Goal: Task Accomplishment & Management: Use online tool/utility

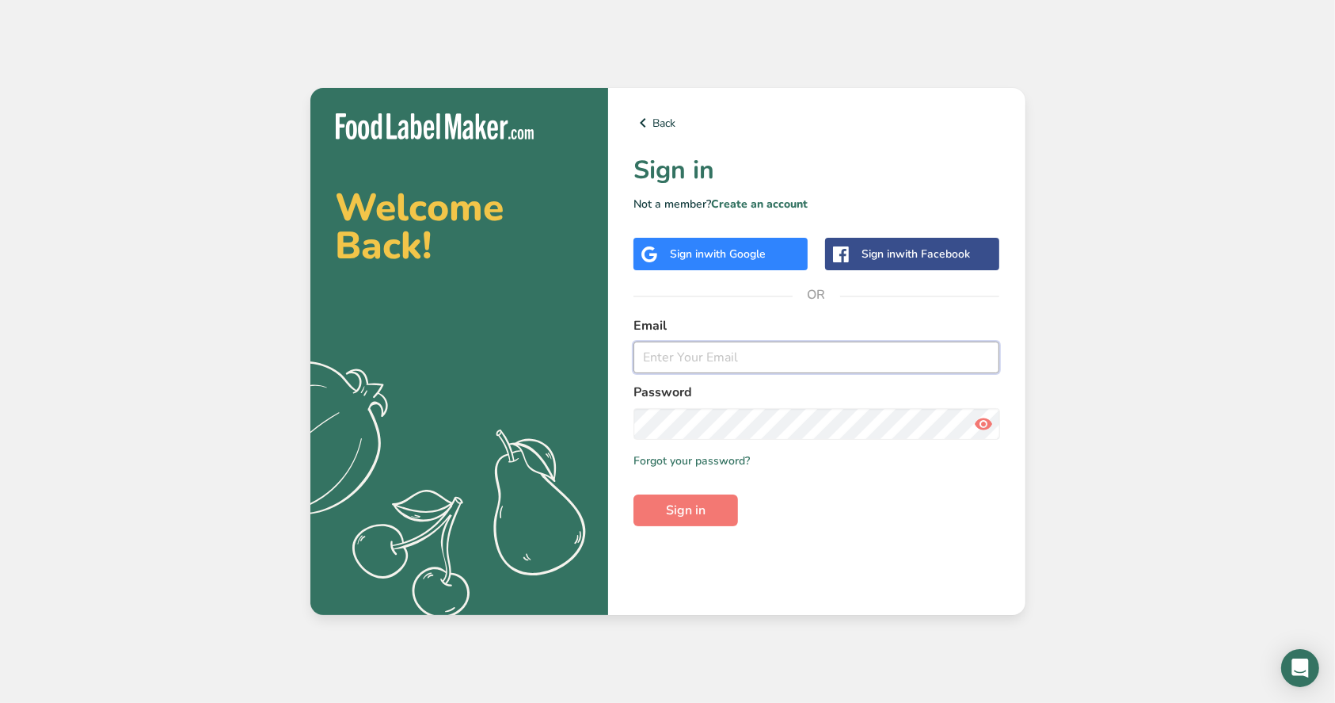
click at [658, 347] on input "email" at bounding box center [817, 357] width 367 height 32
click at [752, 252] on span "with Google" at bounding box center [735, 253] width 62 height 15
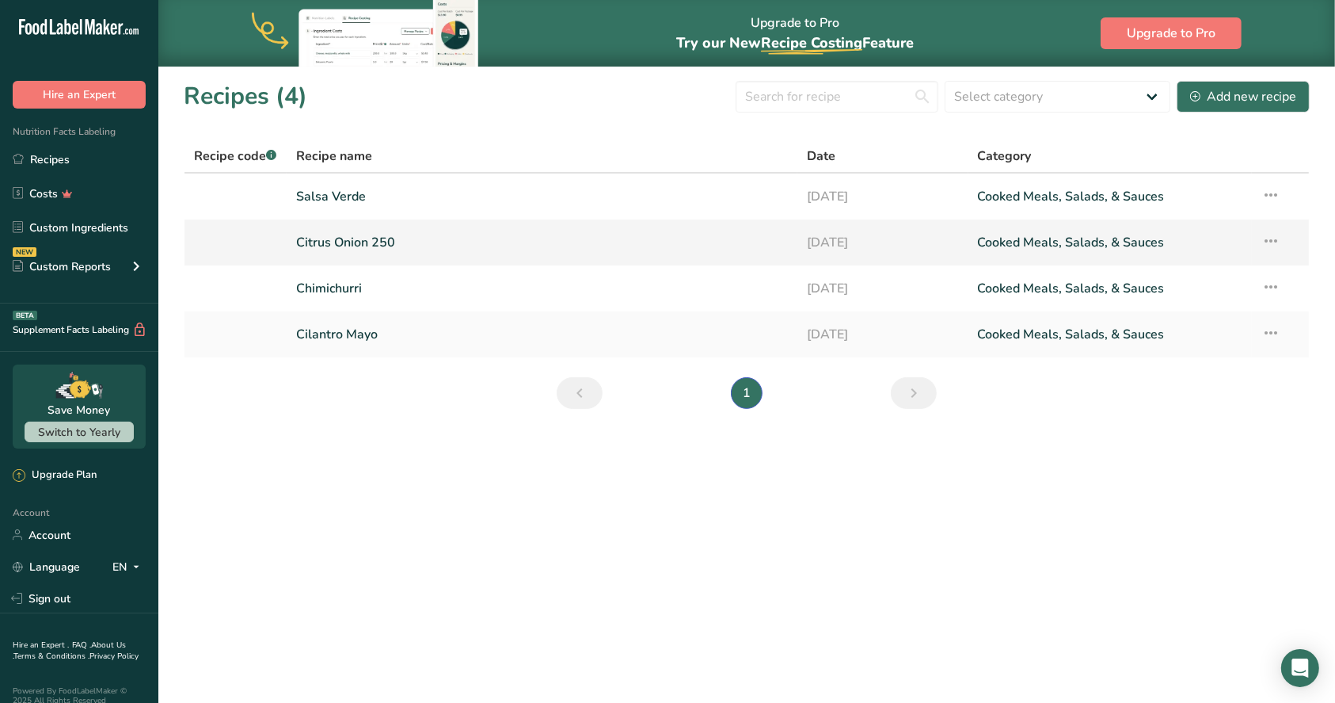
click at [1270, 235] on icon at bounding box center [1271, 241] width 19 height 29
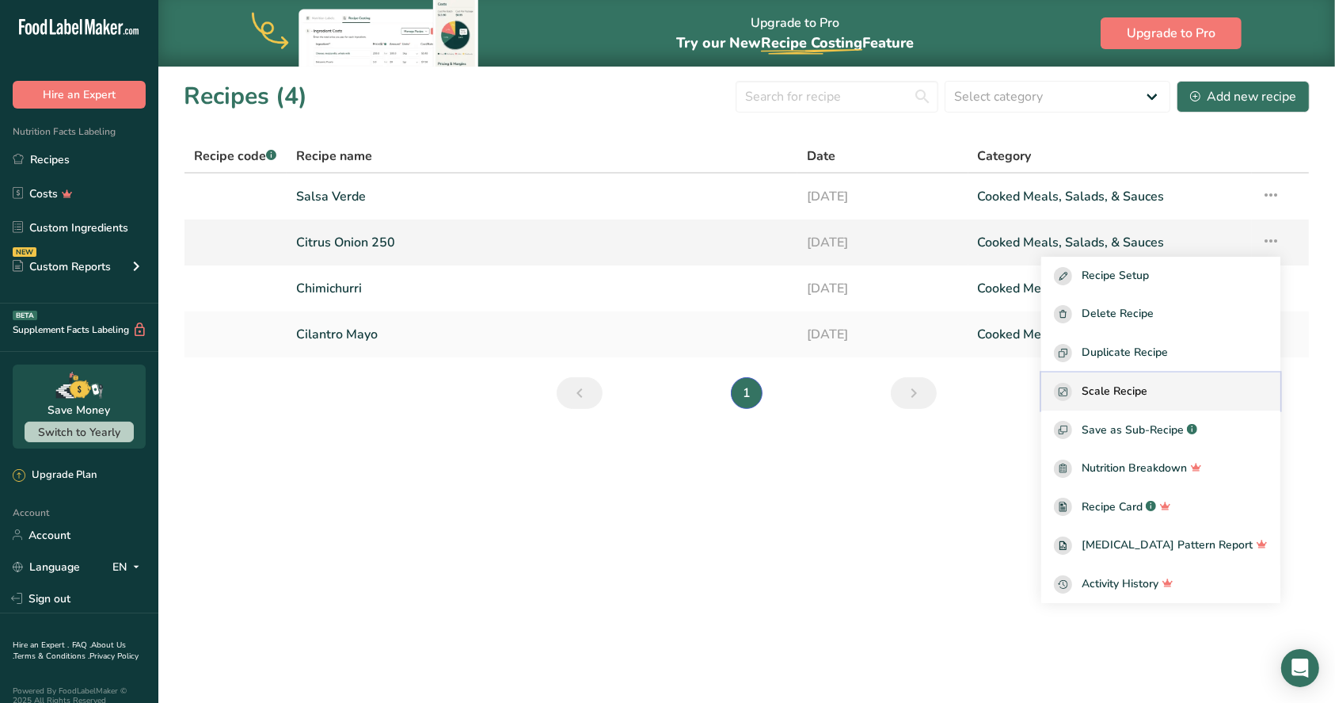
click at [1128, 390] on span "Scale Recipe" at bounding box center [1115, 392] width 66 height 18
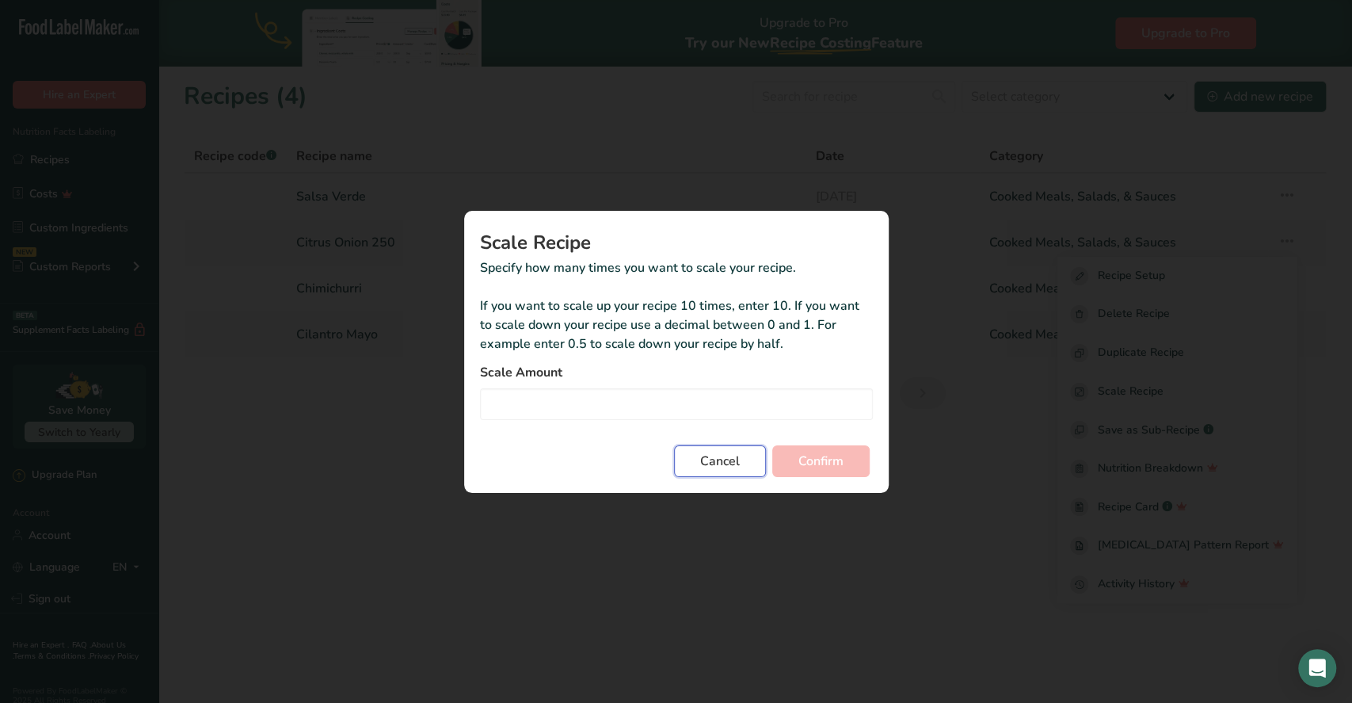
click at [725, 468] on span "Cancel" at bounding box center [720, 460] width 40 height 19
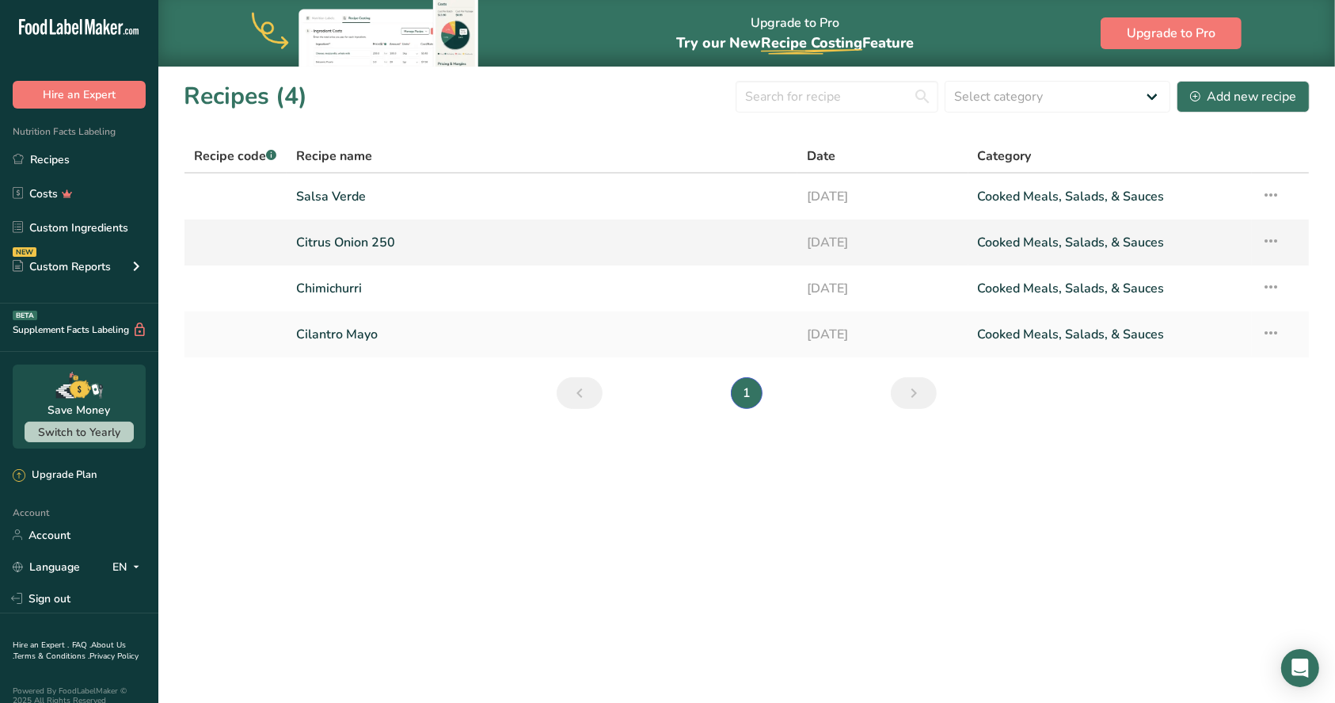
click at [360, 238] on link "Citrus Onion 250" at bounding box center [542, 242] width 493 height 33
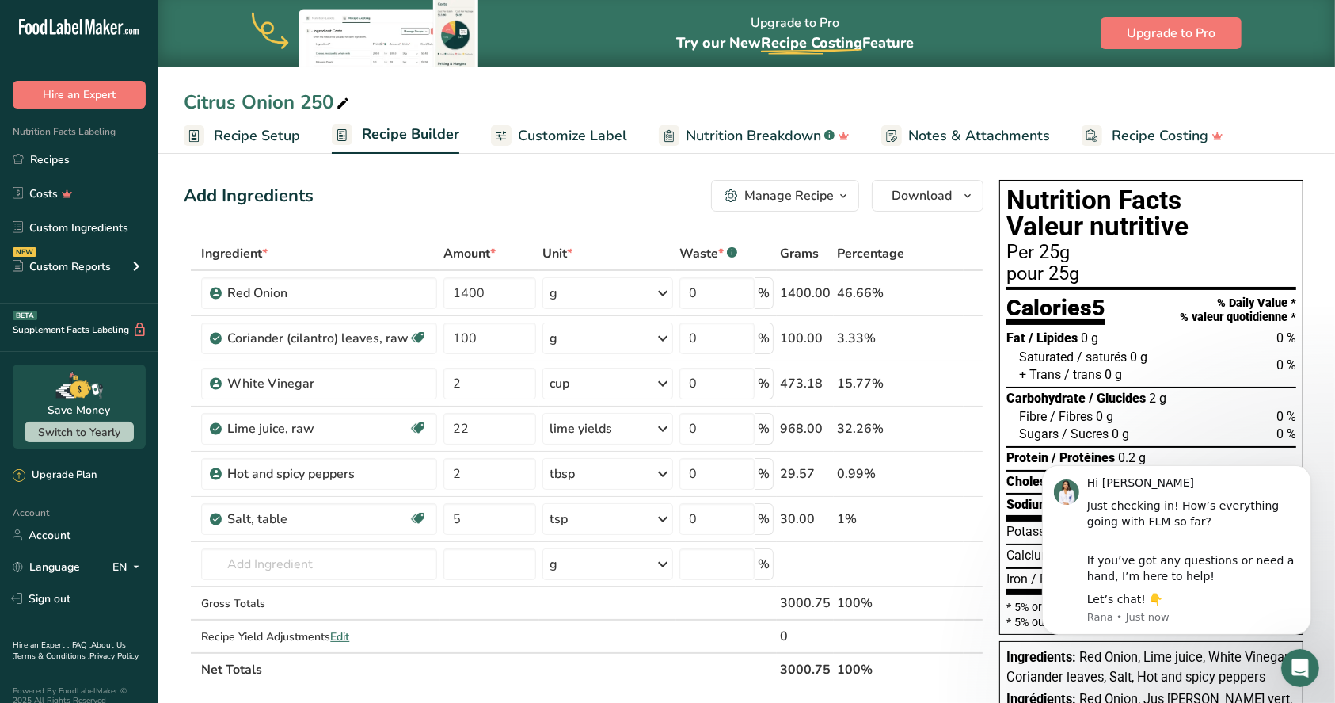
click at [342, 103] on icon at bounding box center [343, 104] width 14 height 22
click at [1289, 128] on ul "Recipe Setup Recipe Builder Customize Label Nutrition Breakdown .a-a{fill:#3473…" at bounding box center [746, 134] width 1177 height 37
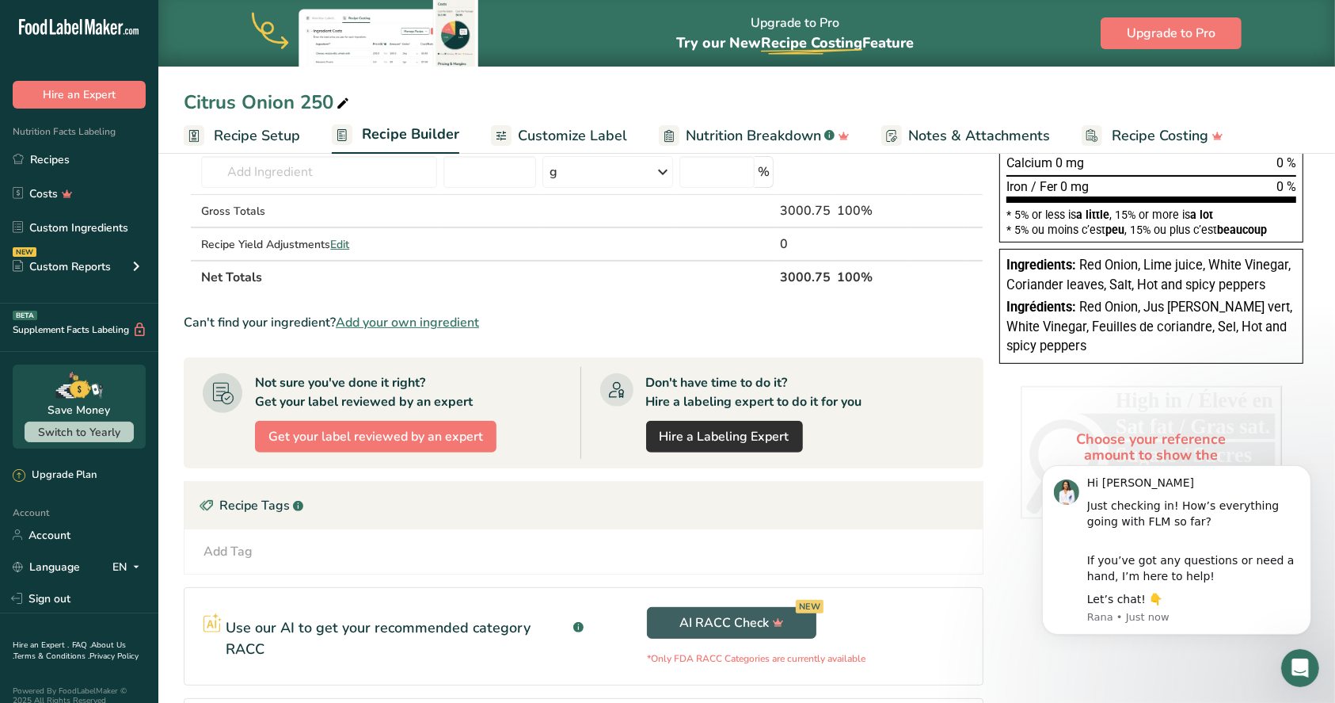
scroll to position [393, 0]
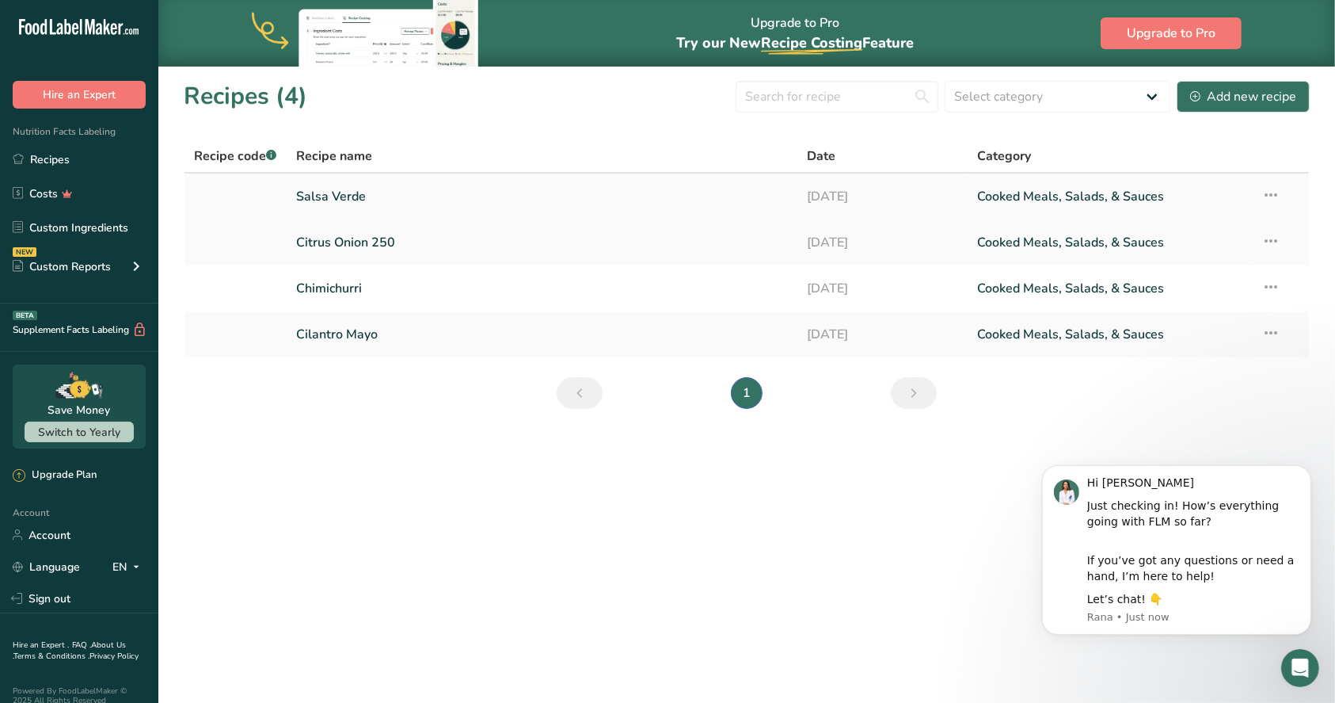
click at [368, 194] on link "Salsa Verde" at bounding box center [542, 196] width 493 height 33
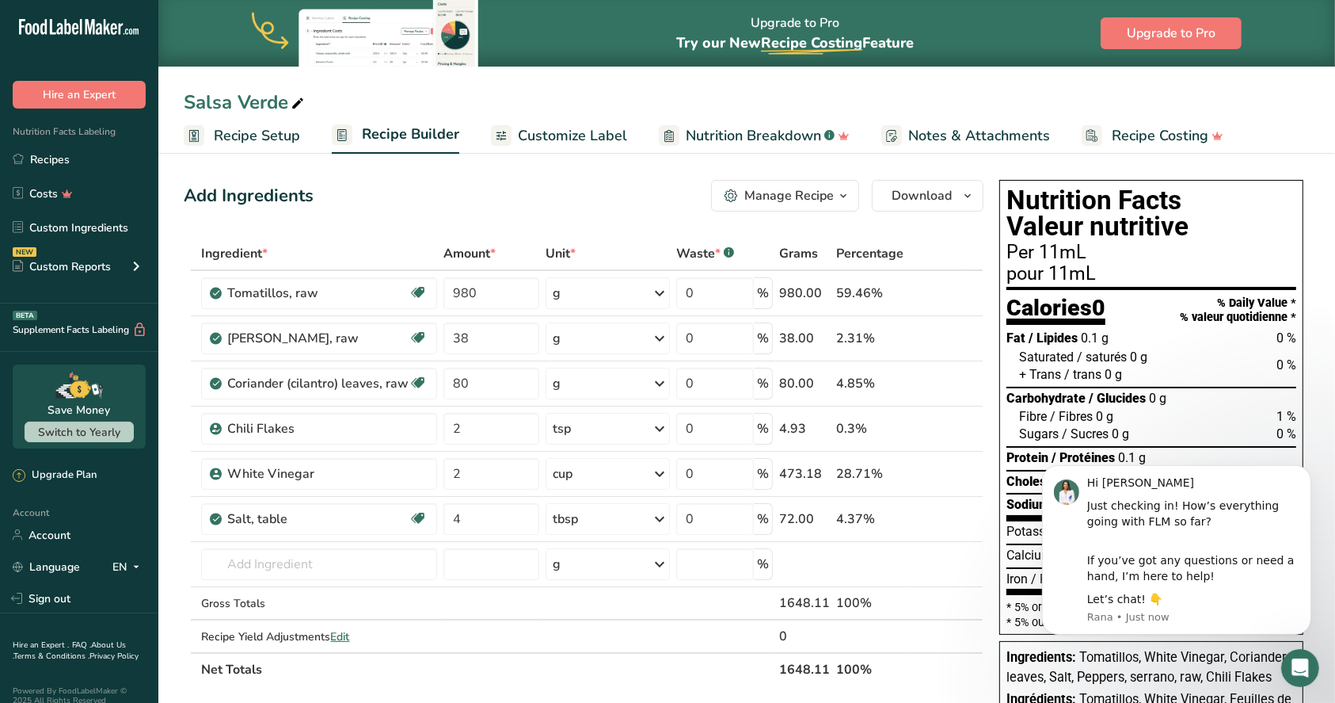
click at [295, 102] on icon at bounding box center [298, 104] width 14 height 22
type input "Salsa Verde 250"
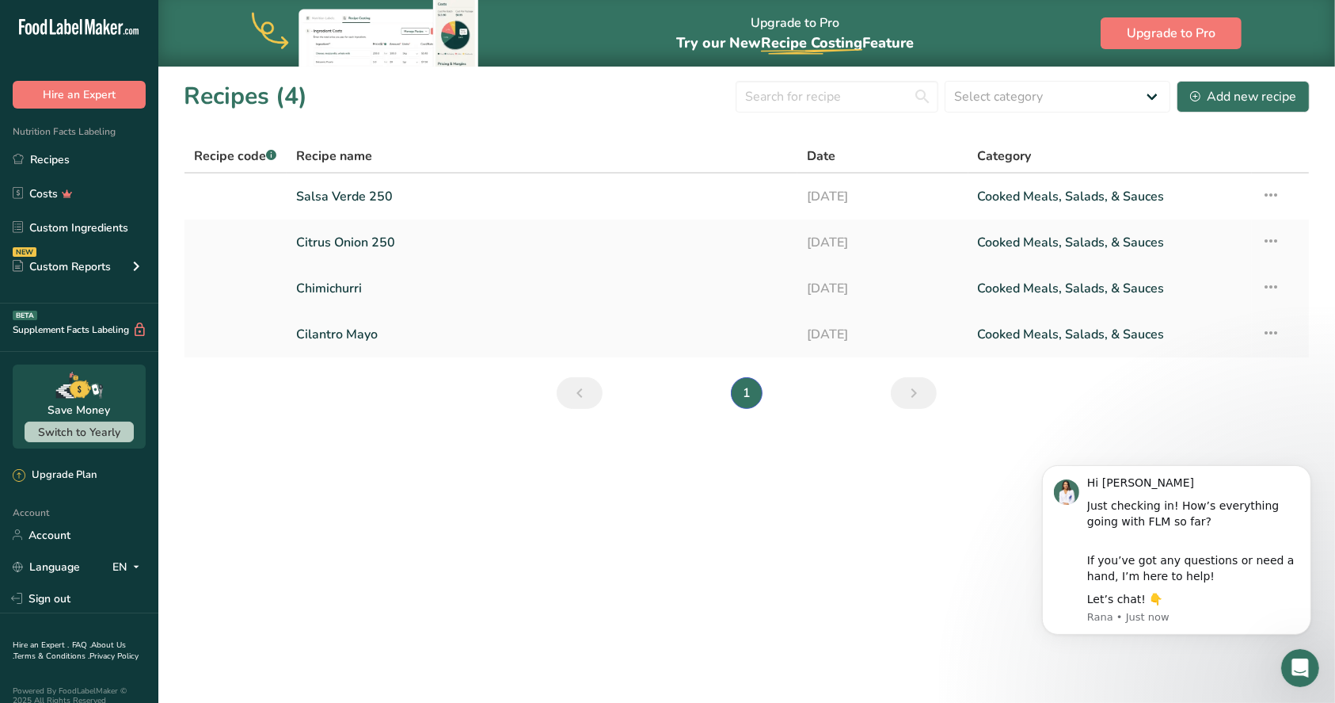
click at [354, 282] on link "Chimichurri" at bounding box center [542, 288] width 493 height 33
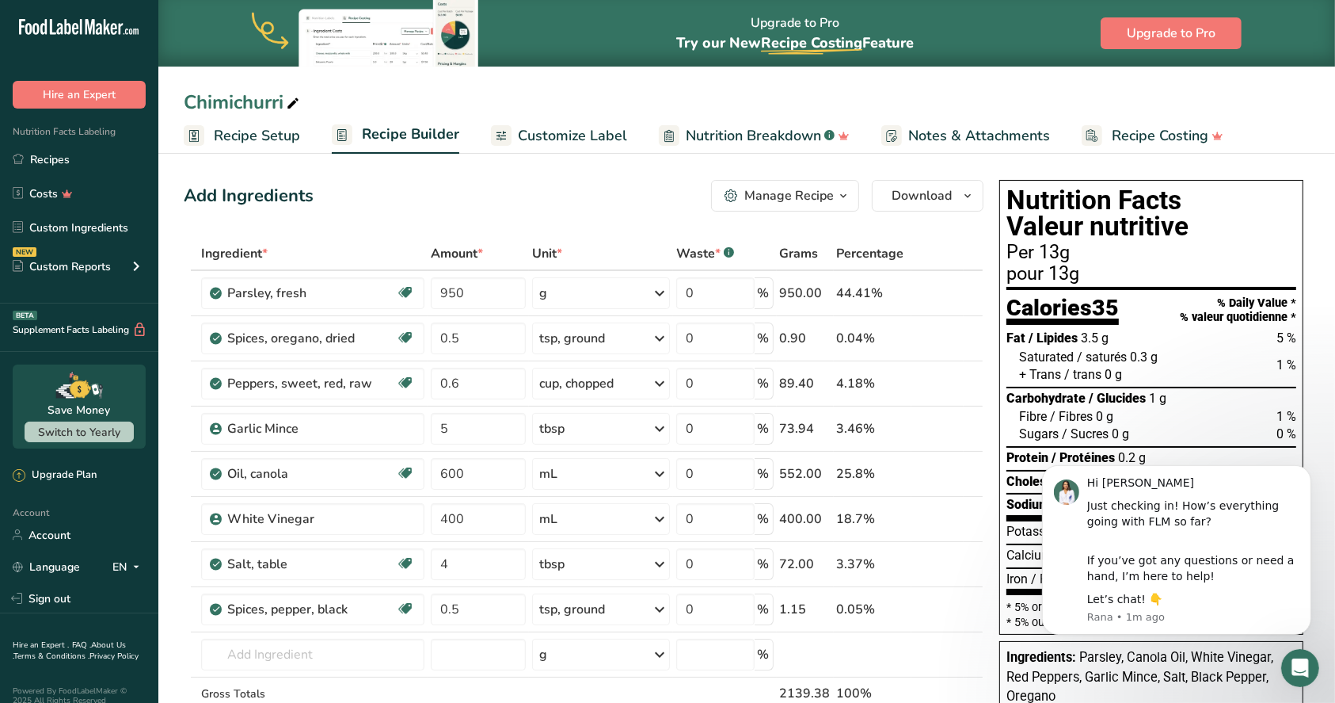
click at [288, 99] on icon at bounding box center [293, 104] width 14 height 22
click at [425, 92] on input "Chimichurri 250" at bounding box center [747, 102] width 1126 height 29
type input "Chimichurri 250"
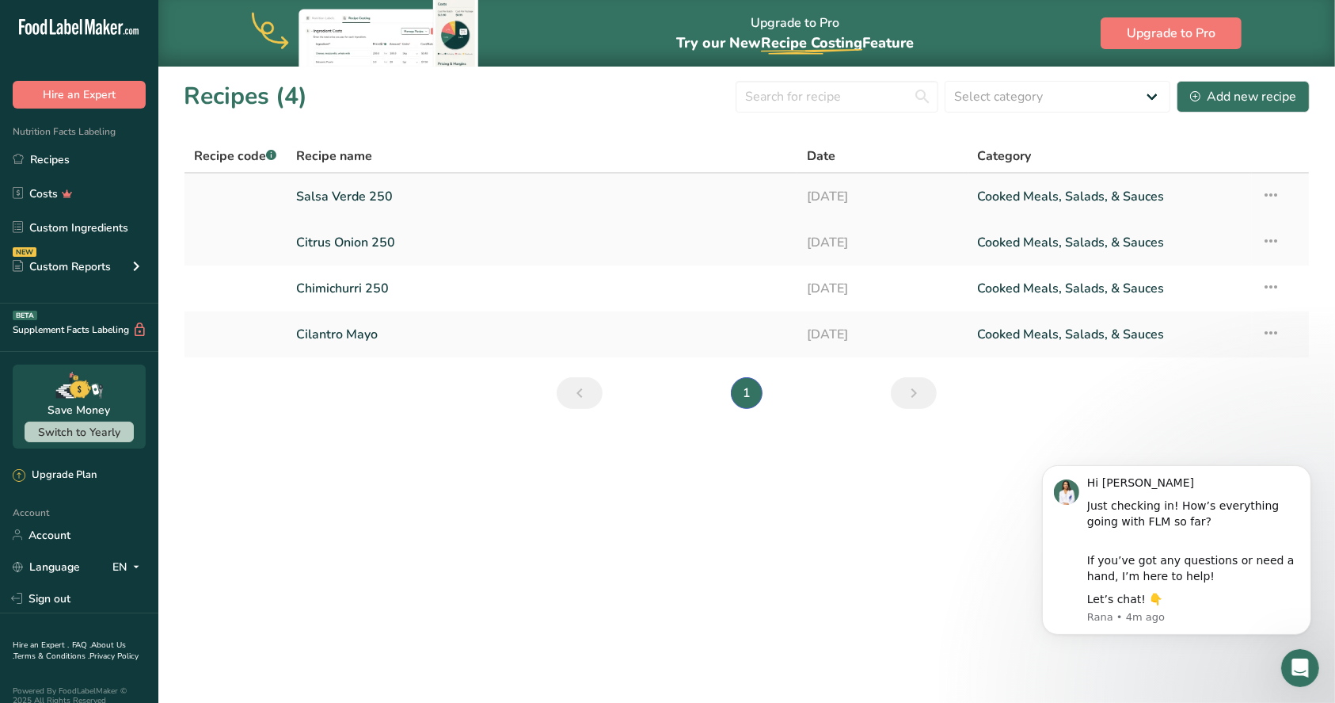
click at [1270, 195] on icon at bounding box center [1271, 195] width 19 height 29
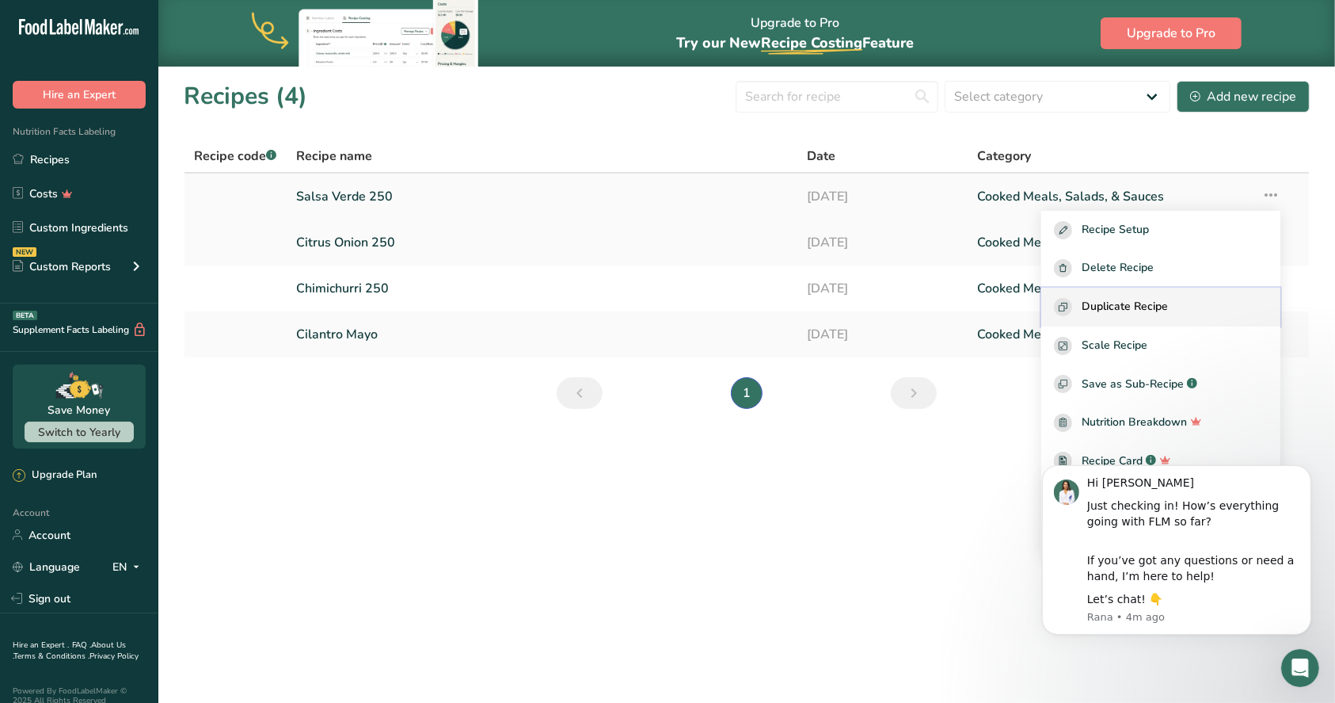
click at [1151, 307] on span "Duplicate Recipe" at bounding box center [1125, 307] width 86 height 18
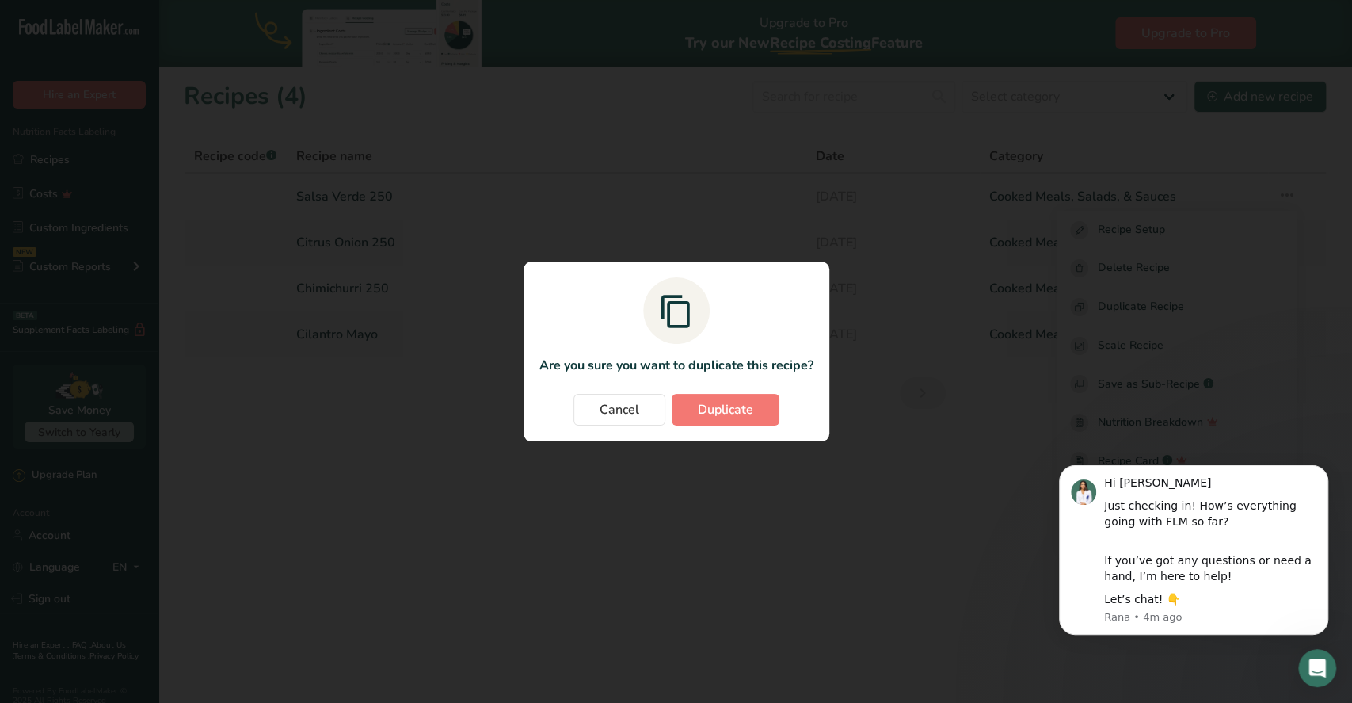
click at [572, 408] on div "Cancel Duplicate" at bounding box center [676, 410] width 274 height 32
click at [609, 402] on span "Cancel" at bounding box center [620, 409] width 40 height 19
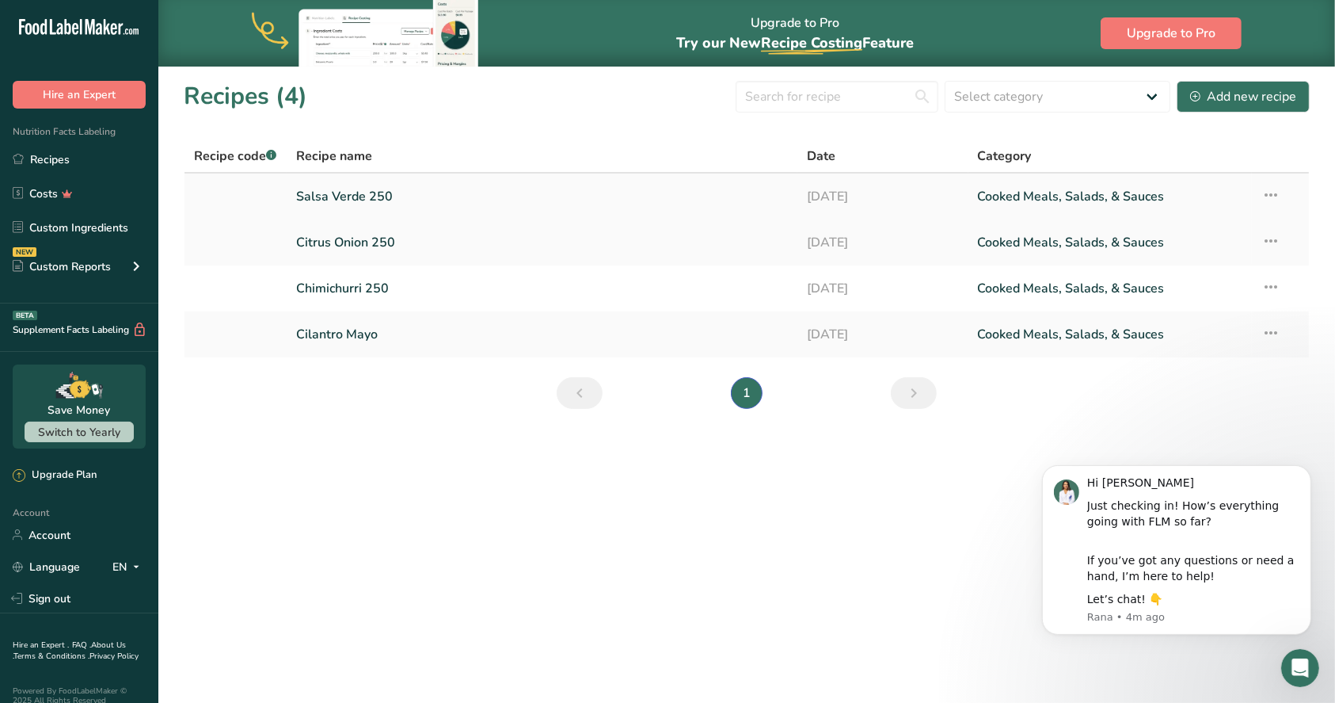
click at [1280, 191] on icon at bounding box center [1271, 195] width 19 height 29
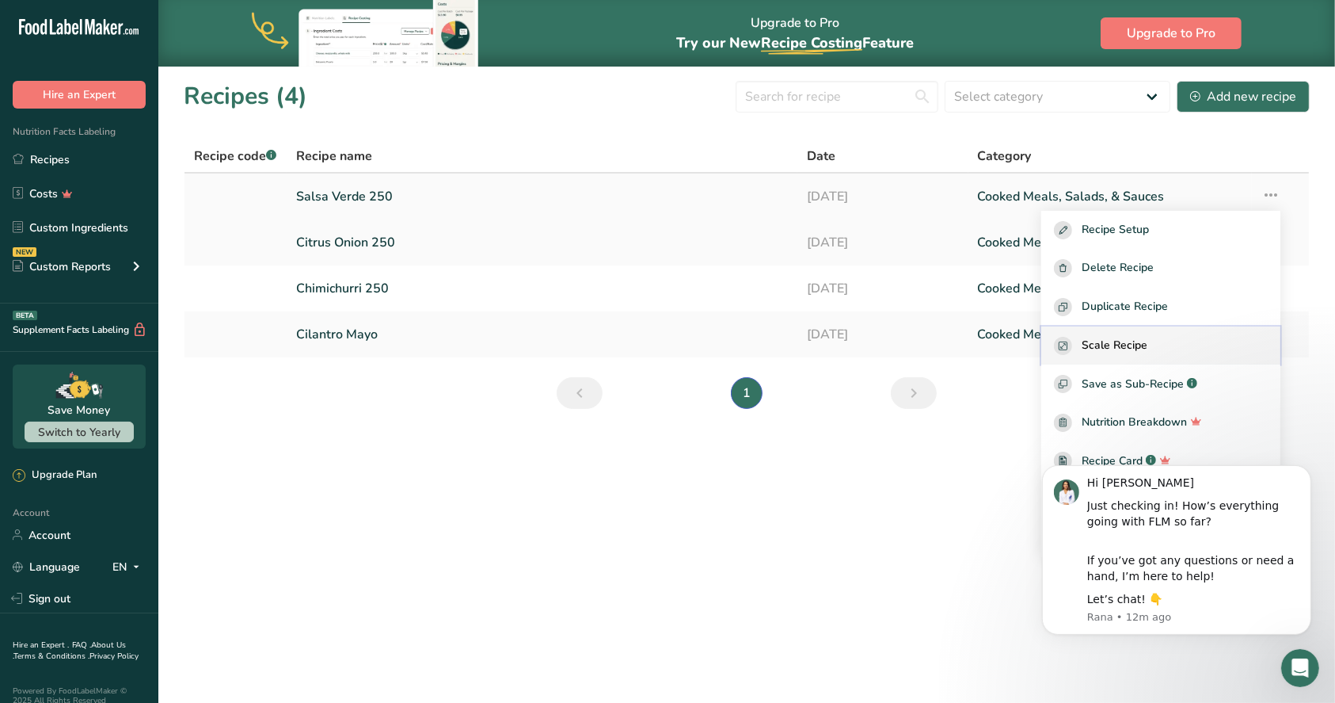
click at [1148, 337] on span "Scale Recipe" at bounding box center [1115, 346] width 66 height 18
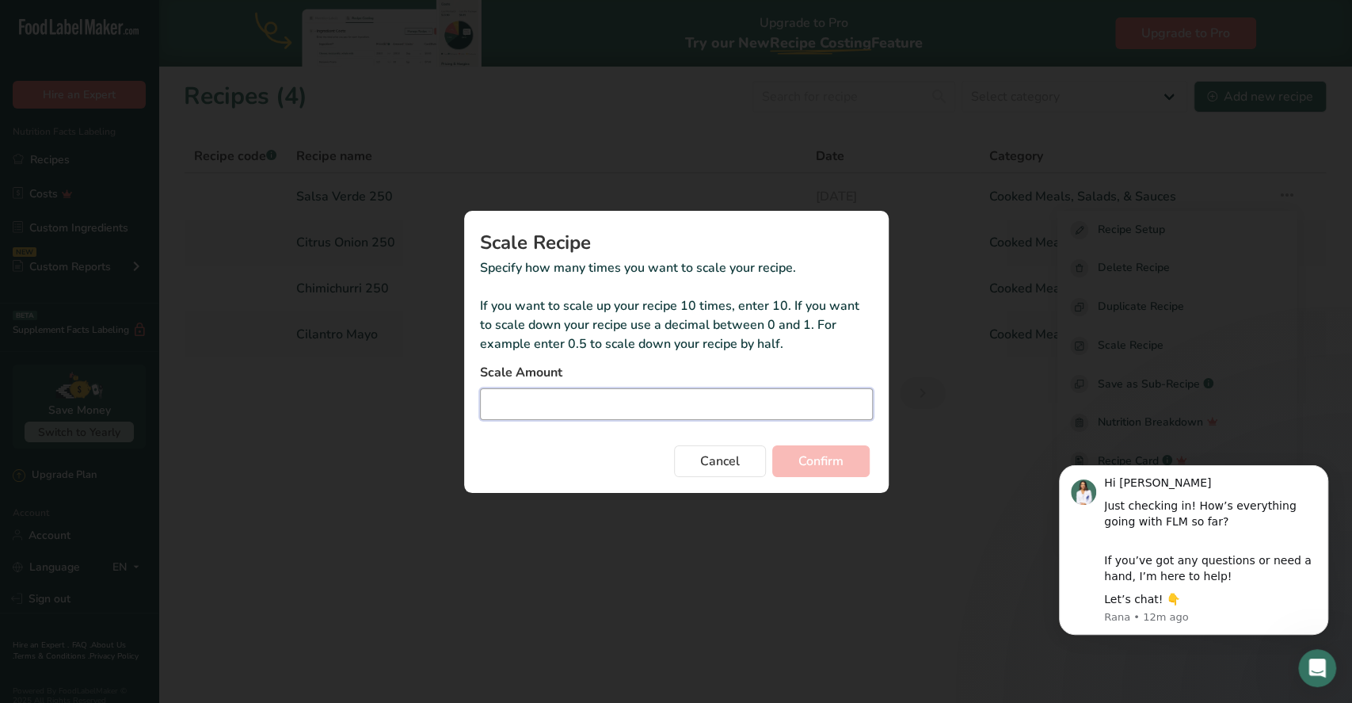
click at [526, 398] on input "Duplicate recipe modal" at bounding box center [676, 404] width 393 height 32
type input "2"
click at [849, 457] on button "Confirm" at bounding box center [820, 461] width 97 height 32
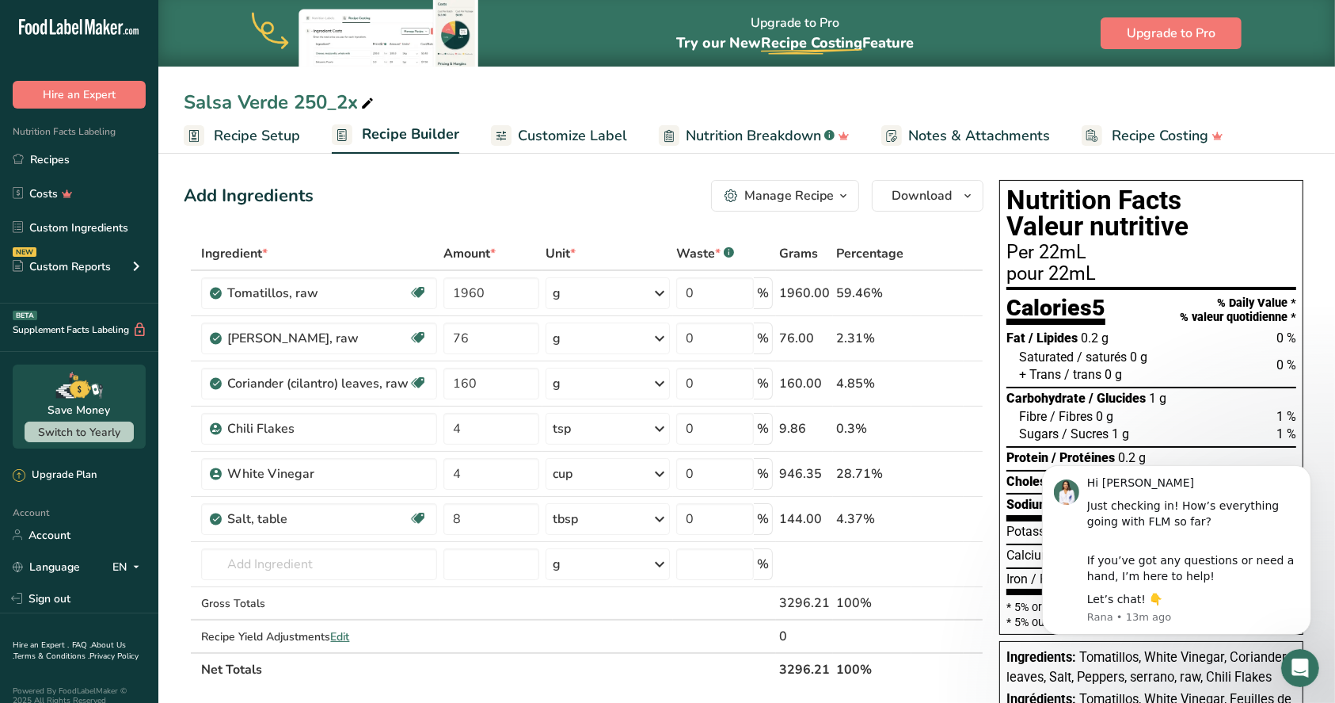
click at [368, 93] on icon at bounding box center [367, 104] width 14 height 22
drag, startPoint x: 296, startPoint y: 103, endPoint x: 379, endPoint y: 94, distance: 83.6
click at [379, 94] on input "Salsa Verde 250_2x" at bounding box center [747, 102] width 1126 height 29
click at [628, 92] on input "Salsa Verde 500" at bounding box center [747, 102] width 1126 height 29
type input "Salsa Verde 500"
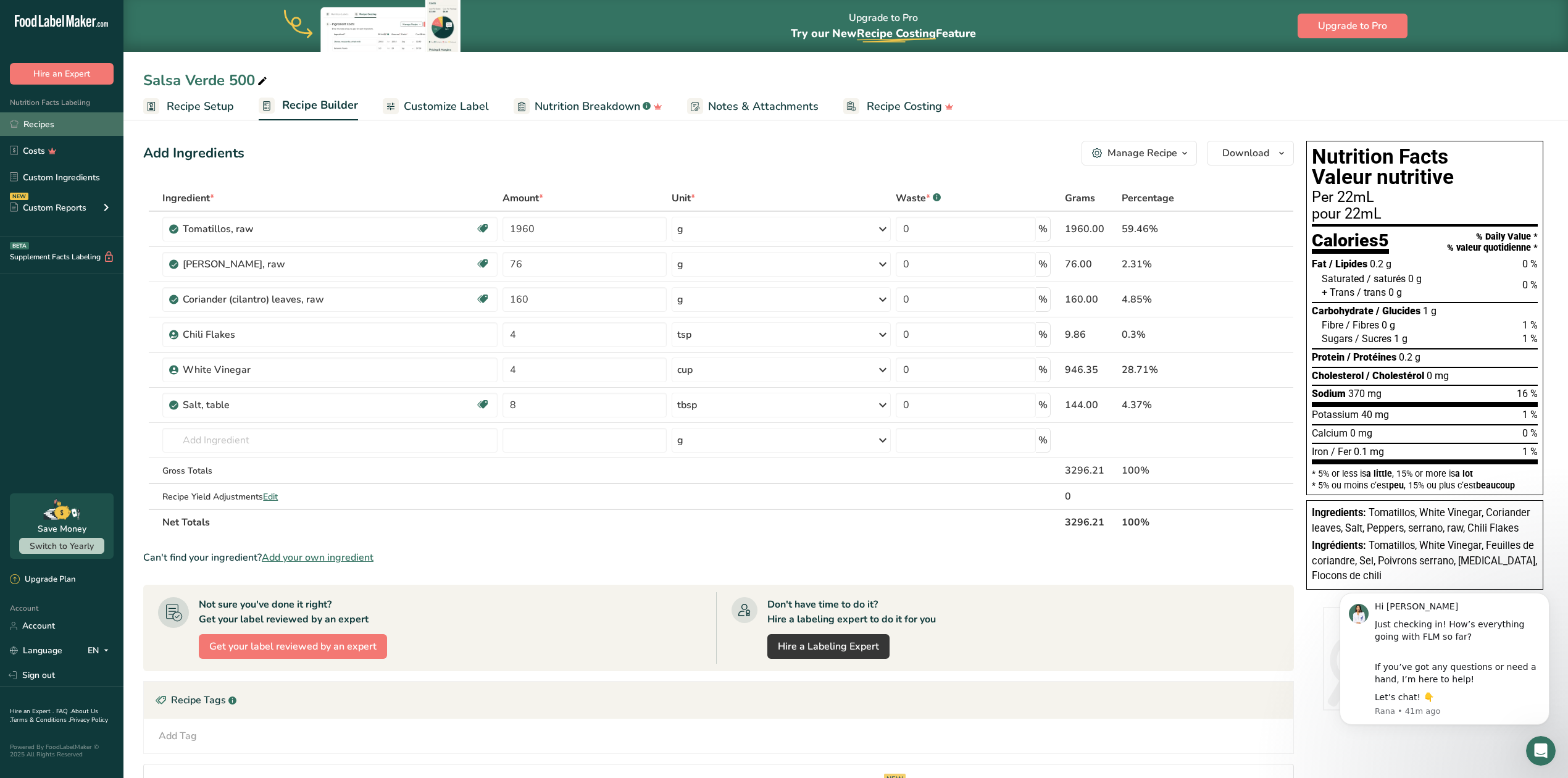
click at [55, 122] on link "Recipes" at bounding box center [62, 124] width 123 height 23
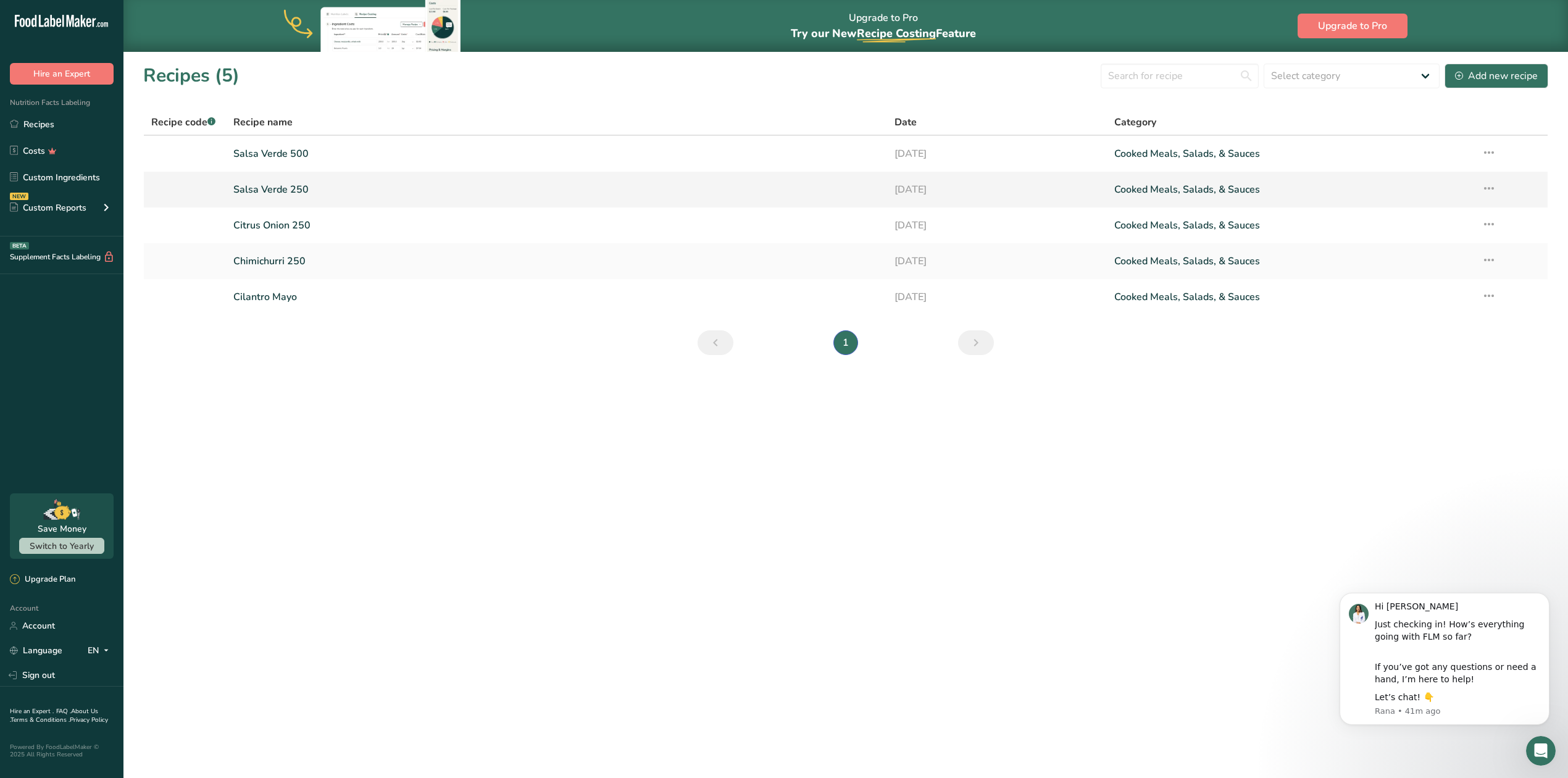
click at [266, 189] on link "Salsa Verde 250" at bounding box center [556, 189] width 645 height 26
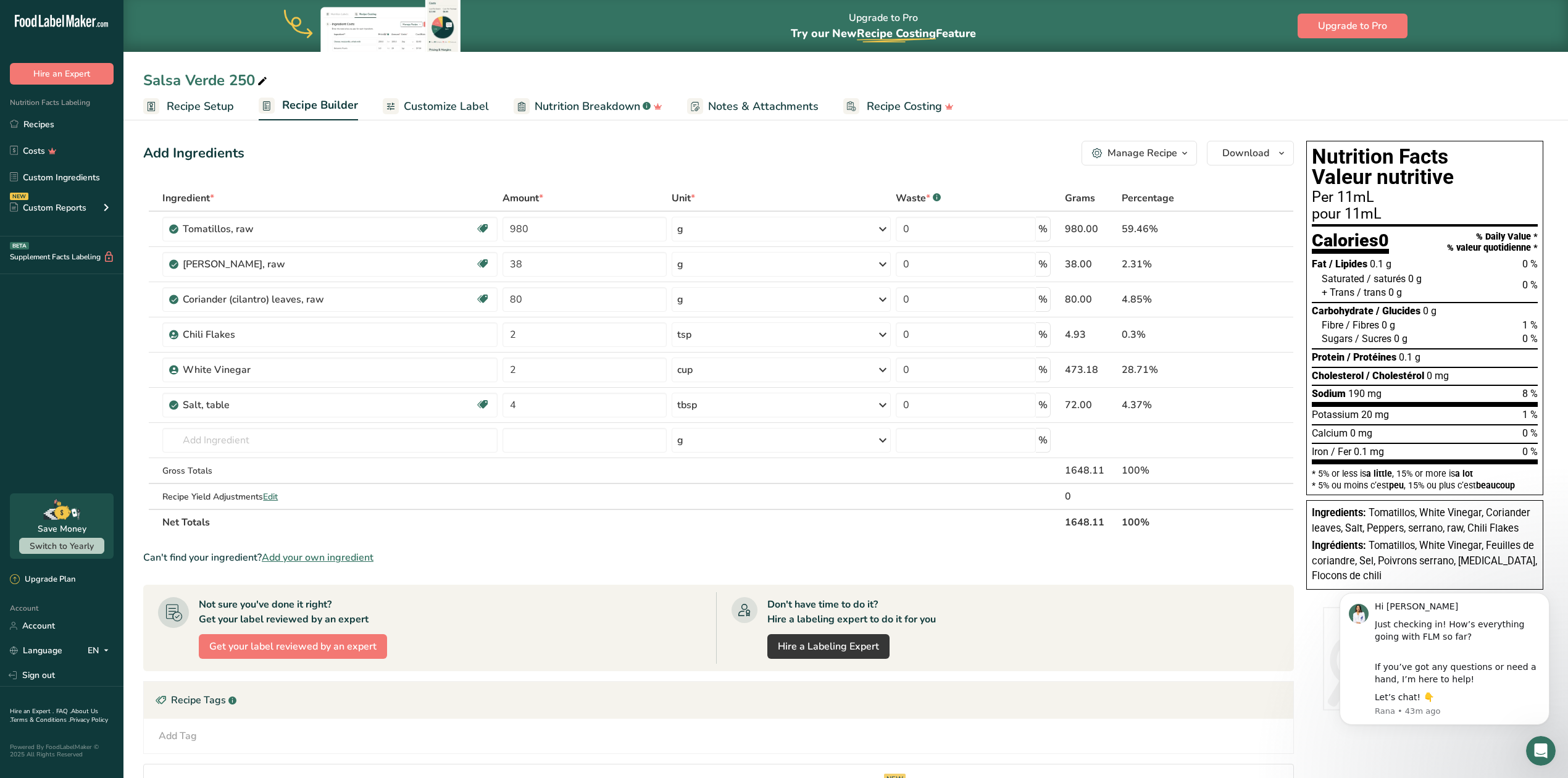
click at [429, 101] on span "Customize Label" at bounding box center [446, 106] width 85 height 16
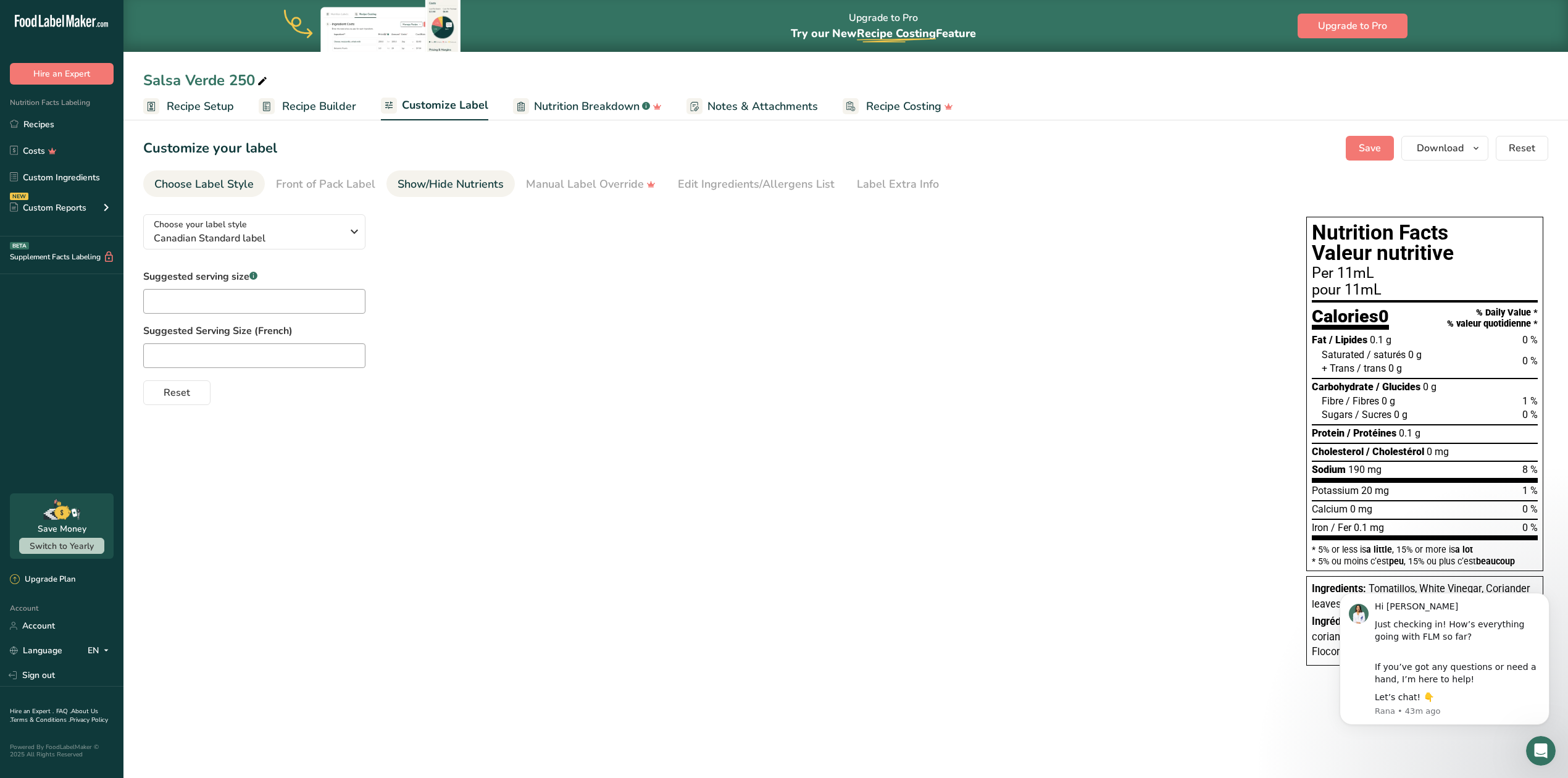
click at [457, 182] on div "Show/Hide Nutrients" at bounding box center [450, 184] width 106 height 16
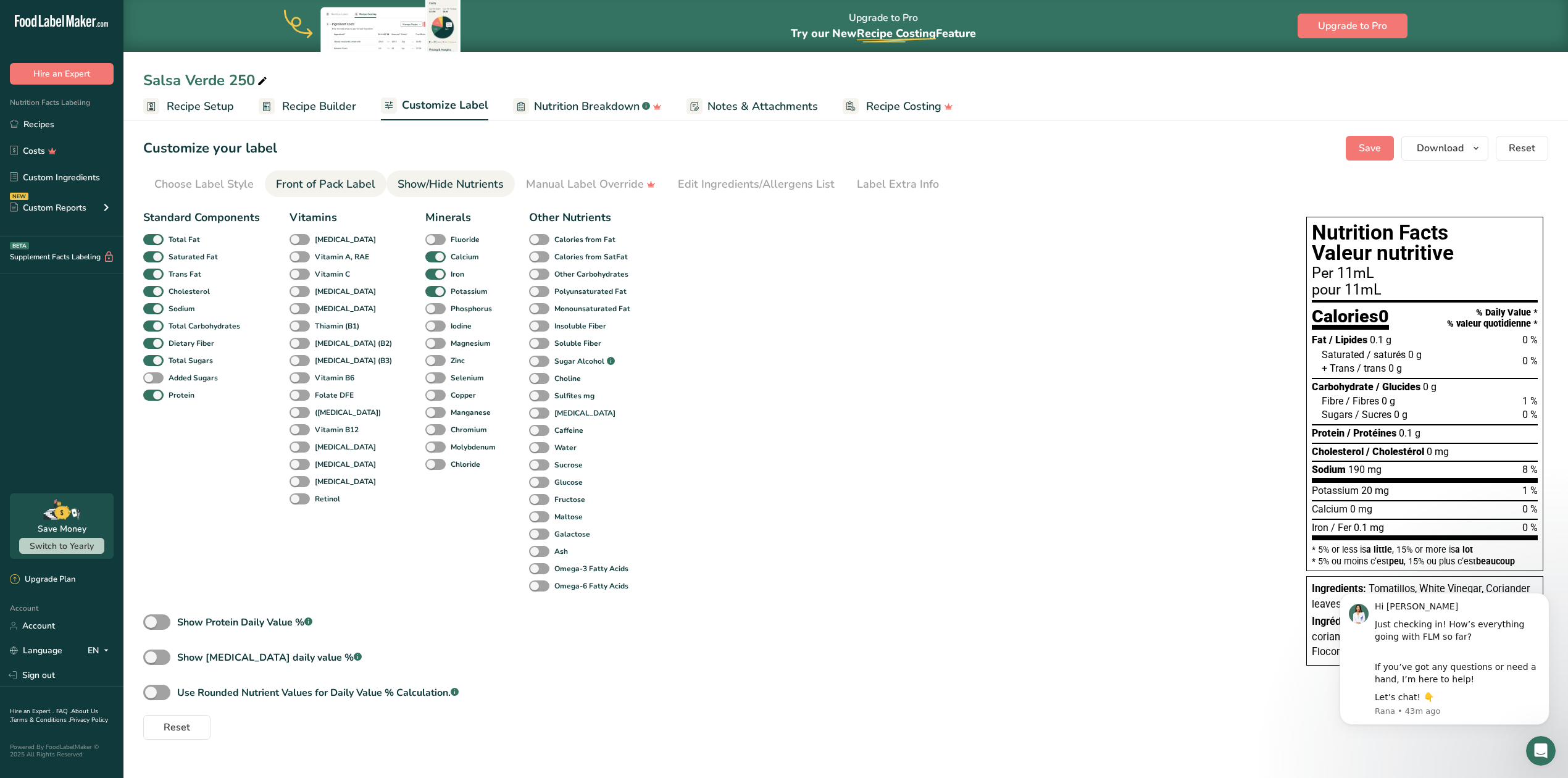
click at [351, 184] on div "Front of Pack Label" at bounding box center [326, 184] width 100 height 16
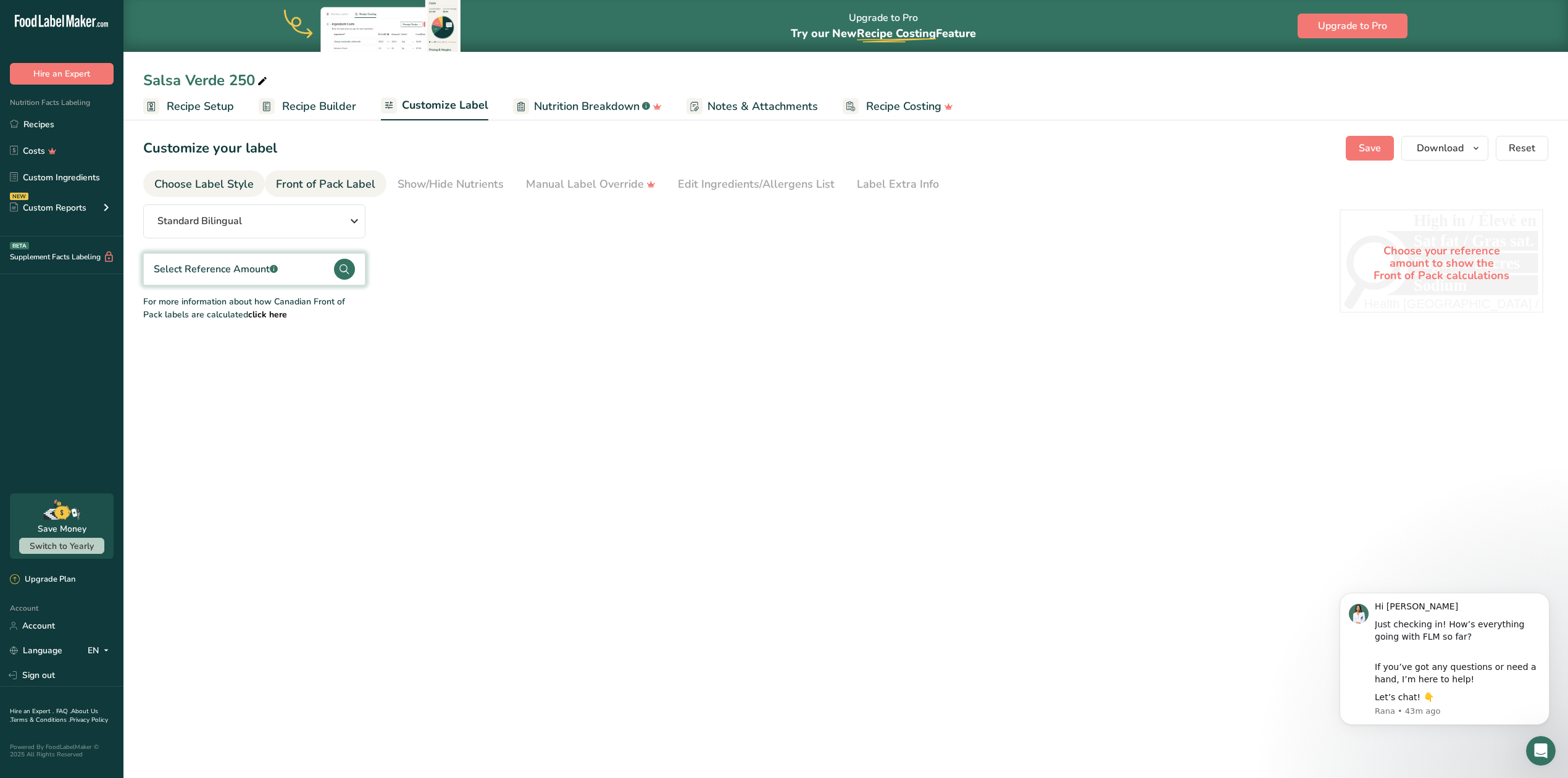
click at [199, 186] on div "Choose Label Style" at bounding box center [204, 184] width 100 height 16
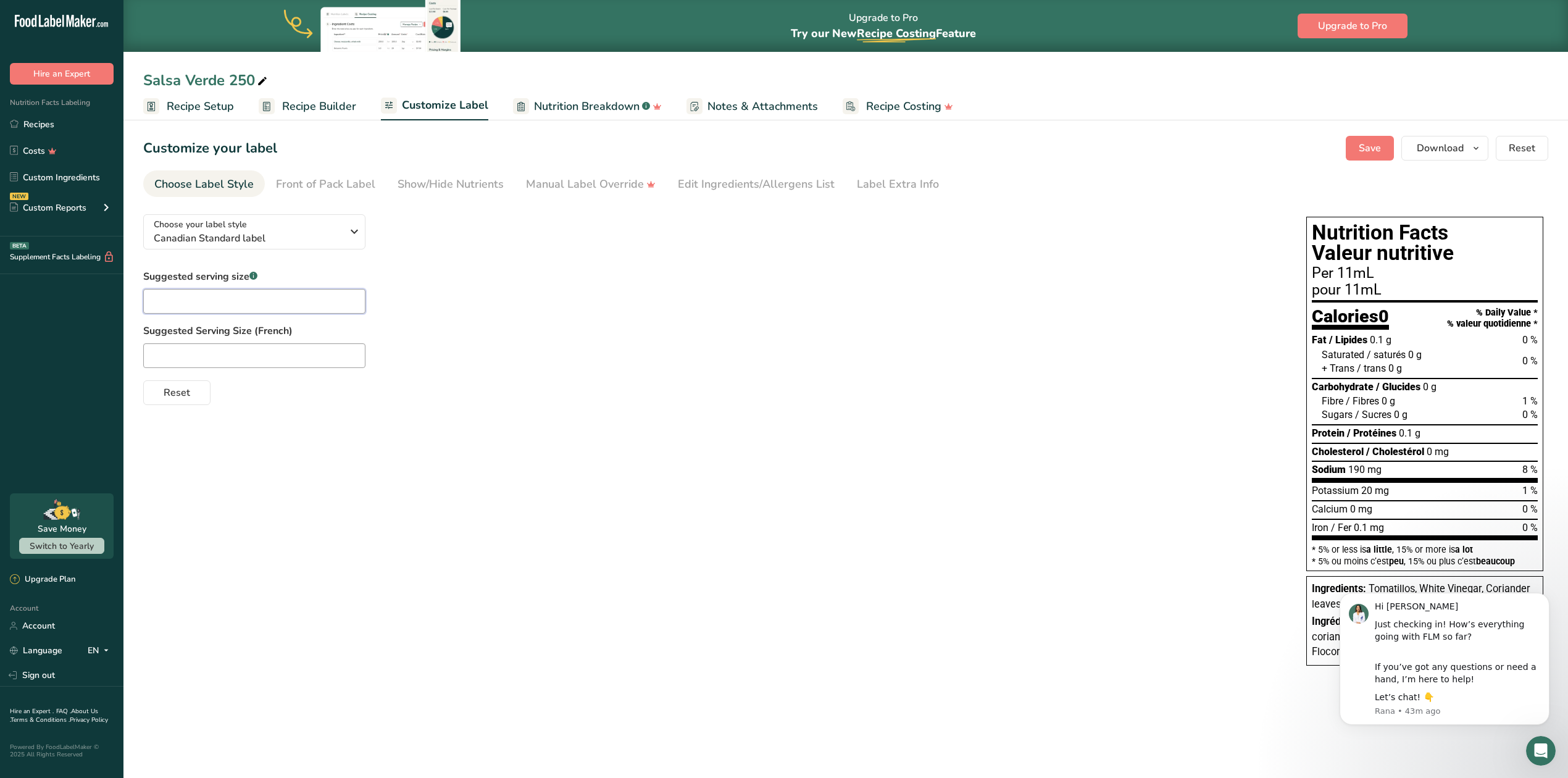
click at [247, 302] on input "text" at bounding box center [254, 302] width 222 height 25
click at [319, 465] on div "Choose your label style Canadian Standard label USA (FDA) Standard FDA label Ta…" at bounding box center [846, 441] width 1405 height 474
drag, startPoint x: 182, startPoint y: 304, endPoint x: 65, endPoint y: 292, distance: 117.6
click at [65, 292] on div ".a-20{fill:#fff;} Hire an Expert Nutrition Facts Labeling Recipes Costs Custom …" at bounding box center [784, 389] width 1568 height 778
click at [348, 228] on icon "button" at bounding box center [354, 232] width 15 height 23
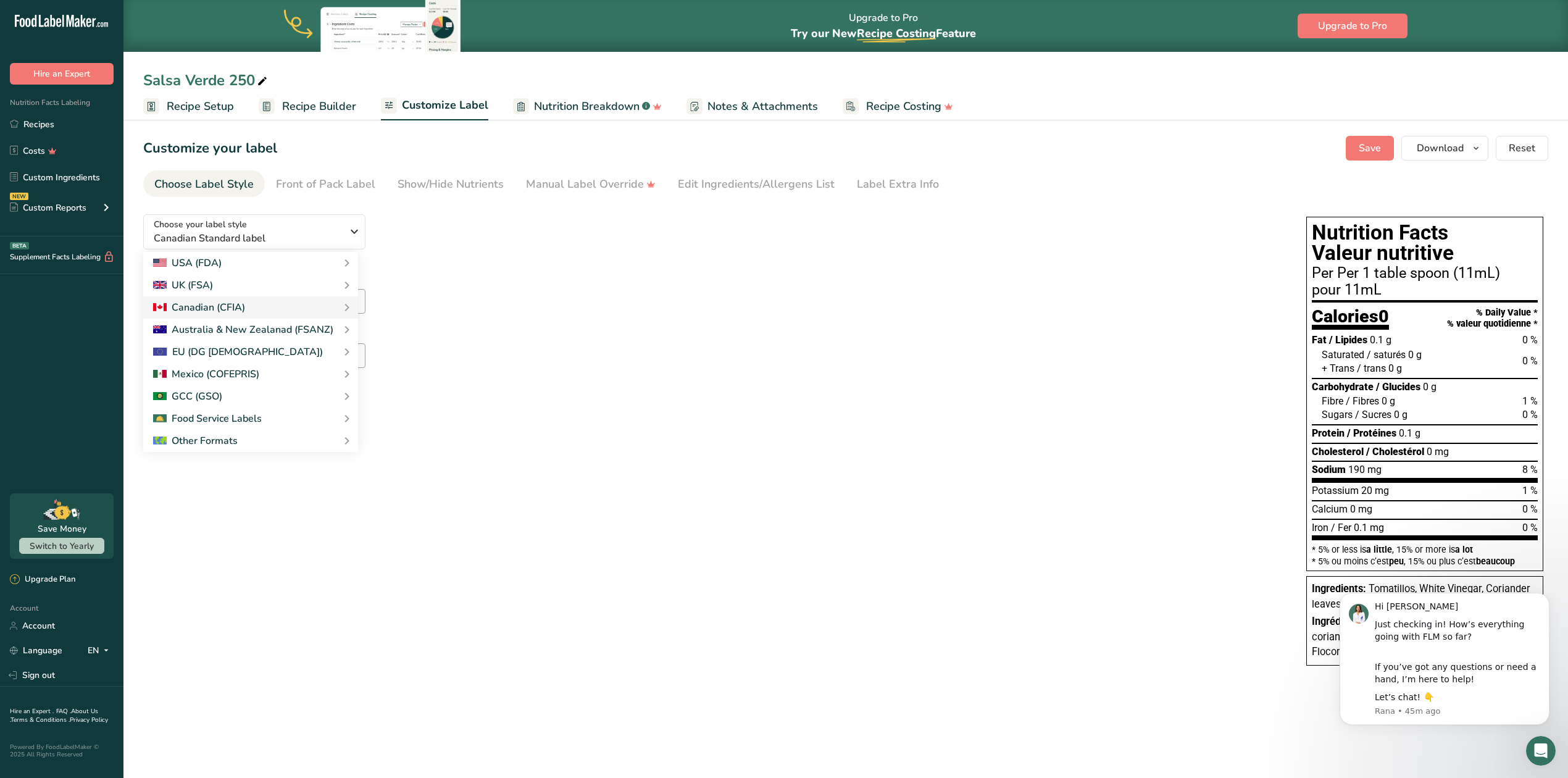
click at [621, 324] on label "Suggested Serving Size (French)" at bounding box center [712, 331] width 1139 height 15
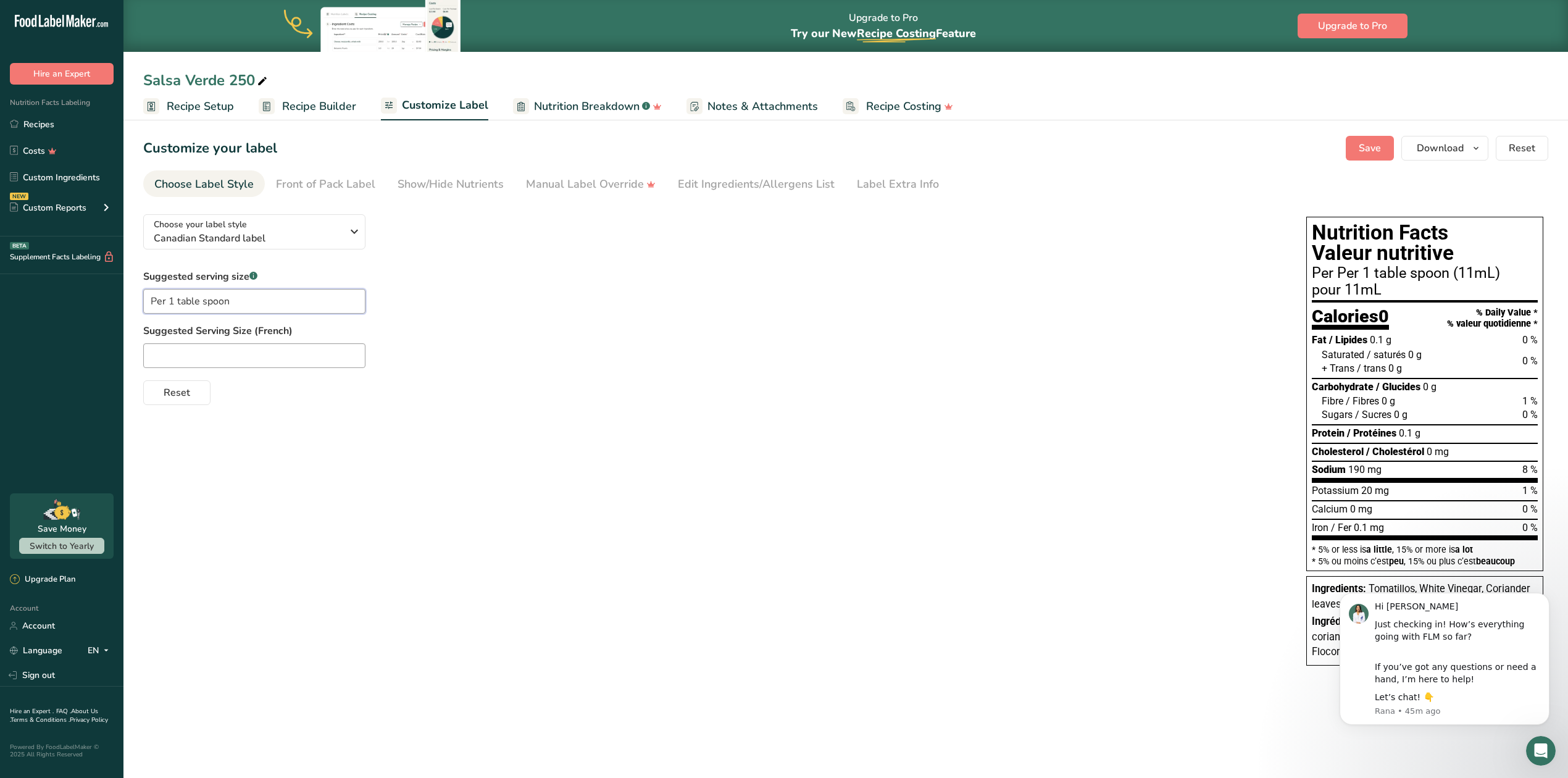
drag, startPoint x: 235, startPoint y: 302, endPoint x: -231, endPoint y: 197, distance: 477.7
click at [0, 197] on html ".a-20{fill:#fff;} Hire an Expert Nutrition Facts Labeling Recipes Costs Custom …" at bounding box center [784, 389] width 1568 height 778
click at [201, 295] on input "Per 1 table spoon" at bounding box center [254, 302] width 222 height 25
type input "Per 1 tablespoon"
click at [169, 355] on input "text" at bounding box center [254, 355] width 222 height 25
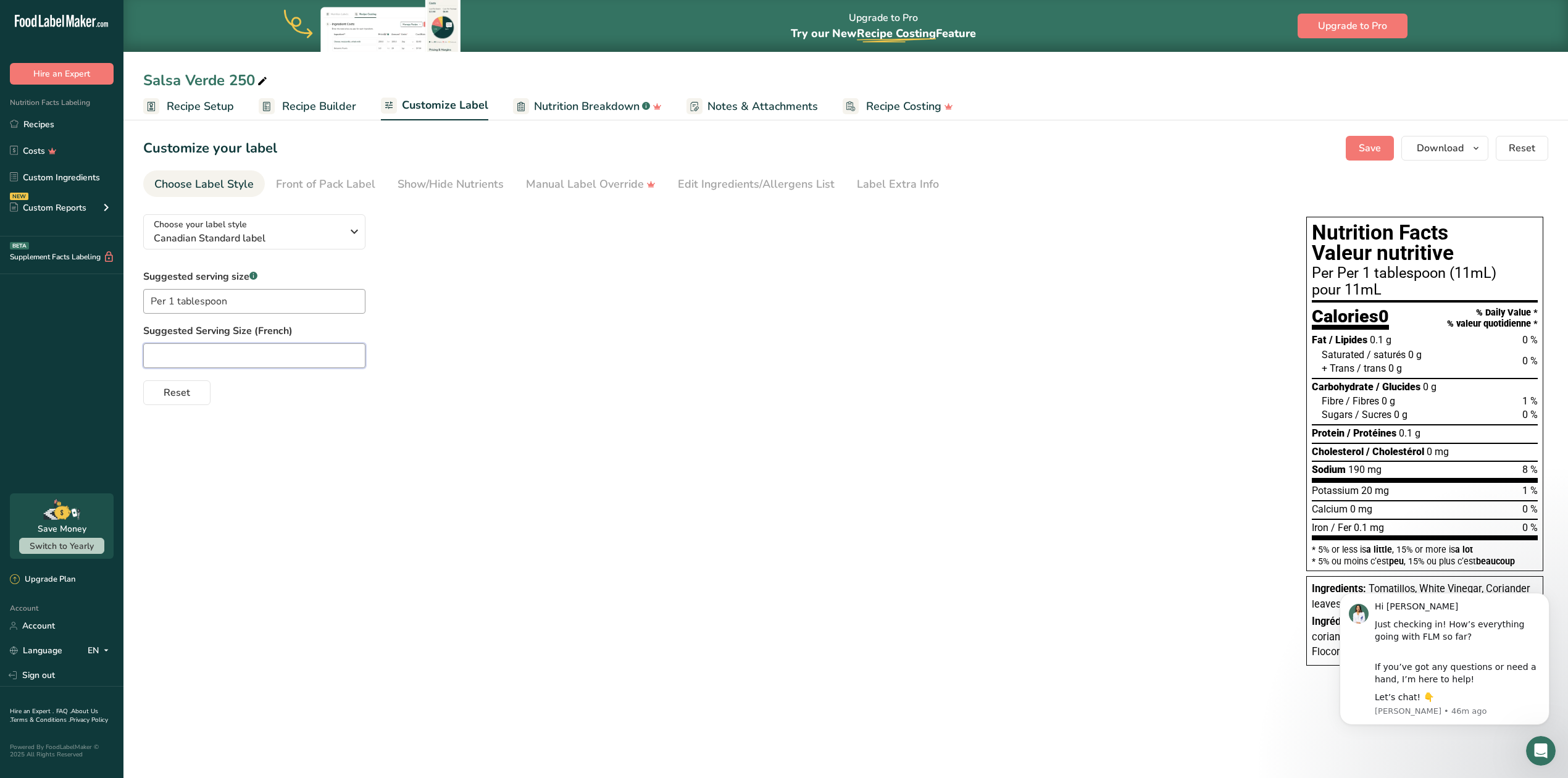
paste input "Pour 1 cuillère à soupe"
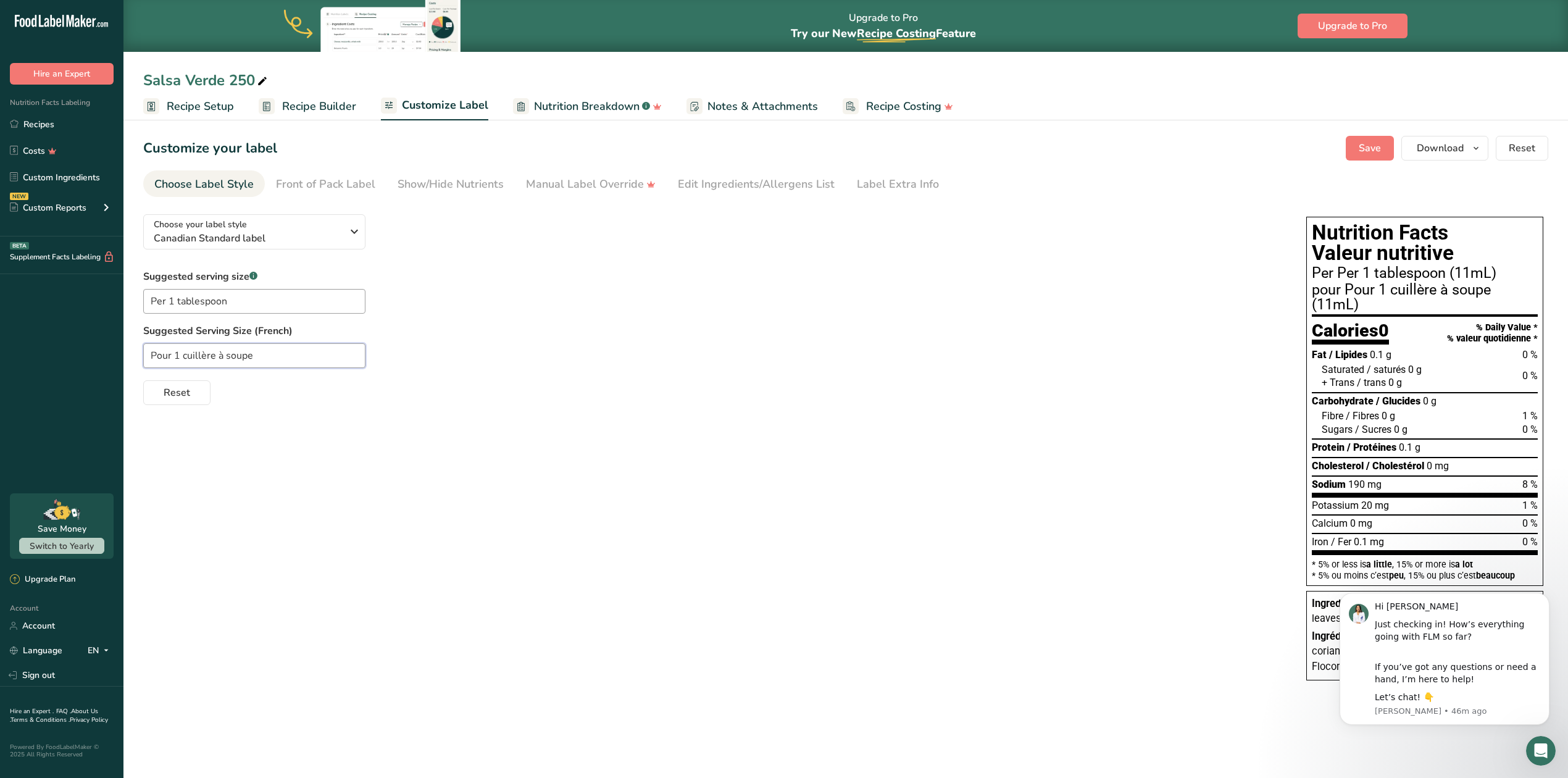
type input "Pour 1 cuillère à soupe"
click at [256, 429] on div "Choose your label style Canadian Standard label USA (FDA) Standard FDA label Ta…" at bounding box center [846, 448] width 1405 height 489
click at [764, 485] on div "Choose your label style Canadian Standard label USA (FDA) Standard FDA label Ta…" at bounding box center [846, 448] width 1405 height 489
click at [173, 355] on input "Pour 1 cuillère à soupe" at bounding box center [254, 355] width 222 height 25
click at [178, 389] on span "Reset" at bounding box center [177, 392] width 26 height 15
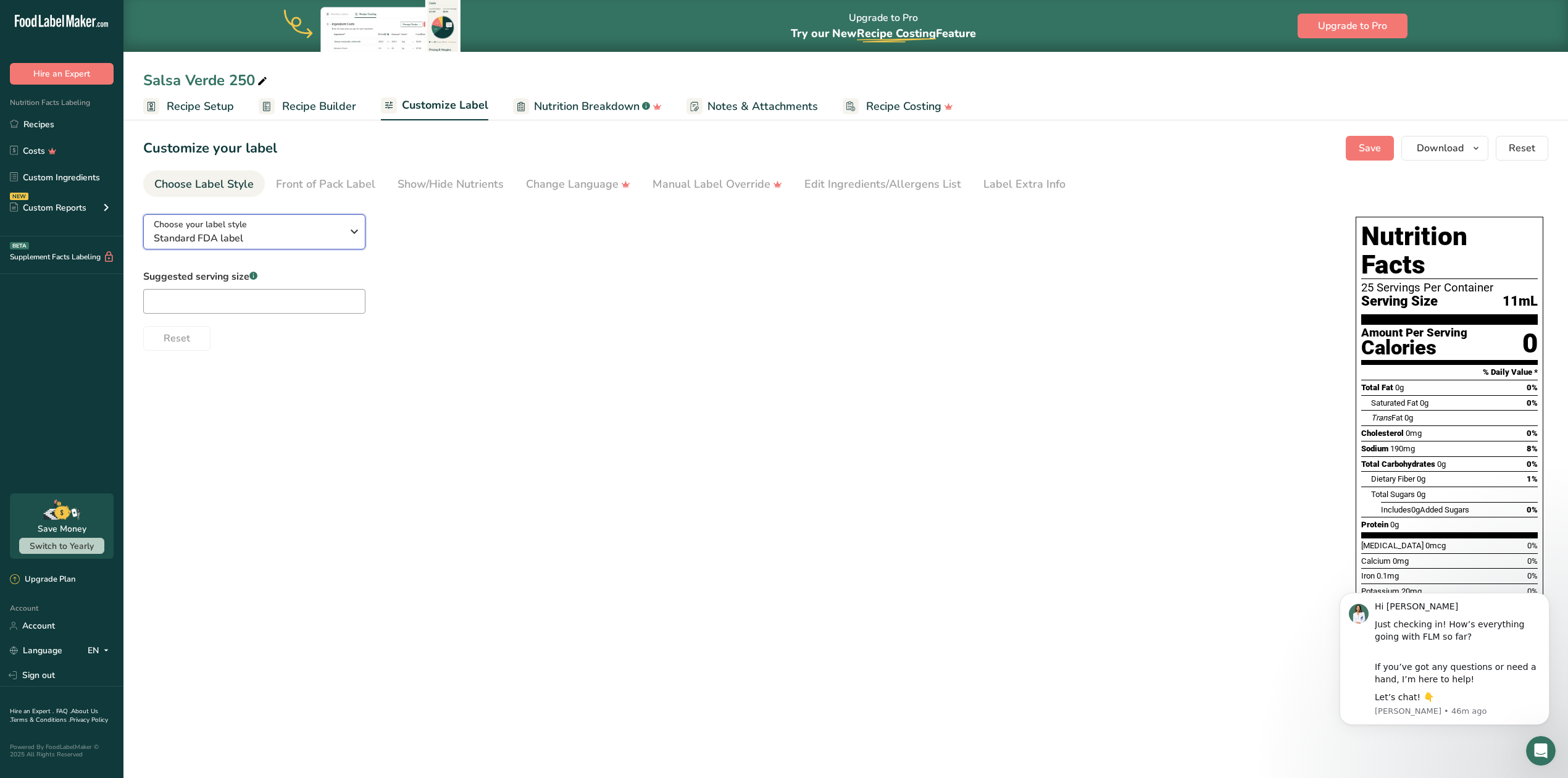
click at [313, 228] on div "Choose your label style Standard FDA label" at bounding box center [248, 232] width 189 height 28
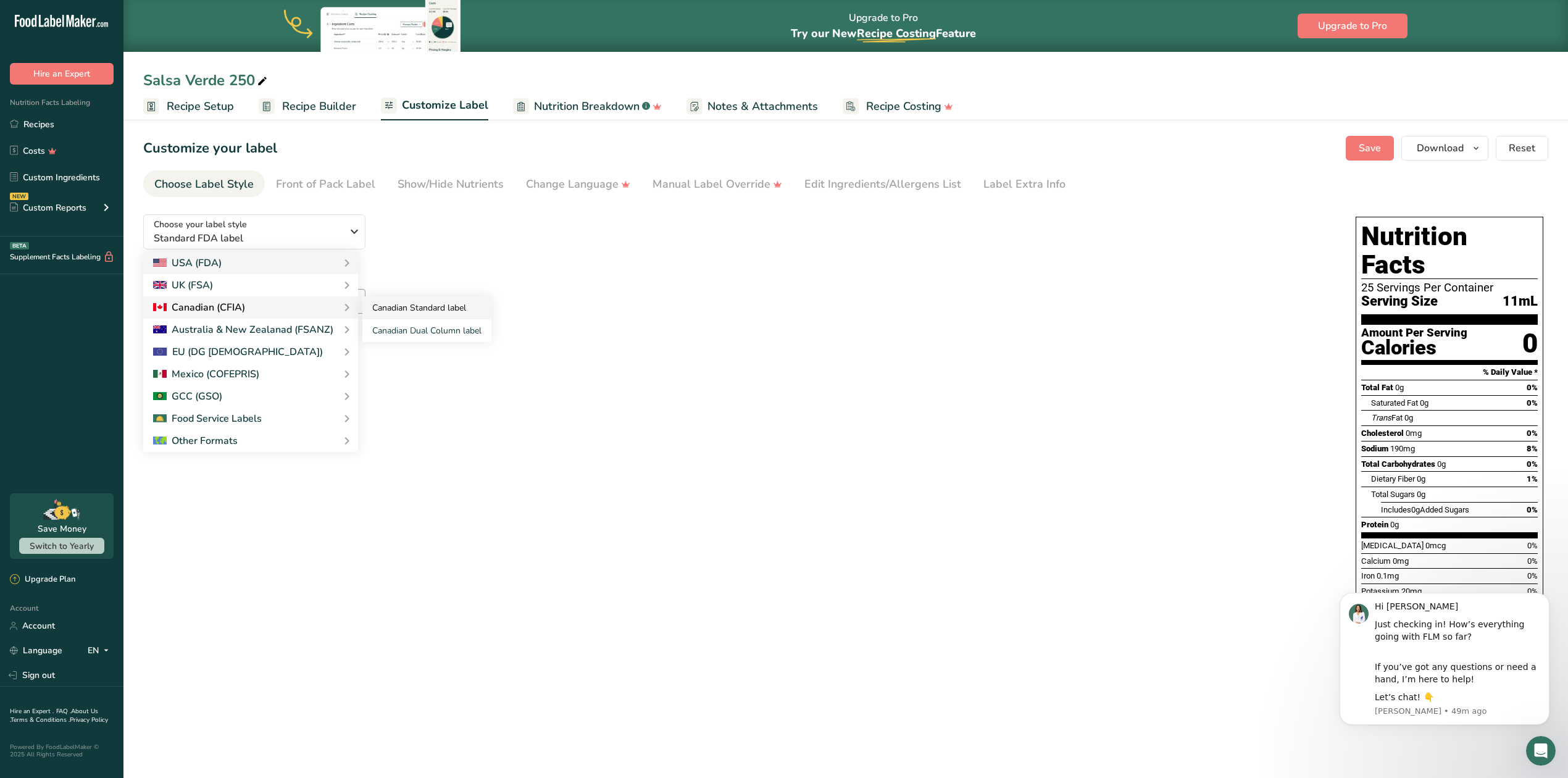
click at [447, 309] on link "Canadian Standard label" at bounding box center [427, 307] width 129 height 23
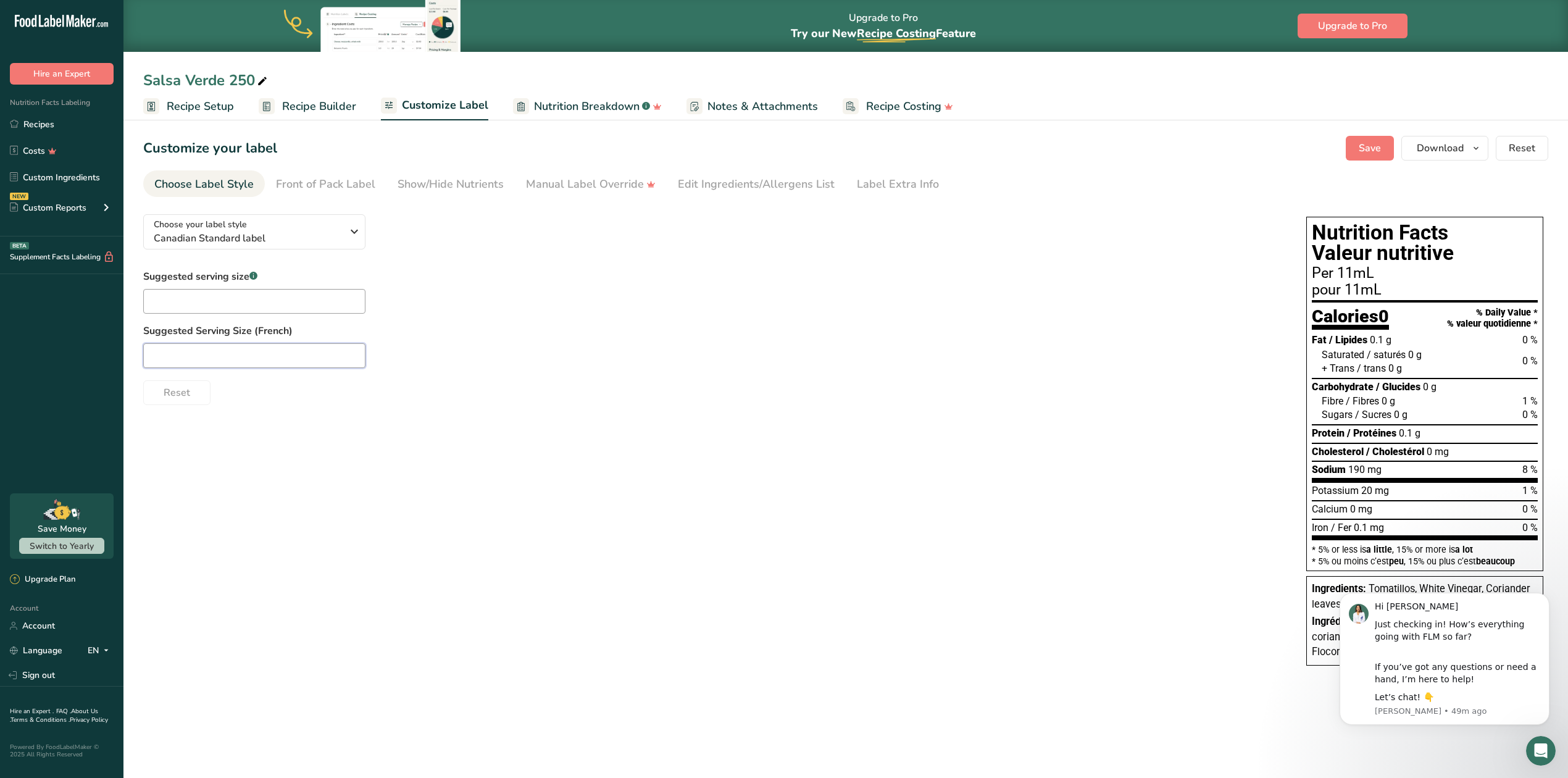
click at [191, 362] on input "text" at bounding box center [254, 355] width 222 height 25
paste input "Pour 1 cuillère à soupe"
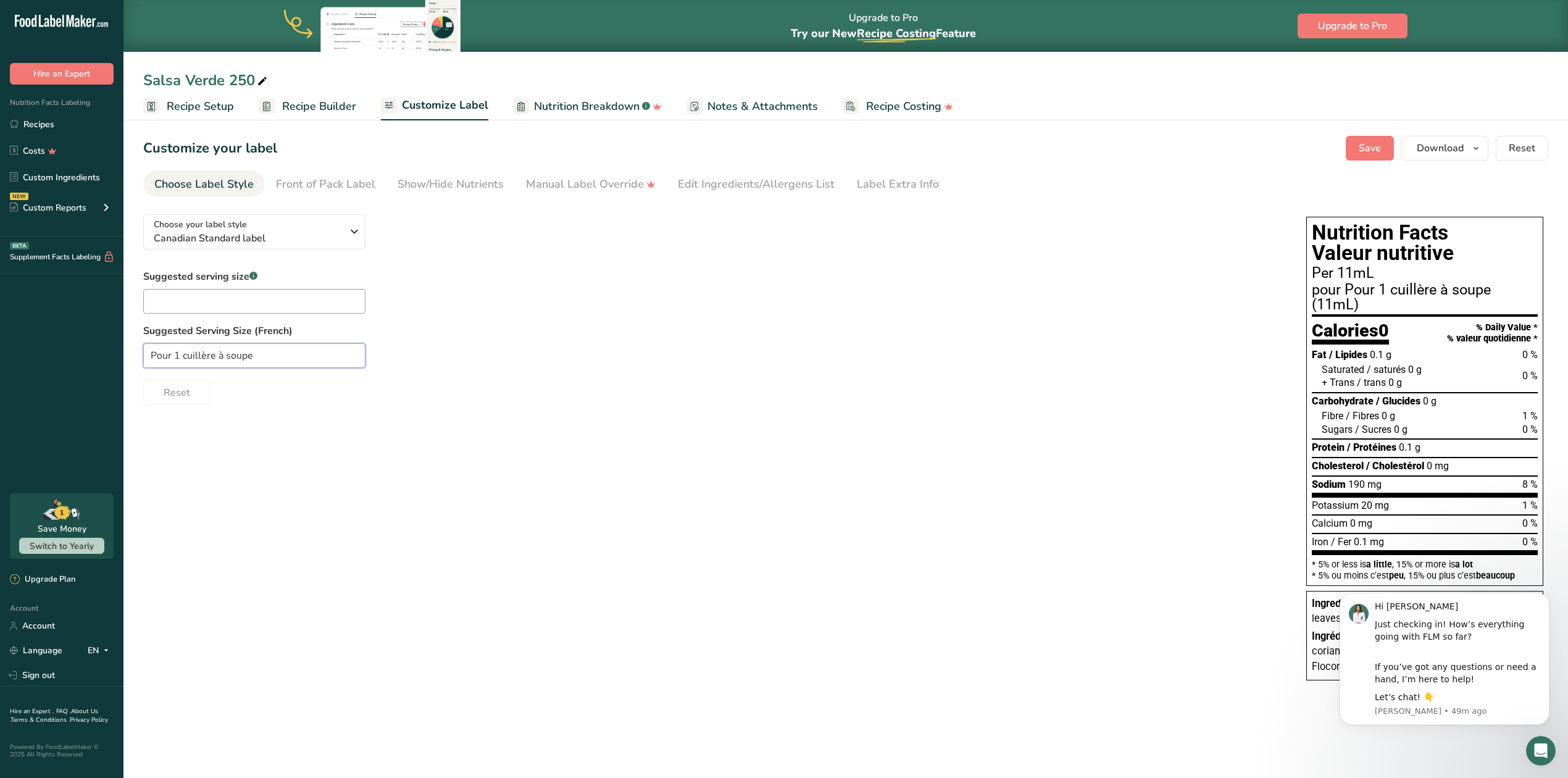
drag, startPoint x: 174, startPoint y: 354, endPoint x: 141, endPoint y: 349, distance: 33.4
click at [141, 349] on section "Customize your label Save Download Choose what to show on your downloaded label…" at bounding box center [845, 414] width 1444 height 596
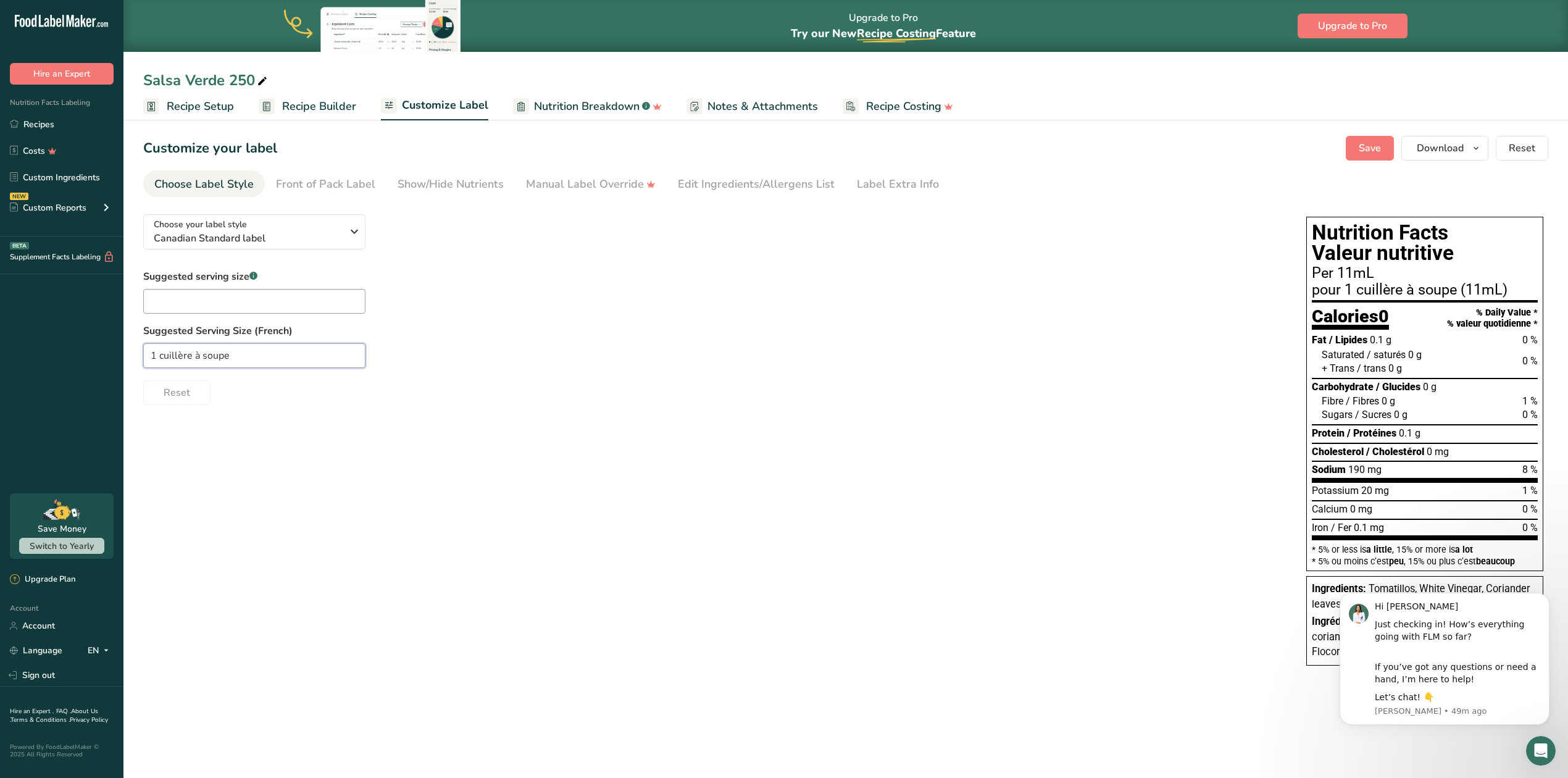
type input "1 cuillère à soupe"
click at [161, 295] on input "text" at bounding box center [254, 302] width 222 height 25
paste input "Per 1 tablespoon"
click at [162, 304] on input "Per 1 tablespoon" at bounding box center [254, 302] width 222 height 25
type input "1 tablespoon"
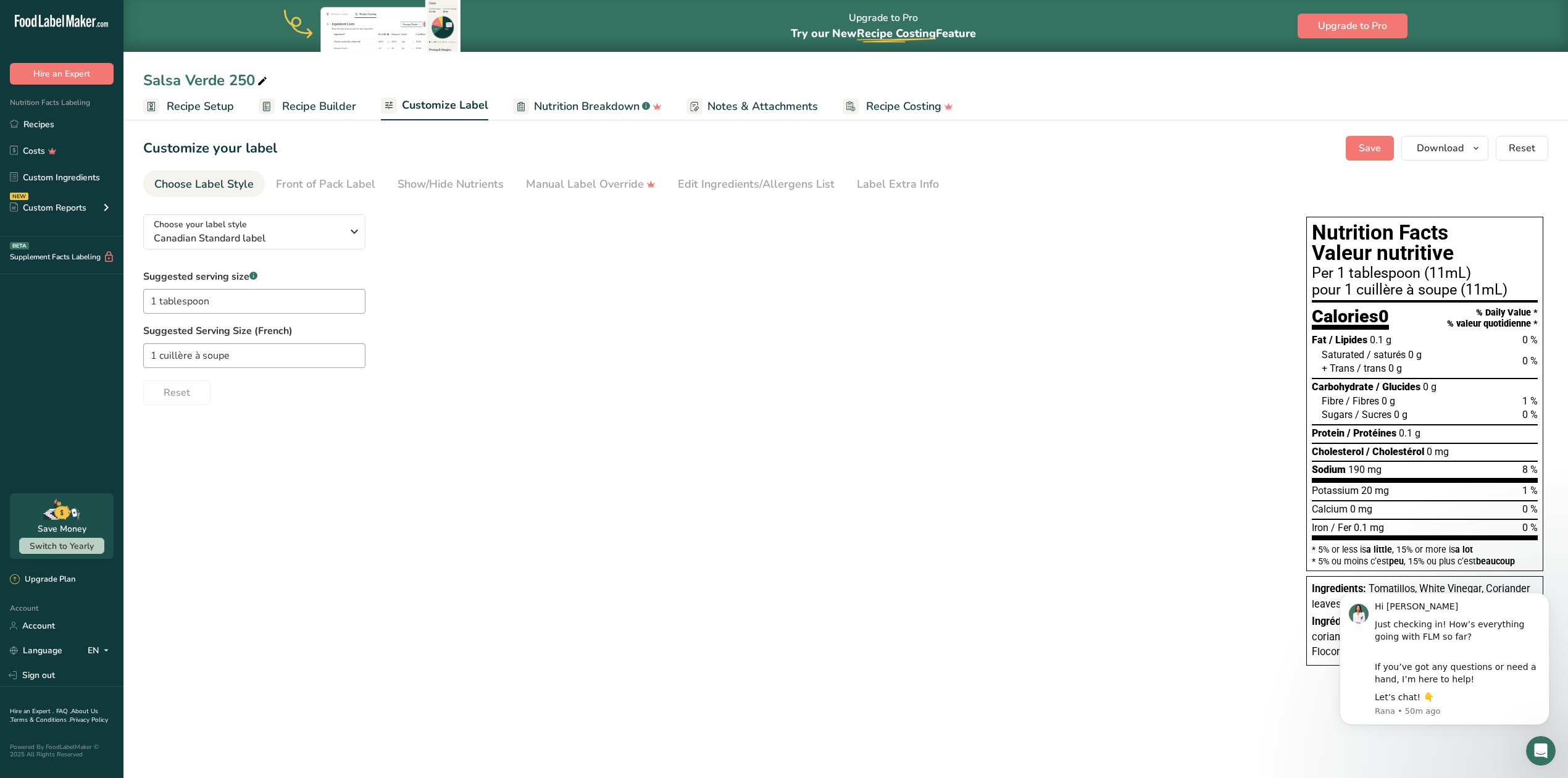
click at [192, 522] on div "Choose your label style Canadian Standard label USA (FDA) Standard FDA label Ta…" at bounding box center [846, 441] width 1405 height 474
click at [316, 107] on span "Recipe Builder" at bounding box center [319, 106] width 74 height 16
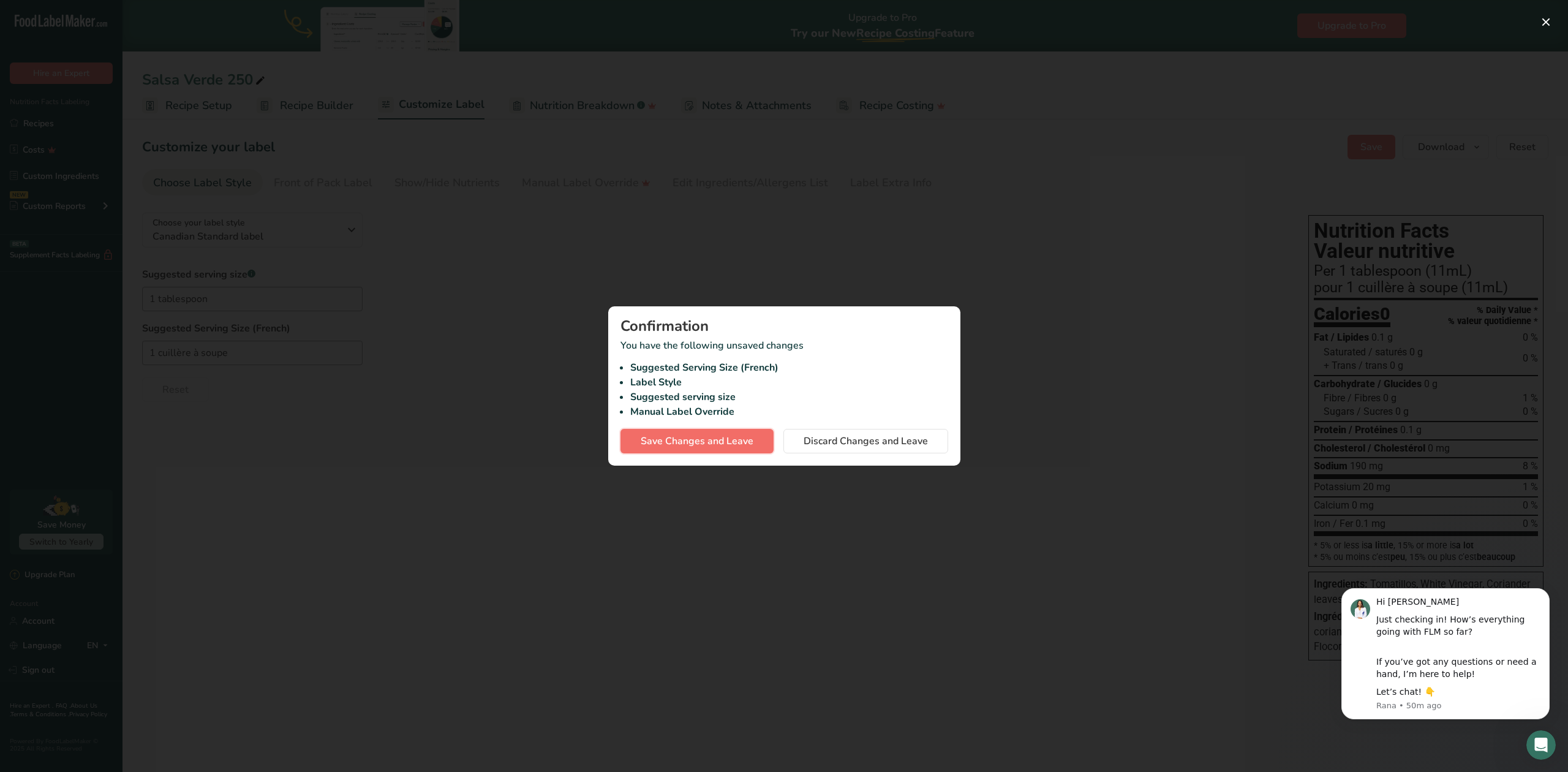
click at [721, 439] on span "Save Changes and Leave" at bounding box center [697, 441] width 113 height 15
type input "1 cuillère à soupe"
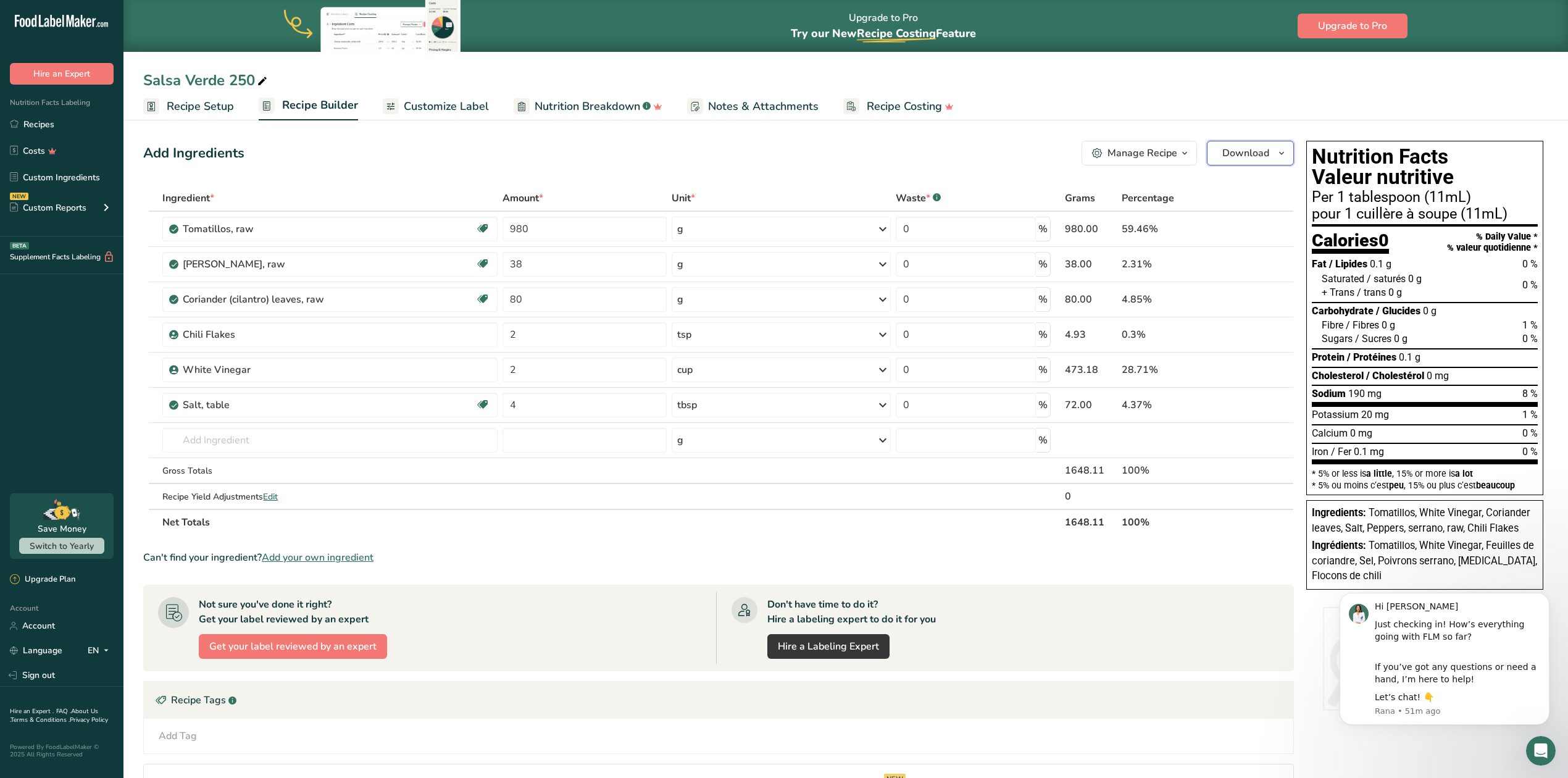
click at [1040, 150] on span "Download" at bounding box center [1245, 153] width 47 height 15
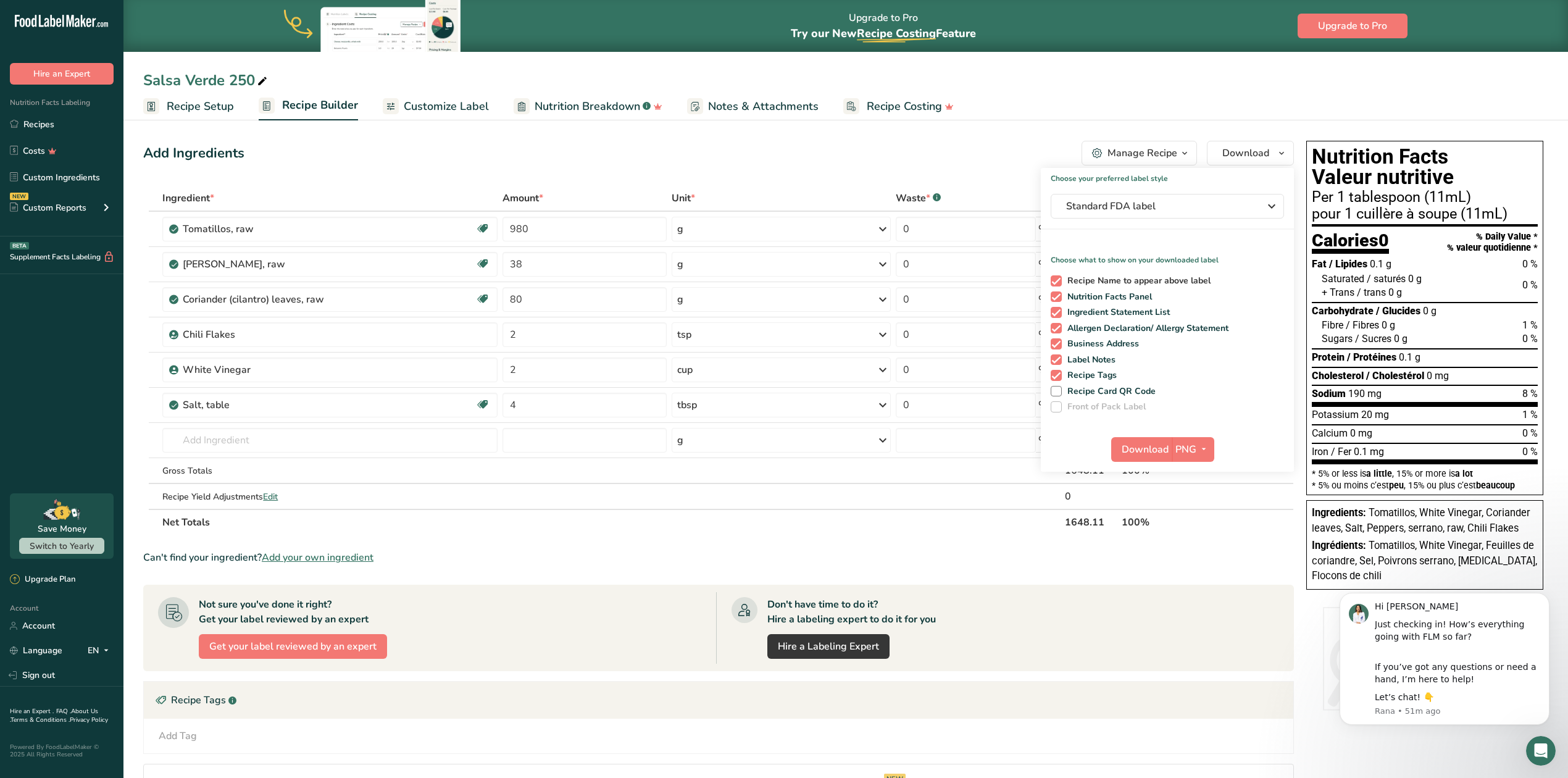
click at [1040, 280] on span at bounding box center [1056, 281] width 11 height 11
click at [1040, 280] on input "Recipe Name to appear above label" at bounding box center [1054, 281] width 8 height 8
checkbox input "false"
click at [1040, 340] on span at bounding box center [1056, 344] width 11 height 11
click at [1040, 340] on input "Business Address" at bounding box center [1054, 344] width 8 height 8
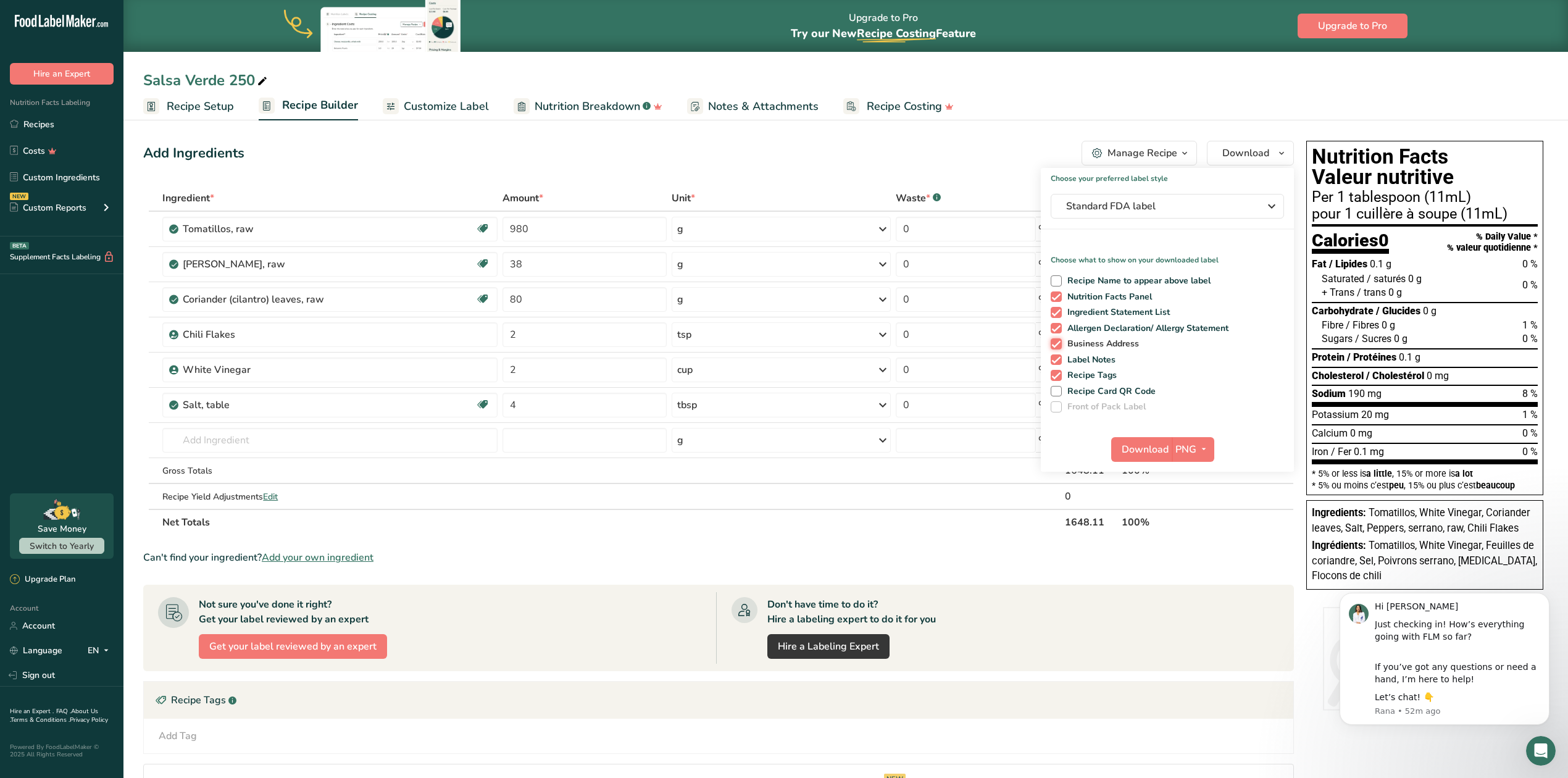
checkbox input "false"
click at [1040, 359] on span at bounding box center [1056, 360] width 11 height 11
click at [1040, 359] on input "Label Notes" at bounding box center [1054, 359] width 8 height 8
checkbox input "false"
click at [1040, 376] on span at bounding box center [1056, 375] width 11 height 11
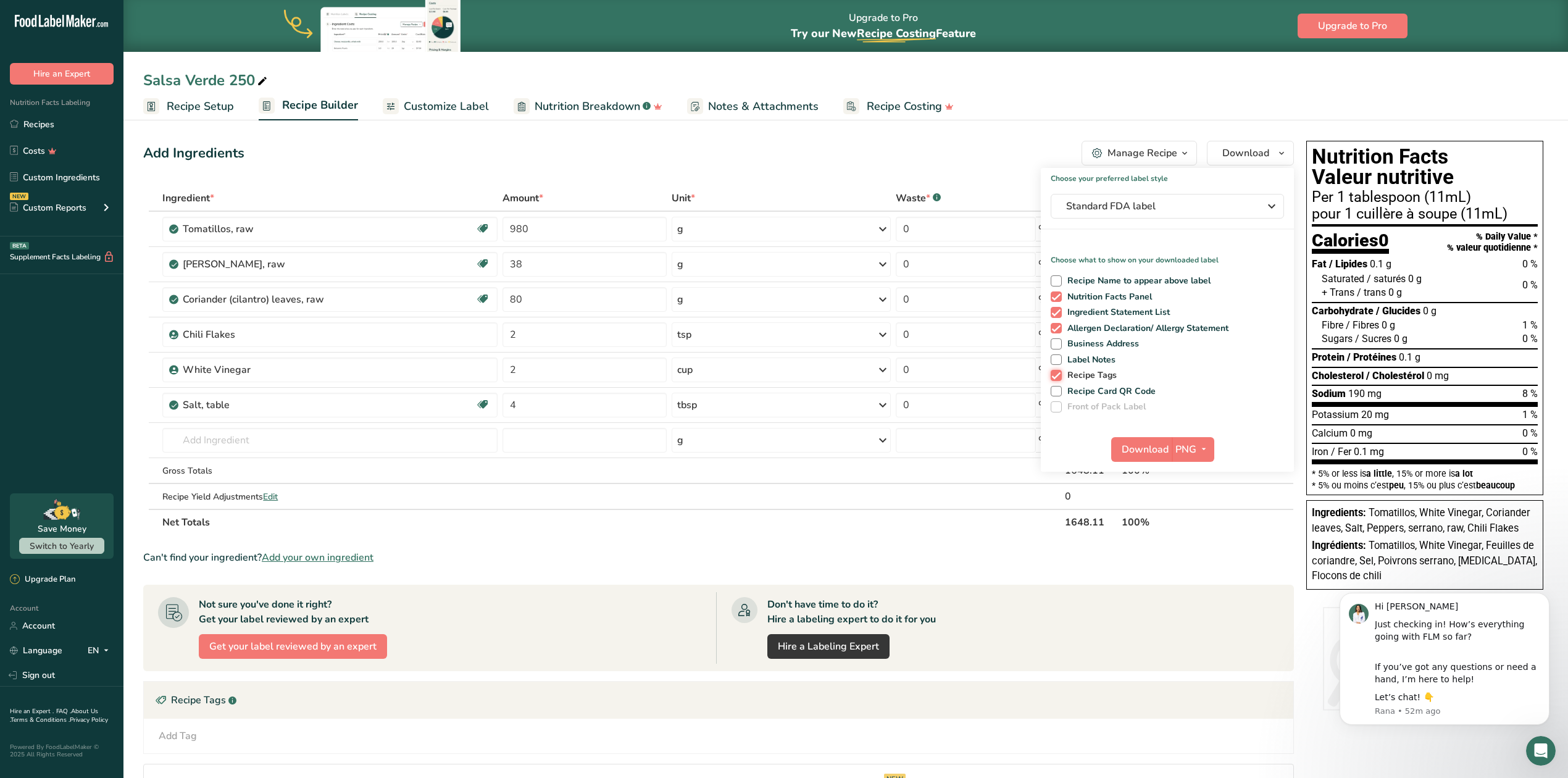
click at [1040, 376] on input "Recipe Tags" at bounding box center [1054, 375] width 8 height 8
checkbox input "false"
click at [1040, 328] on span at bounding box center [1056, 328] width 11 height 11
click at [1040, 328] on input "Allergen Declaration/ Allergy Statement" at bounding box center [1054, 328] width 8 height 8
checkbox input "false"
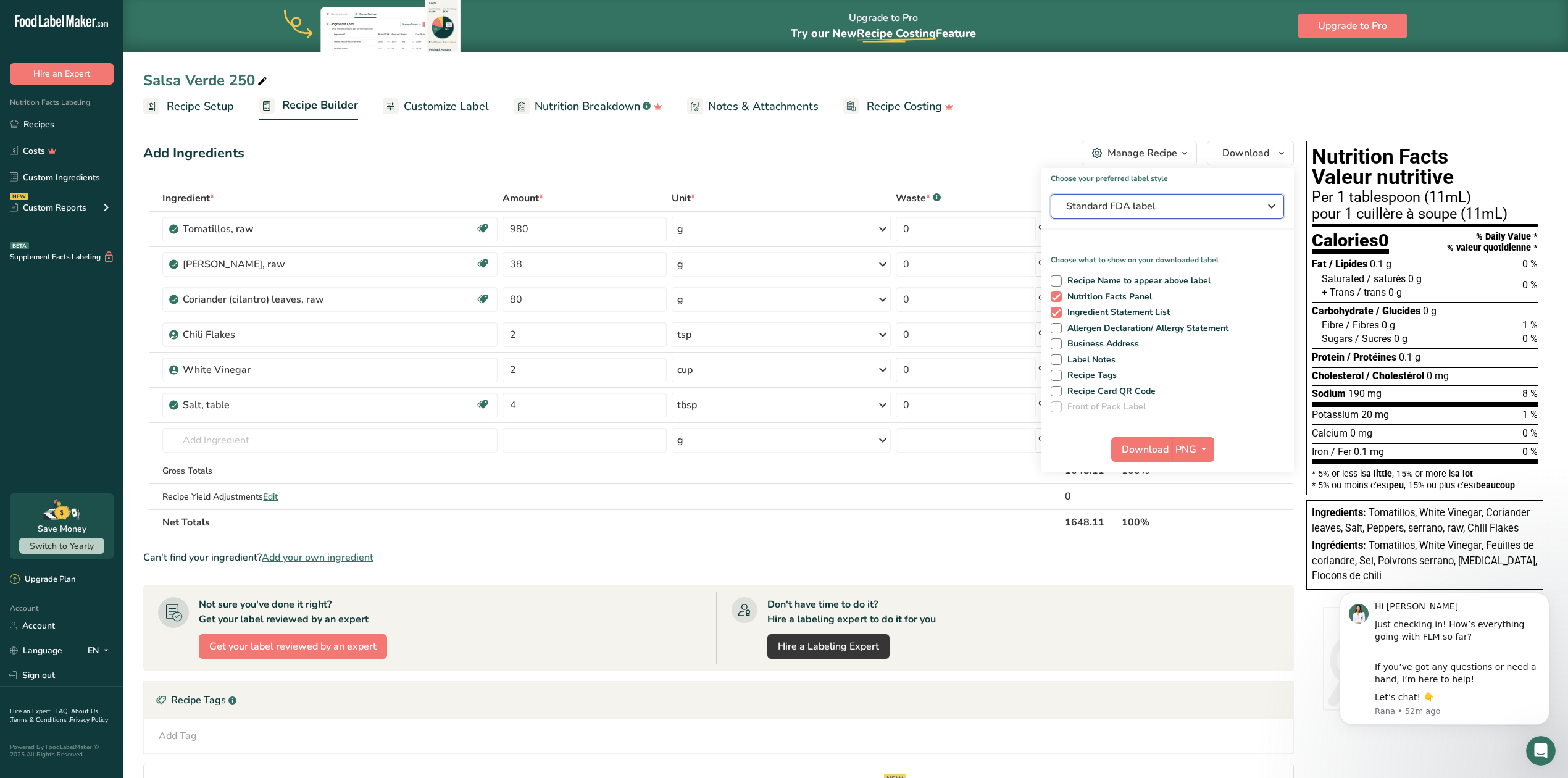
click at [1040, 207] on icon "button" at bounding box center [1271, 206] width 15 height 23
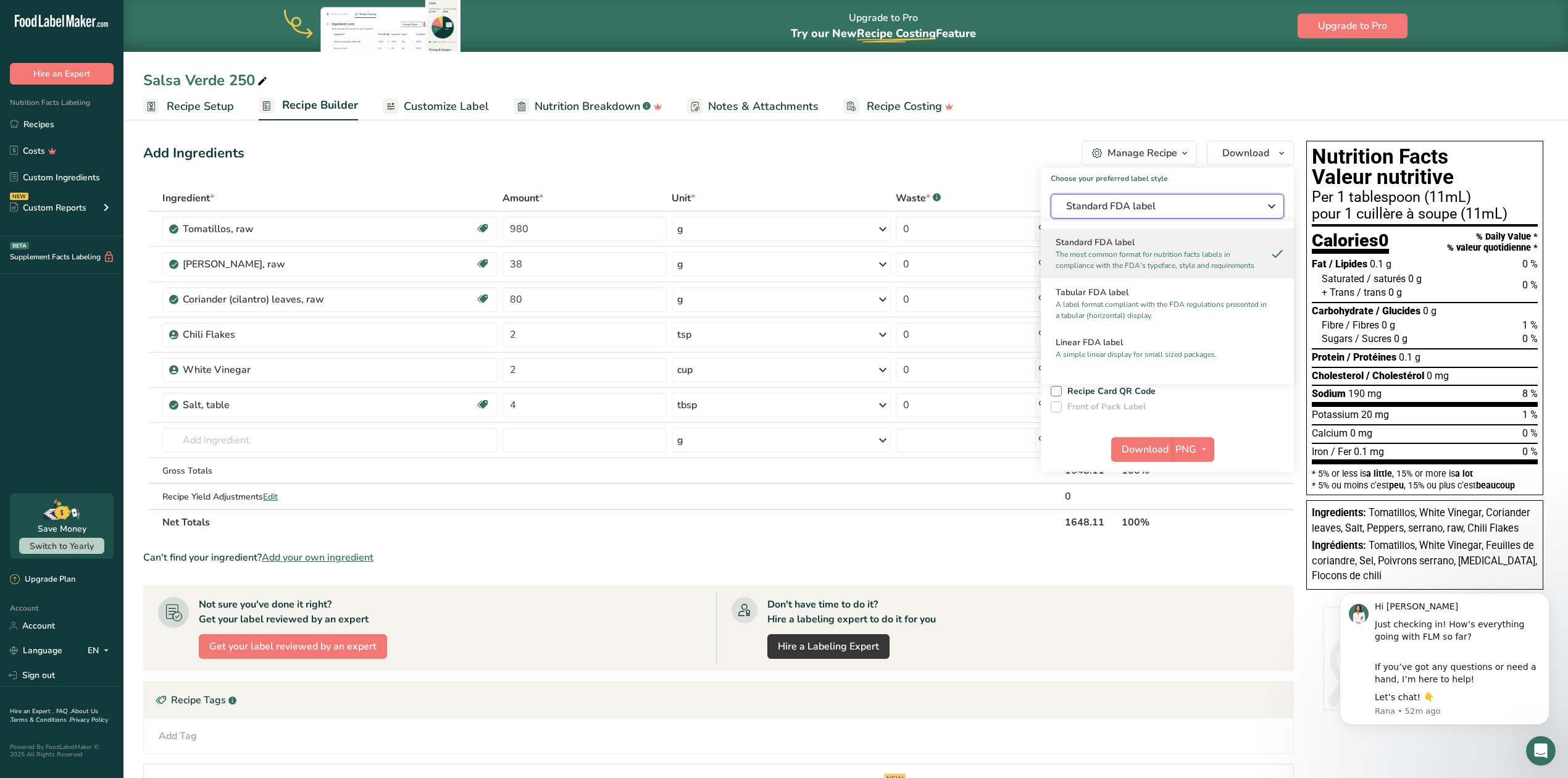
click at [1040, 207] on icon "button" at bounding box center [1271, 206] width 15 height 23
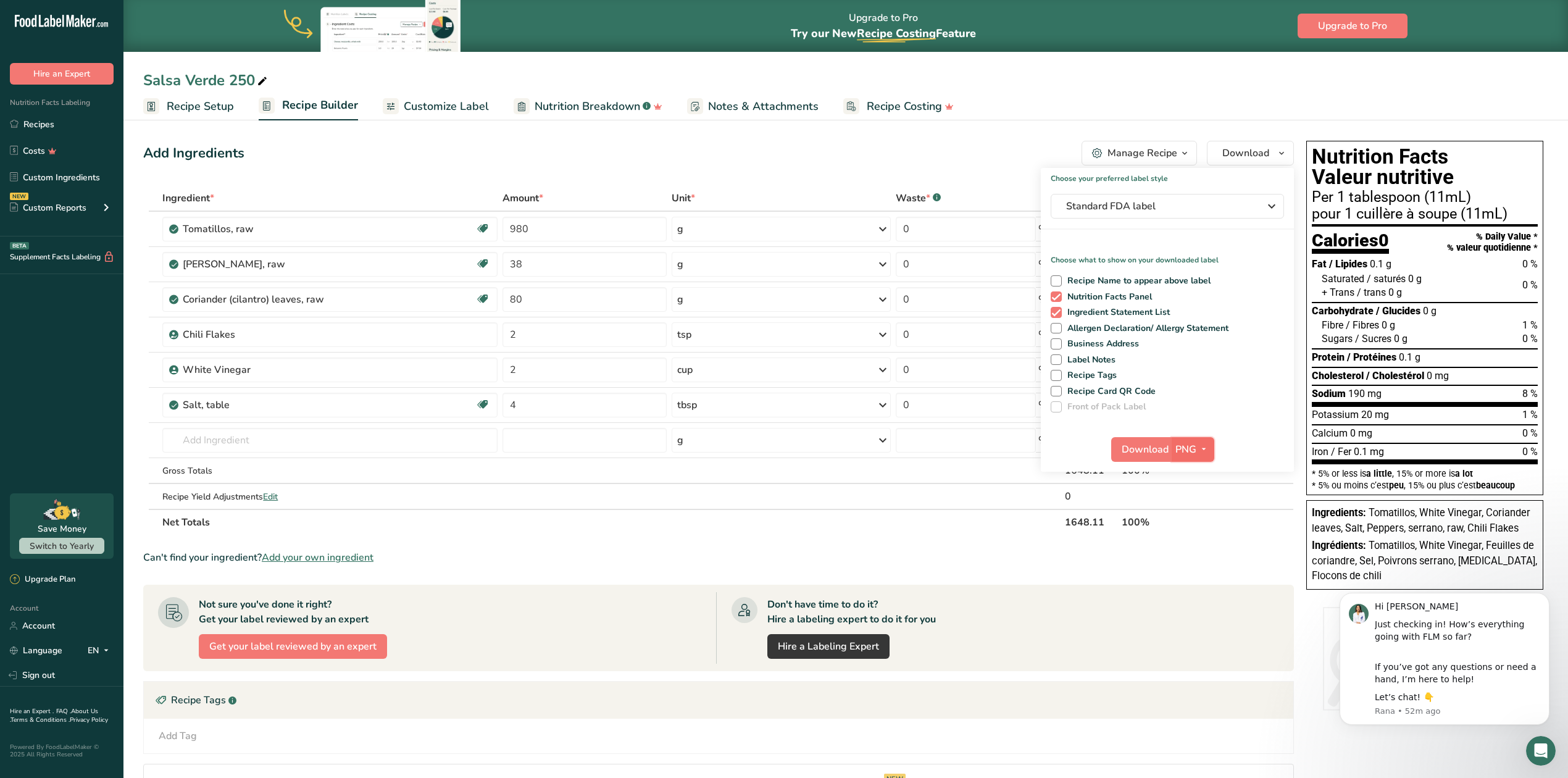
click at [1040, 453] on icon "button" at bounding box center [1203, 449] width 10 height 16
click at [1040, 451] on span "Download" at bounding box center [1145, 449] width 47 height 15
click at [1040, 281] on span at bounding box center [1056, 281] width 11 height 11
click at [1040, 281] on input "Recipe Name to appear above label" at bounding box center [1054, 281] width 8 height 8
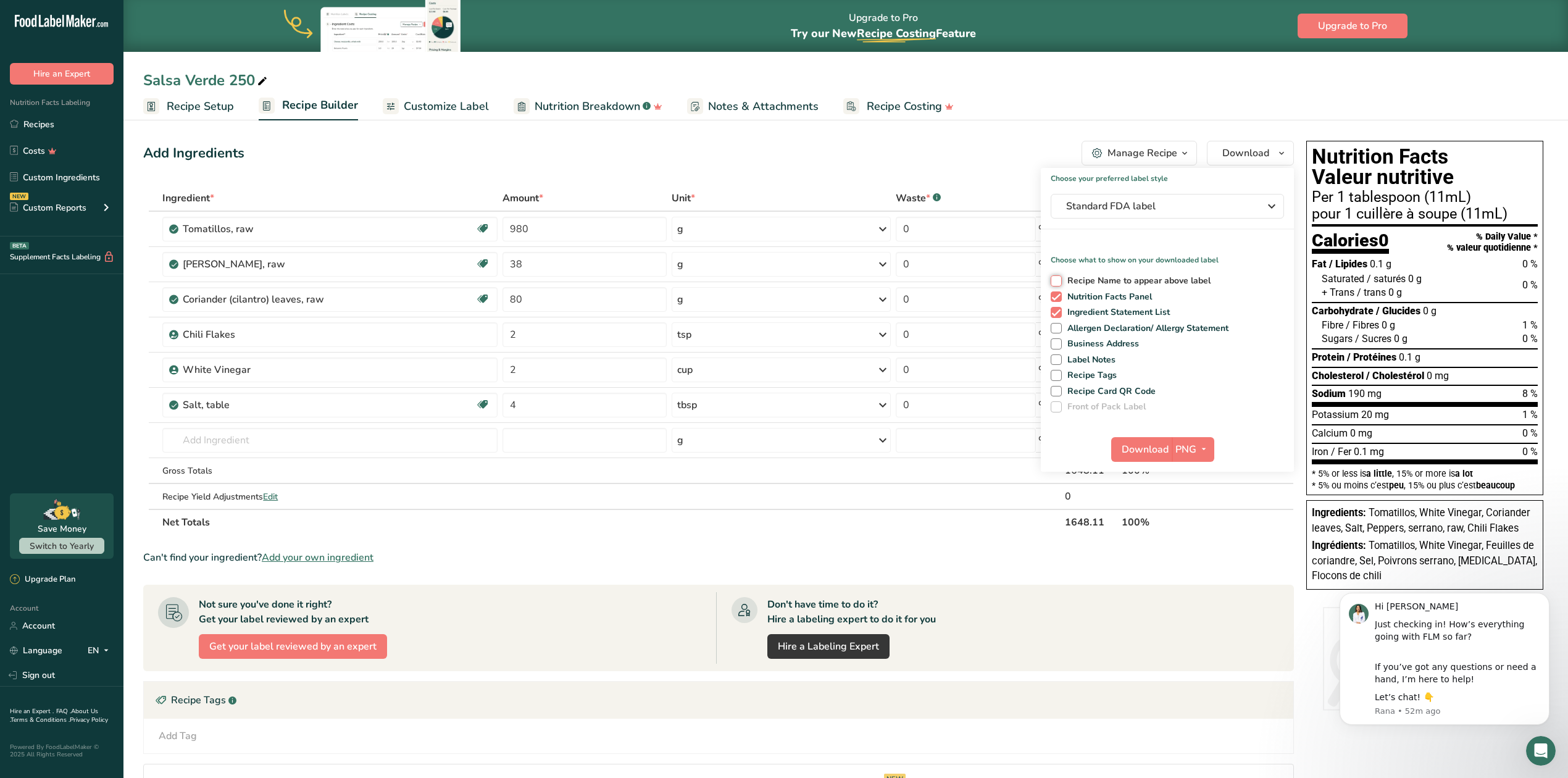
checkbox input "true"
click at [1040, 451] on span "Download" at bounding box center [1145, 449] width 47 height 15
click at [454, 105] on span "Customize Label" at bounding box center [446, 106] width 85 height 16
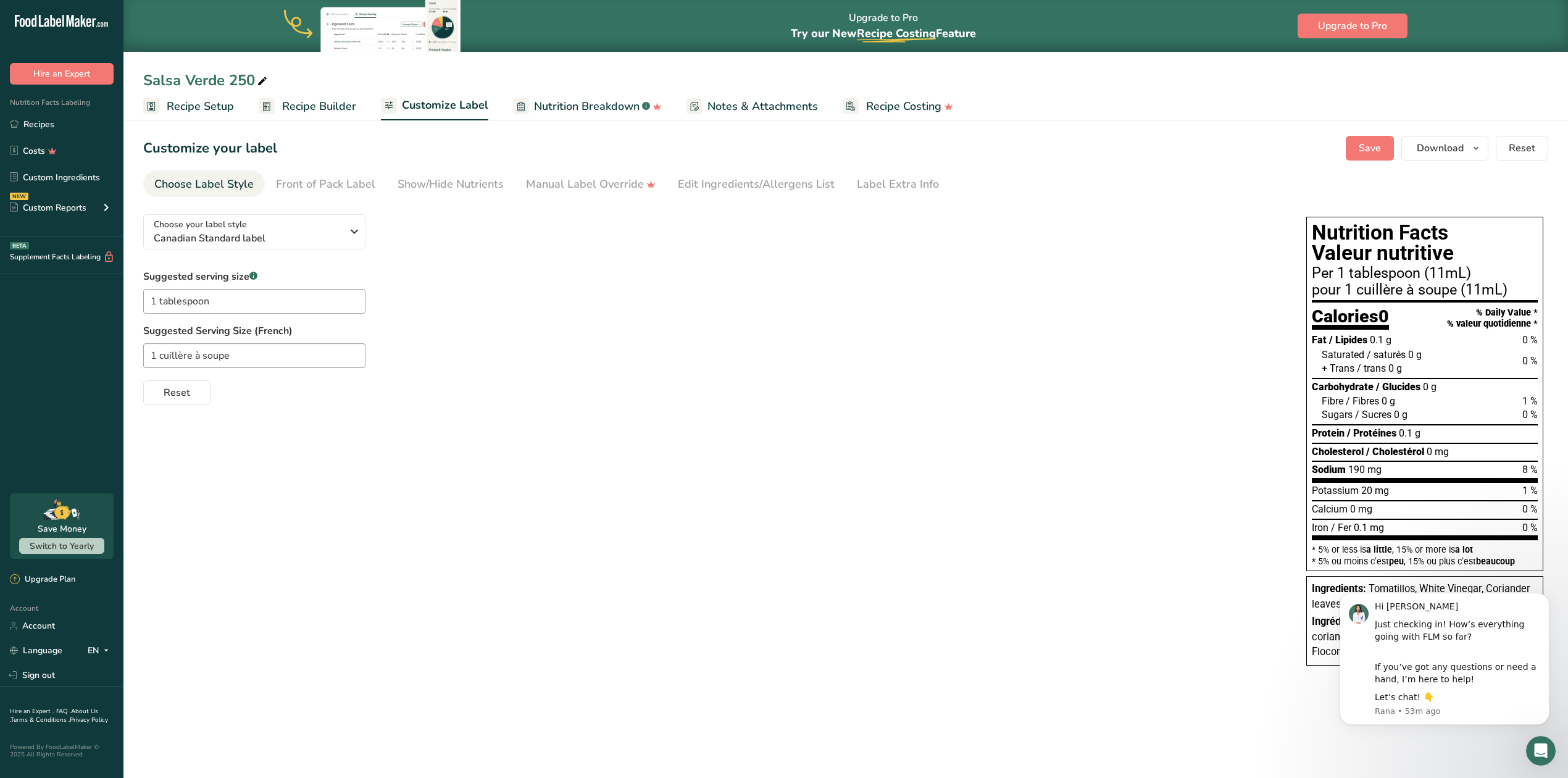
click at [215, 102] on span "Recipe Setup" at bounding box center [200, 106] width 67 height 16
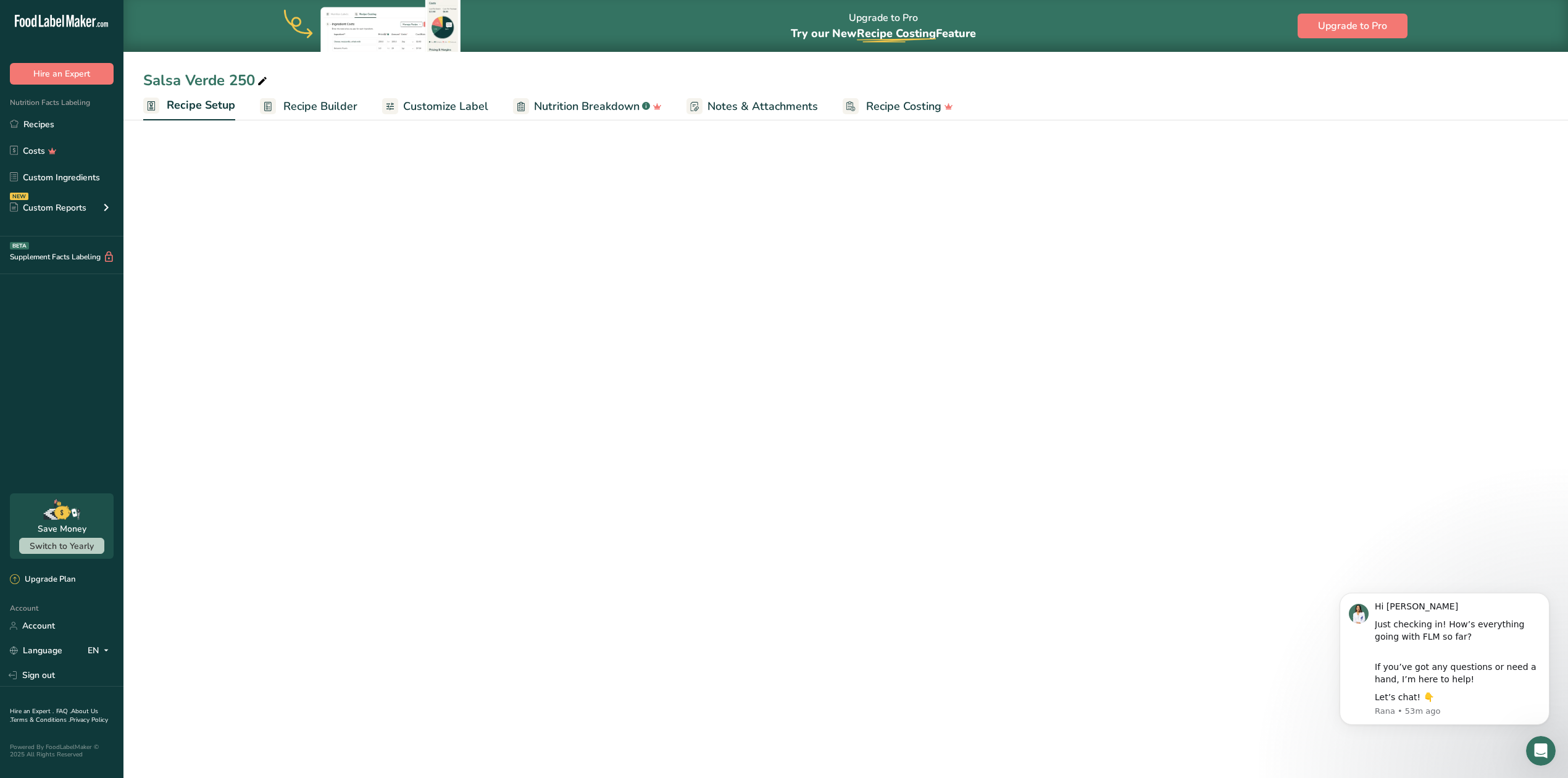
select select "22"
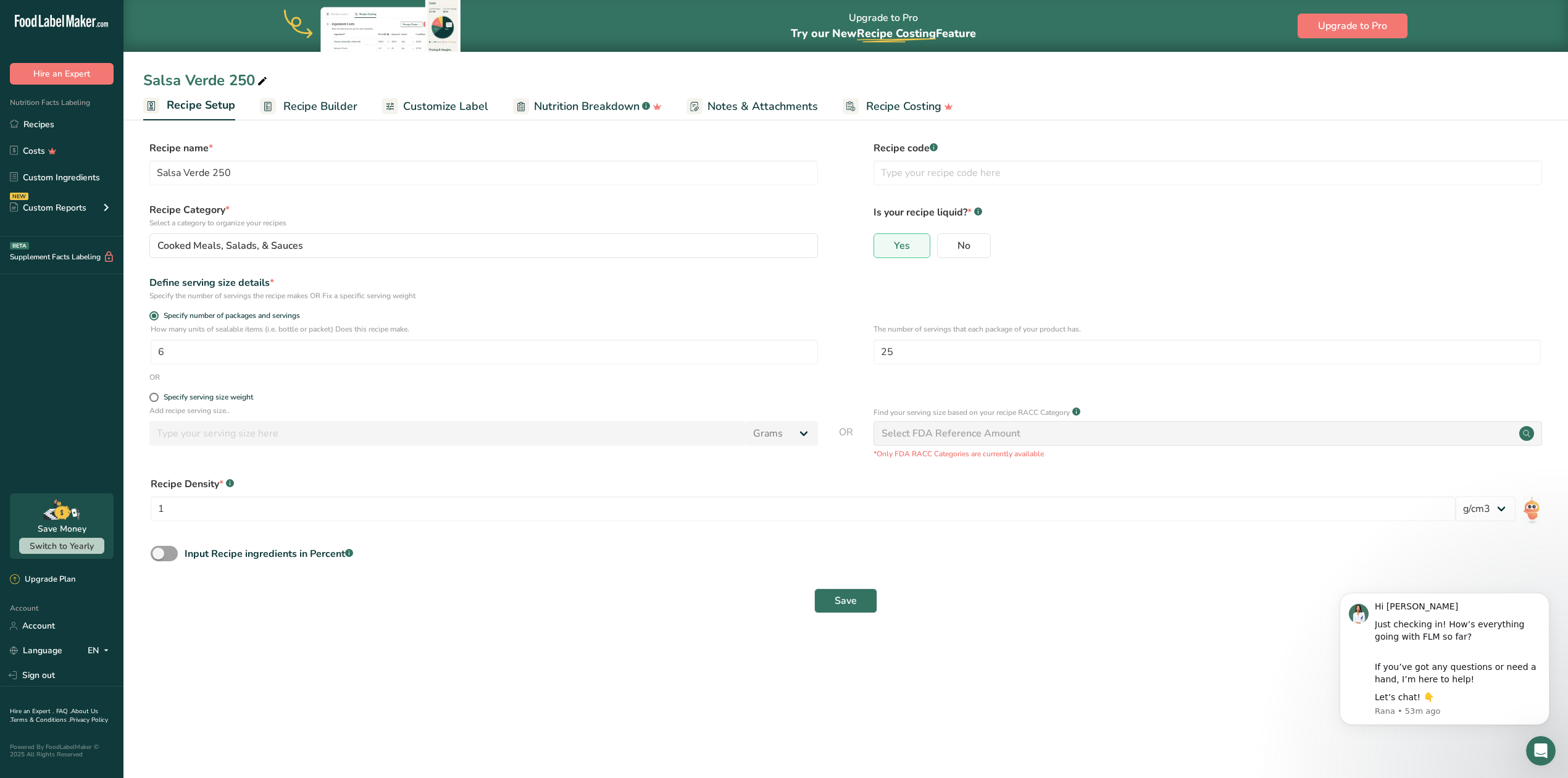
click at [450, 98] on span "Customize Label" at bounding box center [445, 106] width 85 height 16
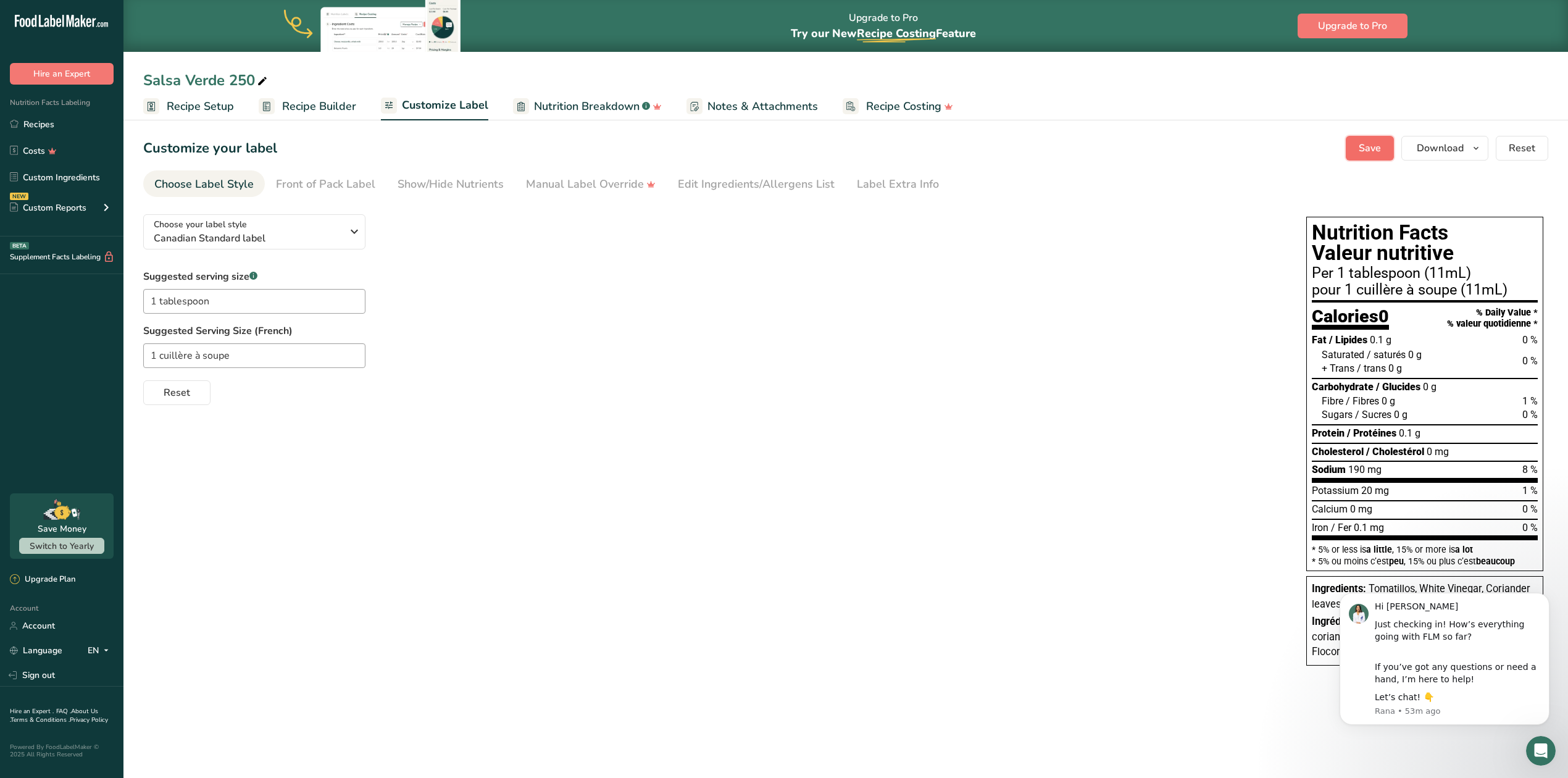
click at [1040, 150] on button "Save" at bounding box center [1370, 148] width 48 height 25
click at [1040, 146] on span "Download" at bounding box center [1440, 148] width 47 height 15
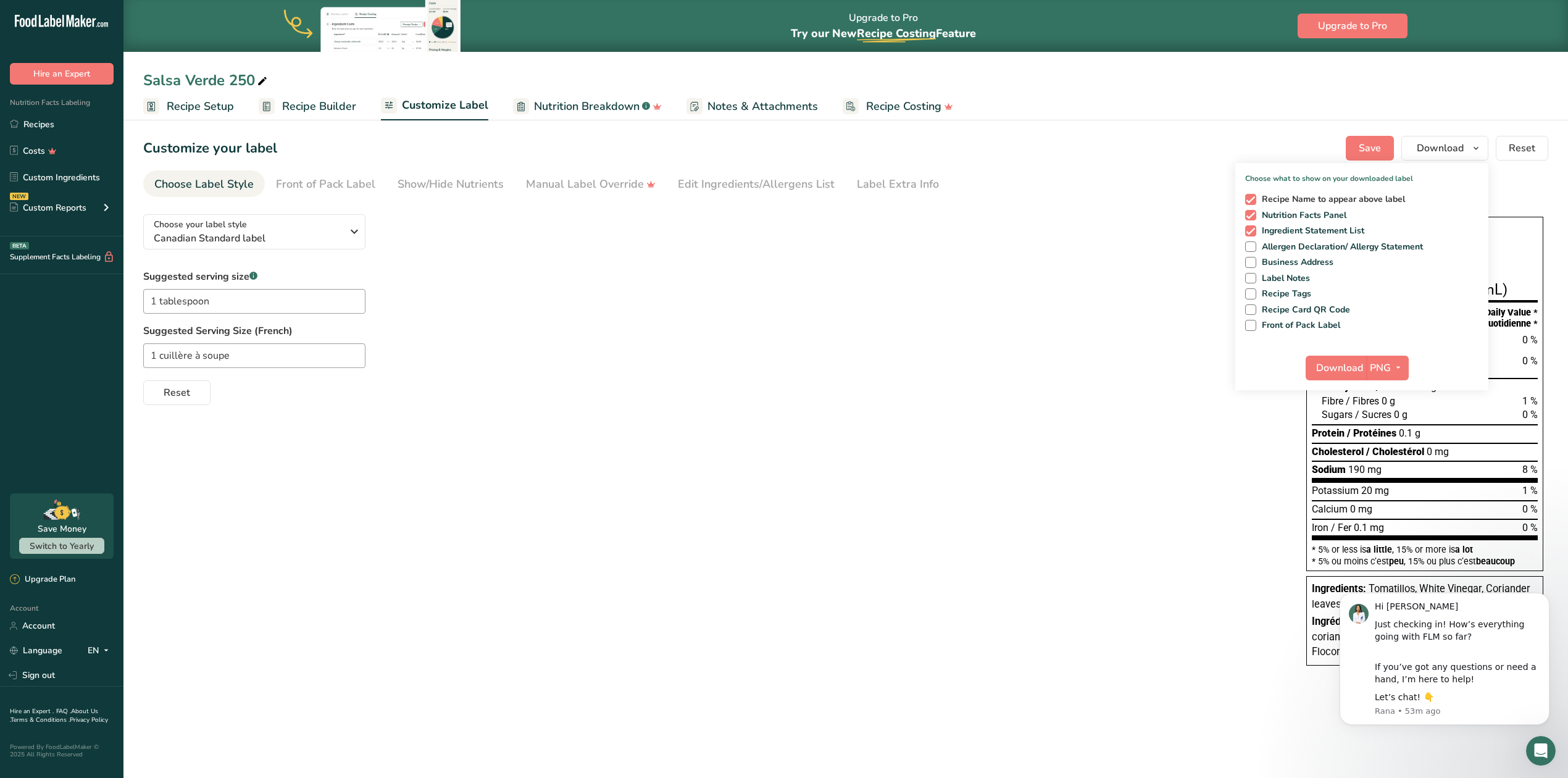
click at [1040, 197] on span at bounding box center [1251, 200] width 11 height 11
click at [1040, 197] on input "Recipe Name to appear above label" at bounding box center [1249, 199] width 8 height 8
checkbox input "false"
click at [1040, 366] on span "Download" at bounding box center [1340, 368] width 47 height 15
drag, startPoint x: 223, startPoint y: 304, endPoint x: 43, endPoint y: 285, distance: 181.0
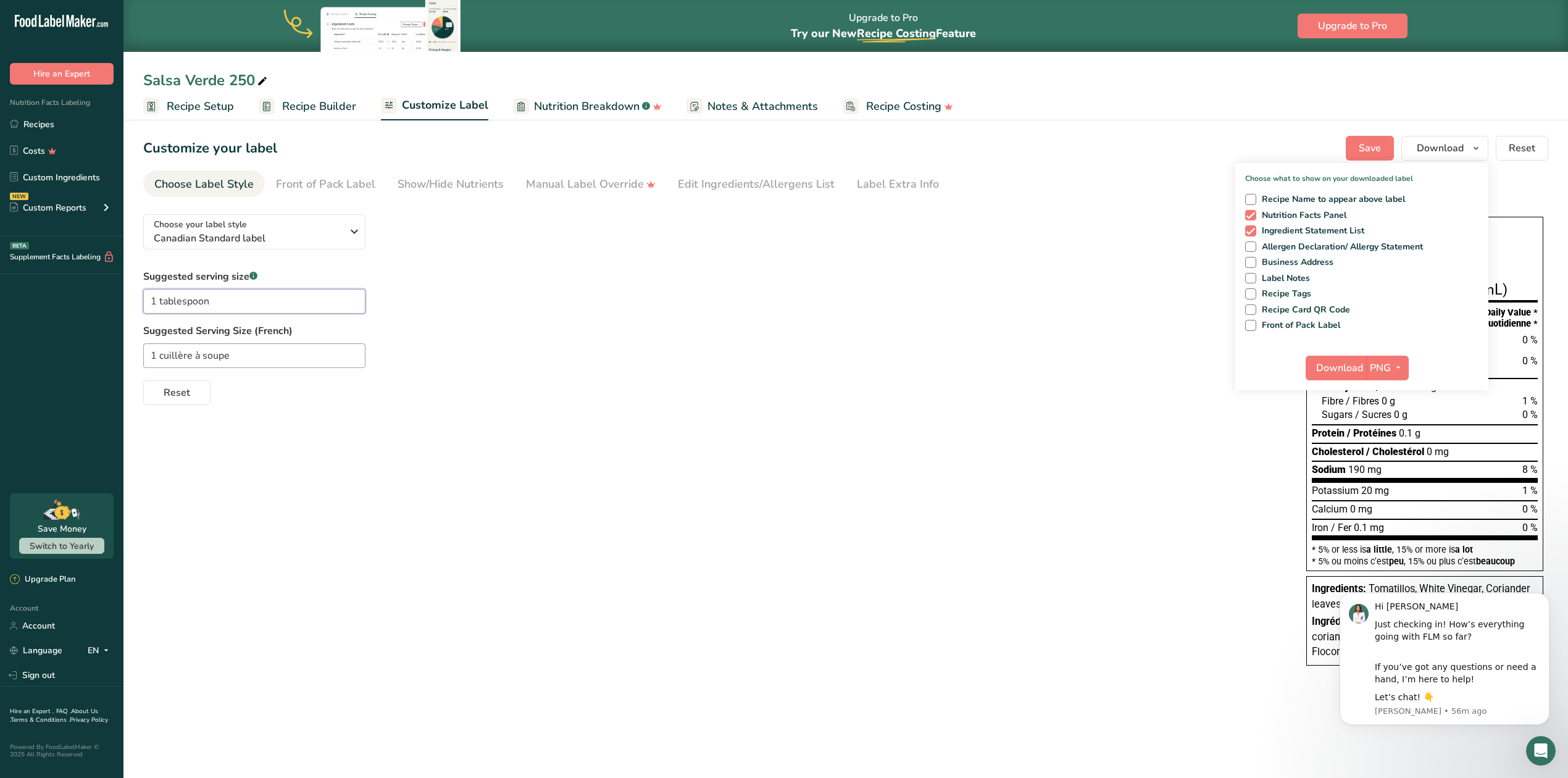
click at [43, 285] on div ".a-20{fill:#fff;} Hire an Expert Nutrition Facts Labeling Recipes Costs Custom …" at bounding box center [784, 389] width 1568 height 778
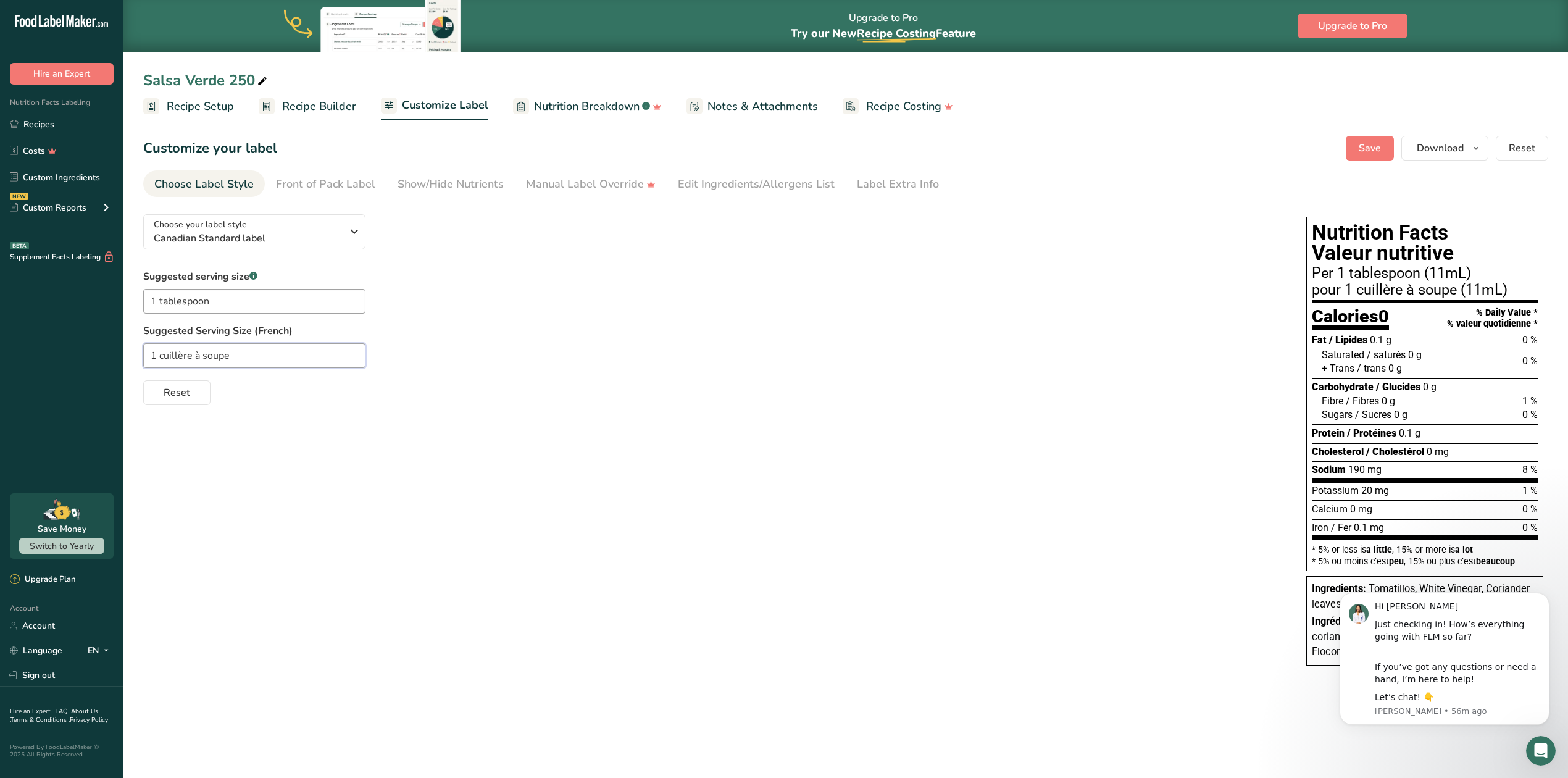
drag, startPoint x: 254, startPoint y: 361, endPoint x: 104, endPoint y: 337, distance: 151.9
click at [104, 337] on div ".a-20{fill:#fff;} Hire an Expert Nutrition Facts Labeling Recipes Costs Custom …" at bounding box center [784, 389] width 1568 height 778
drag, startPoint x: 231, startPoint y: 296, endPoint x: 115, endPoint y: 289, distance: 116.2
click at [115, 289] on div ".a-20{fill:#fff;} Hire an Expert Nutrition Facts Labeling Recipes Costs Custom …" at bounding box center [784, 389] width 1568 height 778
drag, startPoint x: 245, startPoint y: 361, endPoint x: 65, endPoint y: 343, distance: 180.9
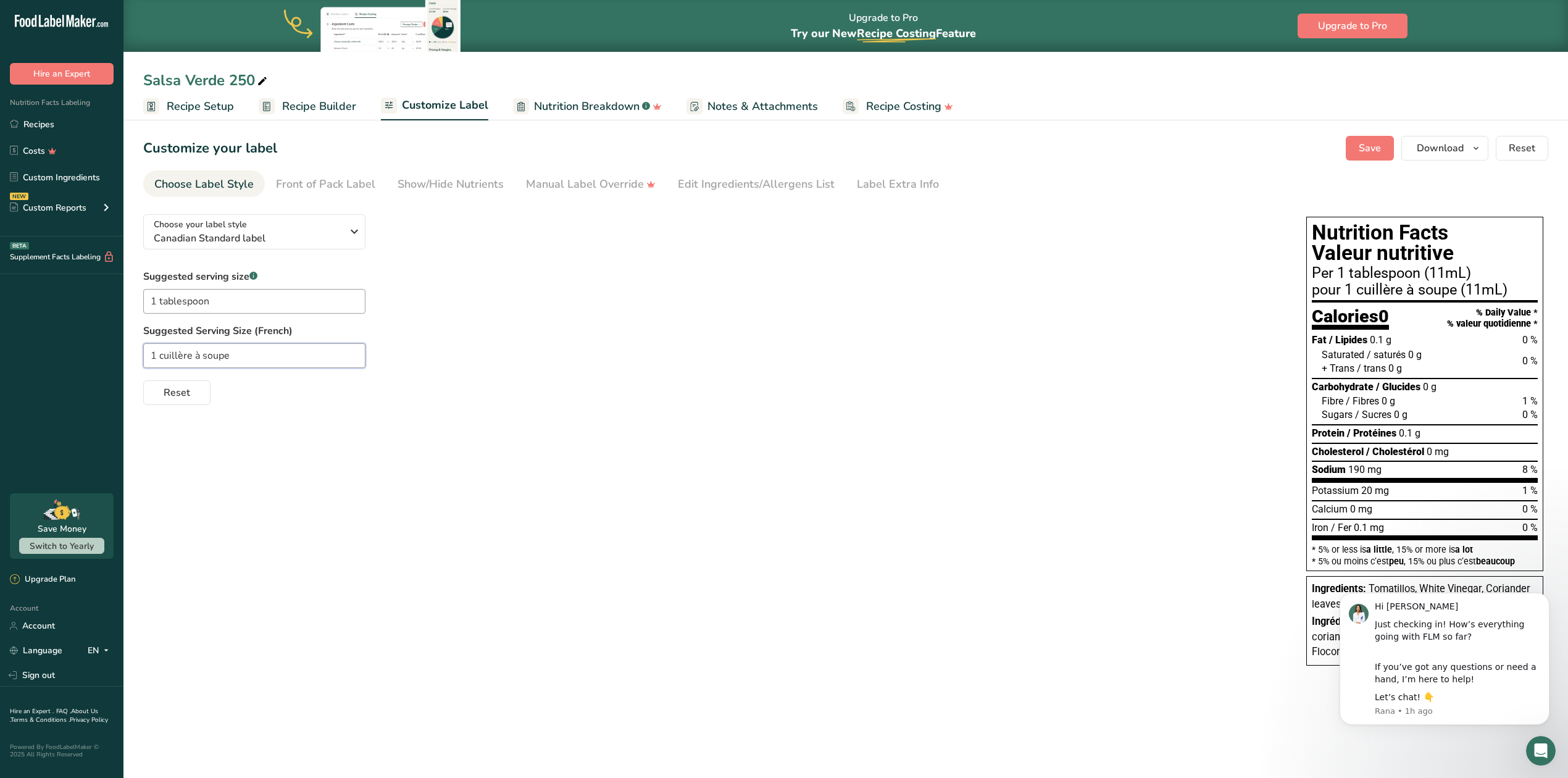
click at [65, 343] on div ".a-20{fill:#fff;} Hire an Expert Nutrition Facts Labeling Recipes Costs Custom …" at bounding box center [784, 389] width 1568 height 778
drag, startPoint x: 45, startPoint y: 122, endPoint x: 80, endPoint y: 124, distance: 35.1
click at [45, 122] on link "Recipes" at bounding box center [62, 124] width 123 height 23
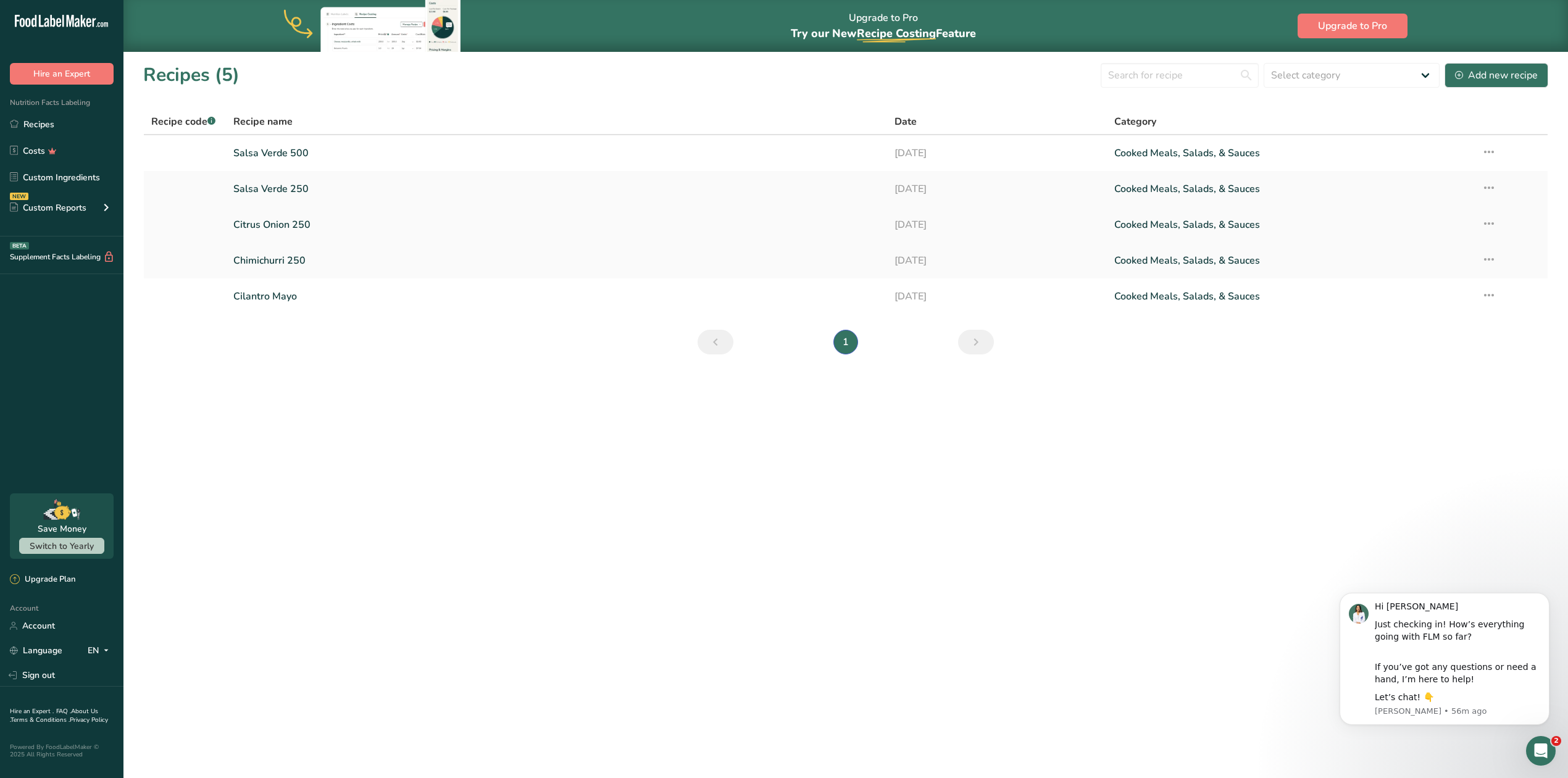
click at [280, 221] on link "Citrus Onion 250" at bounding box center [556, 225] width 645 height 26
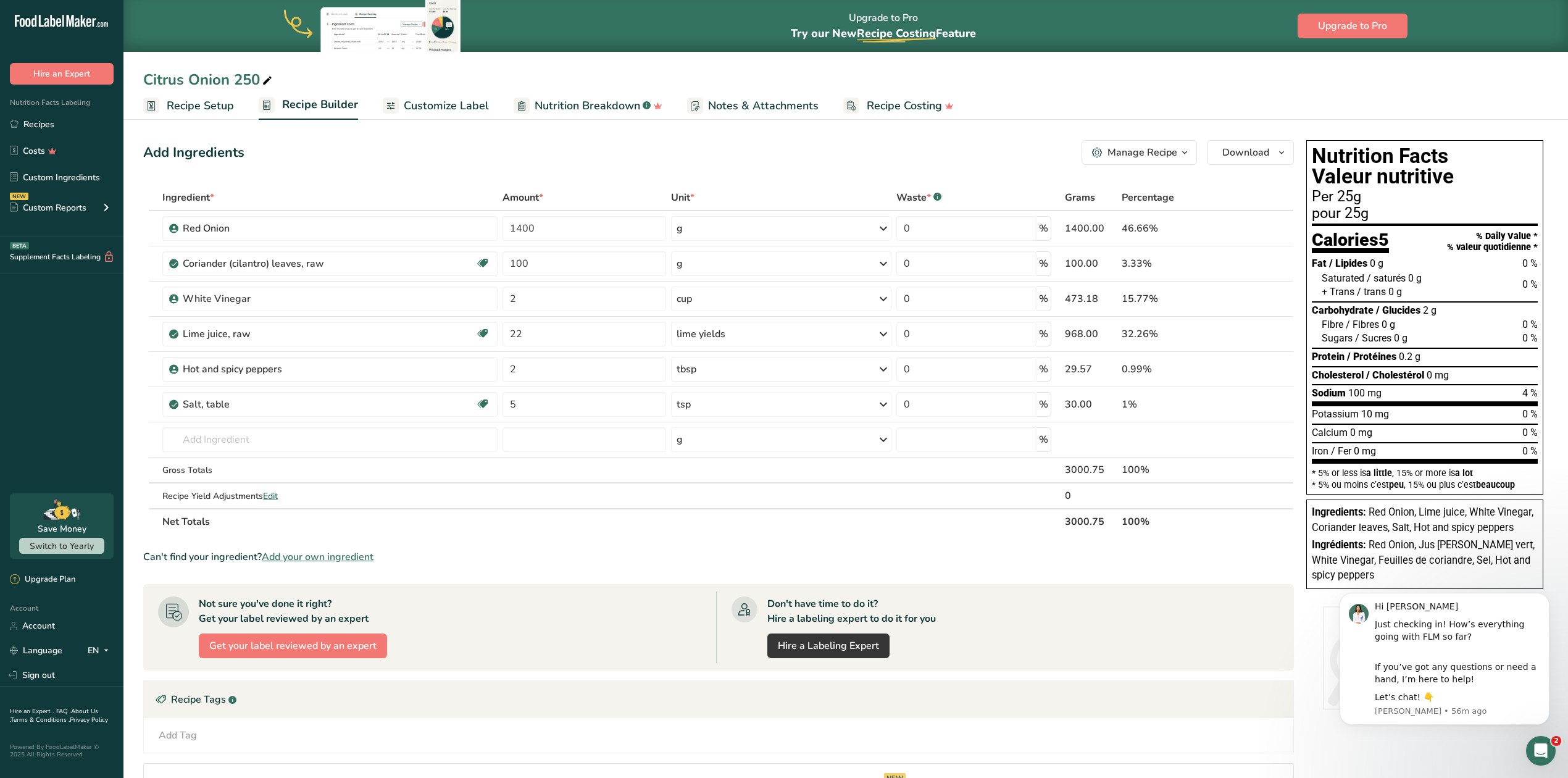
click at [455, 100] on span "Customize Label" at bounding box center [446, 105] width 85 height 16
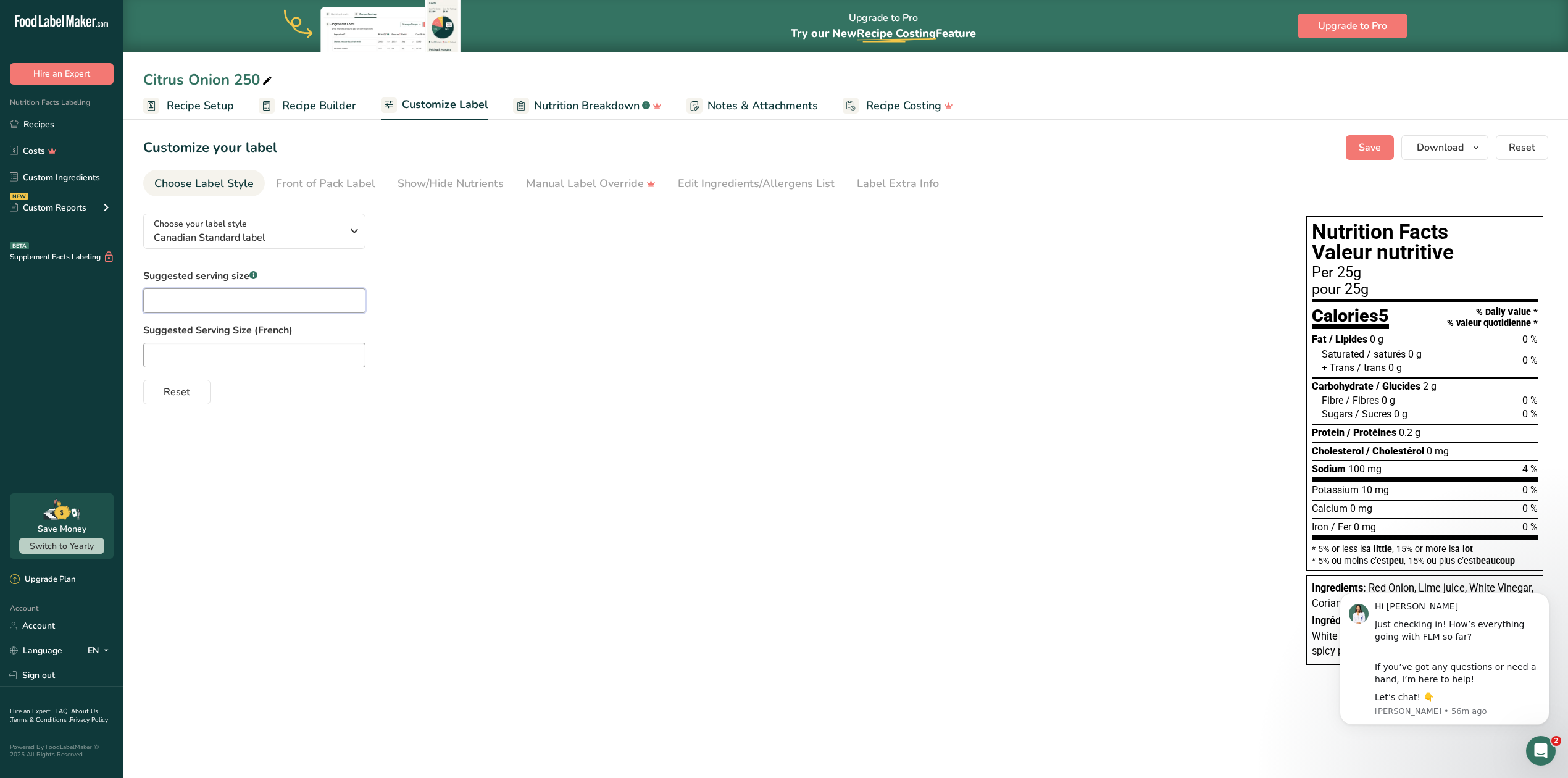
click at [218, 302] on input "text" at bounding box center [254, 301] width 222 height 25
paste input "1 tablespoon"
type input "1 tablespoon"
click at [182, 349] on input "text" at bounding box center [254, 355] width 222 height 25
paste input "1 cuillère à soupe"
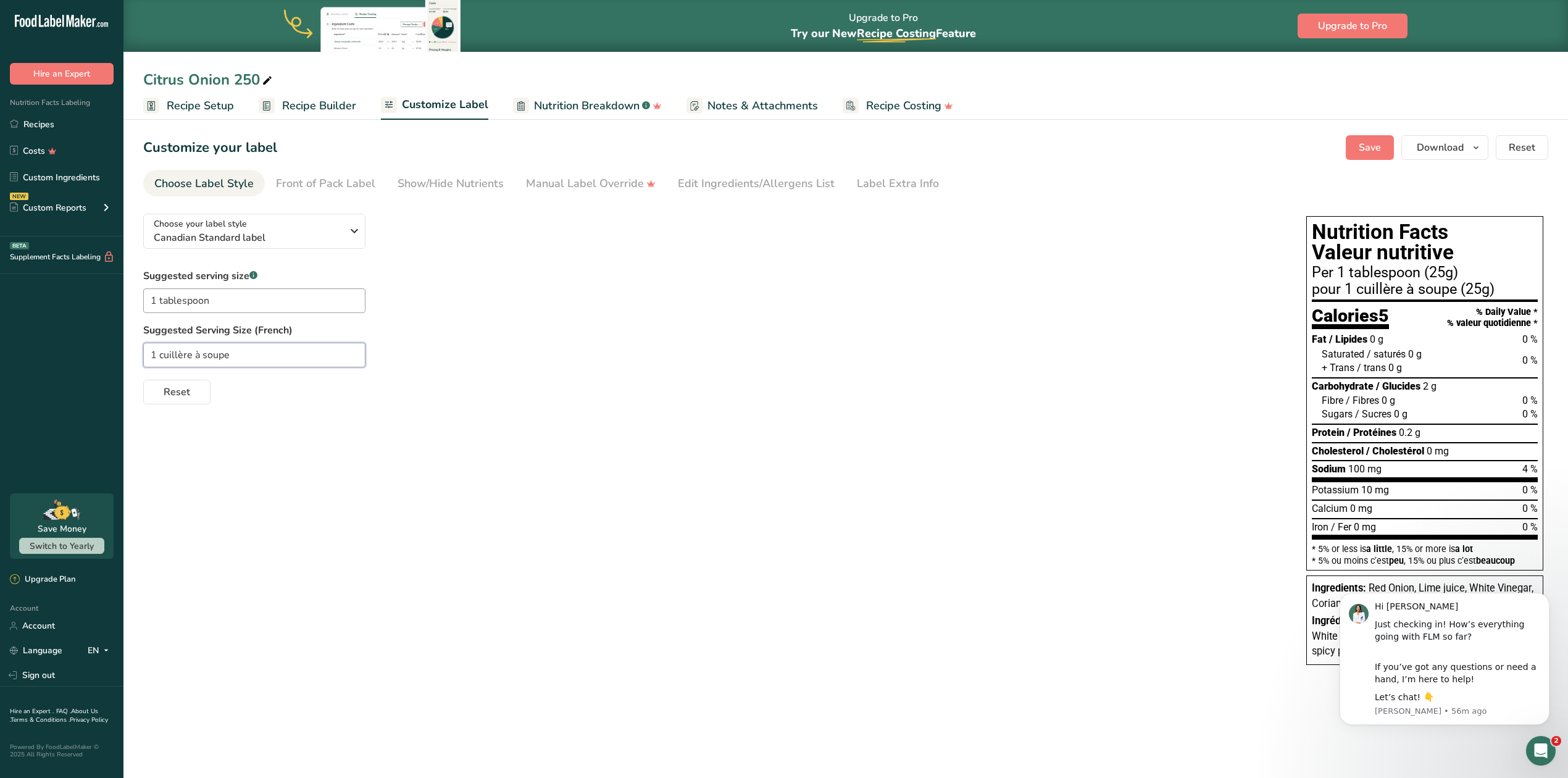
type input "1 cuillère à soupe"
click at [433, 366] on div "1 cuillère à soupe" at bounding box center [712, 355] width 1139 height 25
click at [1482, 287] on div "pour 1 cuillère à soupe (25g)" at bounding box center [1425, 289] width 226 height 15
drag, startPoint x: 1480, startPoint y: 287, endPoint x: 1470, endPoint y: 290, distance: 10.4
click at [1470, 290] on div "pour 1 cuillère à soupe (25g)" at bounding box center [1425, 289] width 226 height 15
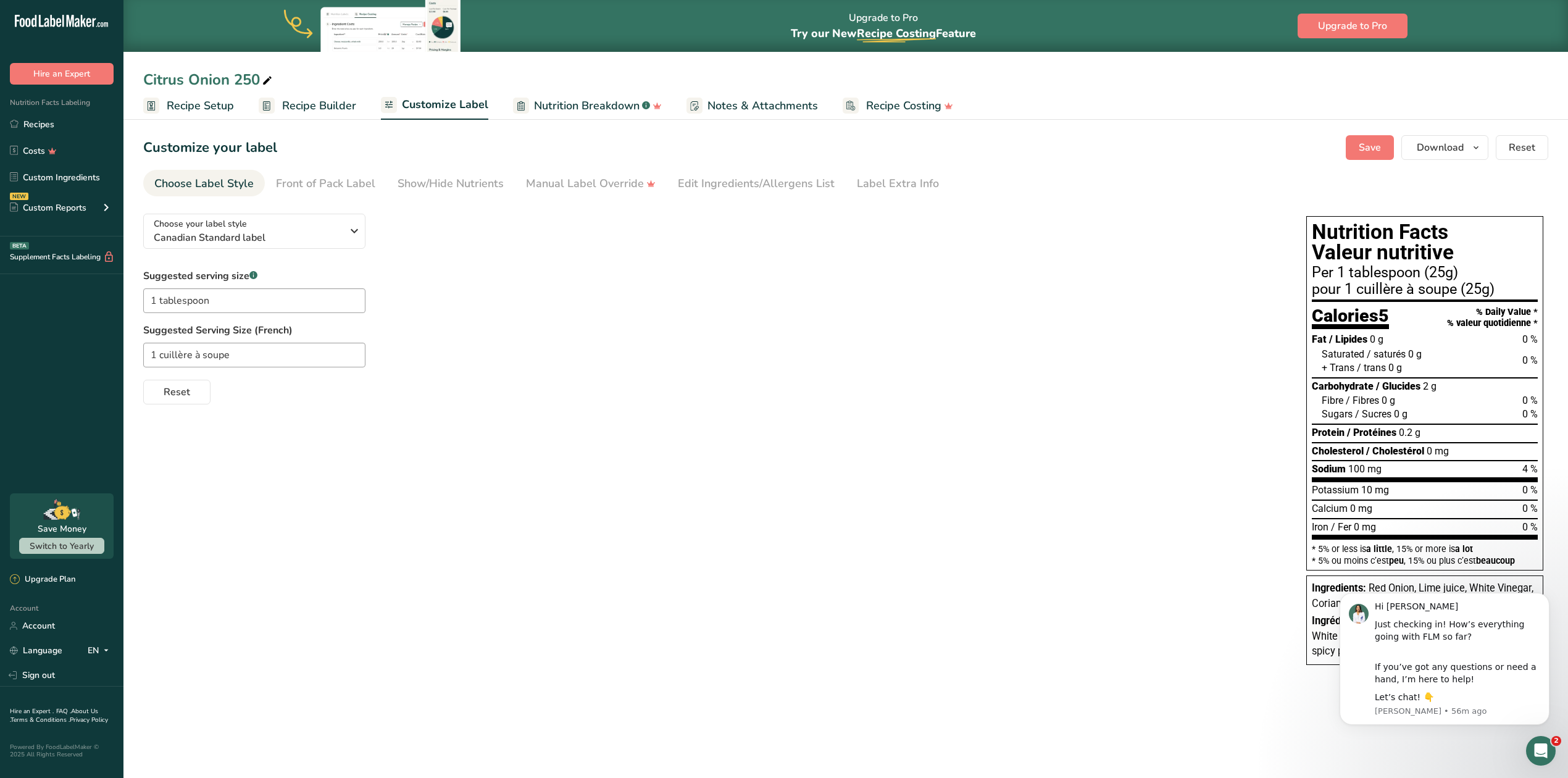
click at [1186, 575] on div "Choose your label style Canadian Standard label USA (FDA) Standard FDA label Ta…" at bounding box center [846, 440] width 1405 height 474
click at [1364, 142] on span "Save" at bounding box center [1369, 147] width 23 height 15
click at [1459, 144] on span "Download" at bounding box center [1440, 147] width 47 height 15
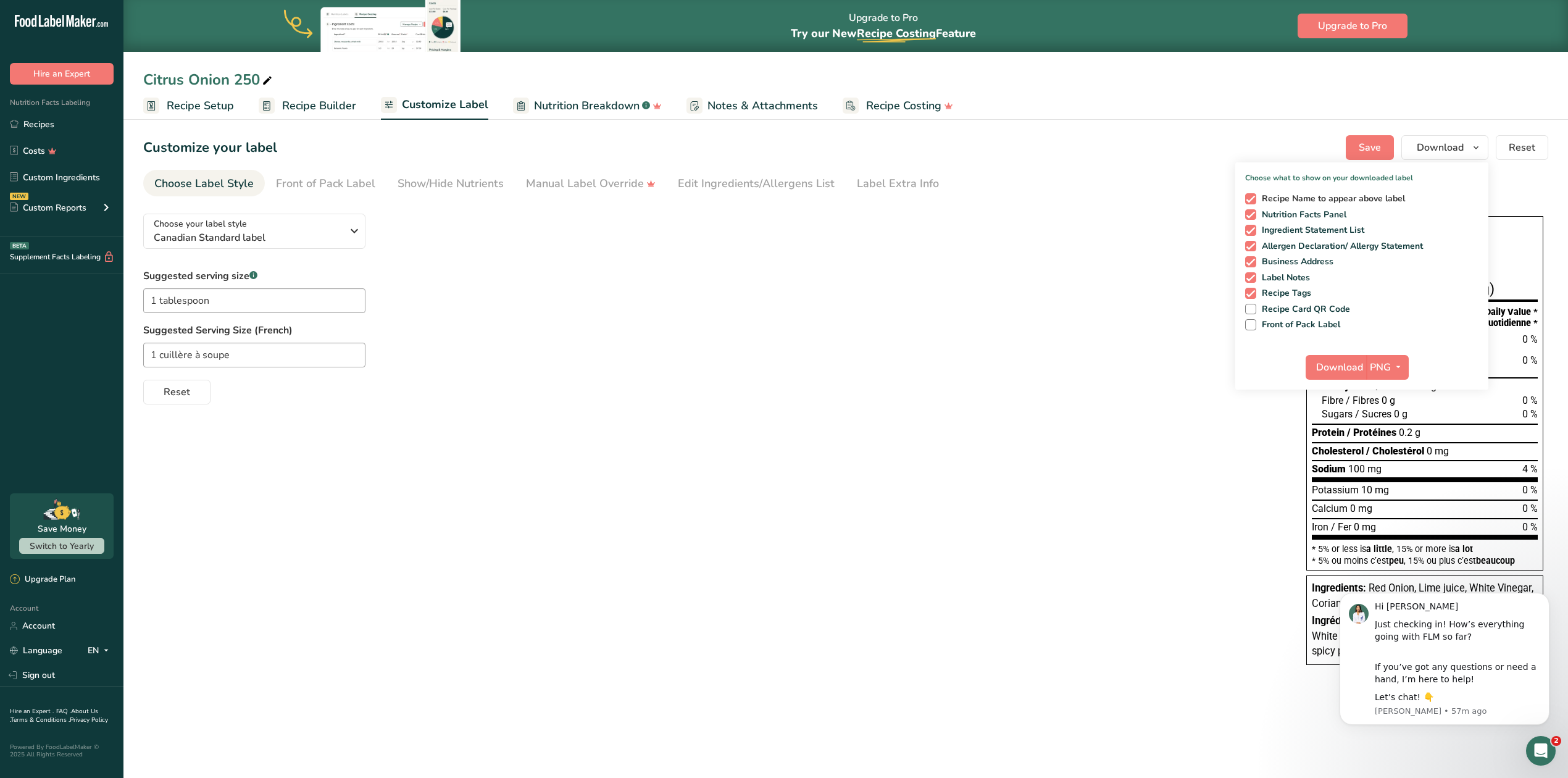
click at [1251, 194] on span at bounding box center [1251, 199] width 11 height 11
click at [1251, 194] on input "Recipe Name to appear above label" at bounding box center [1249, 198] width 8 height 8
checkbox input "false"
click at [1247, 239] on div "Recipe Name to appear above label Nutrition Facts Panel Ingredient Statement Li…" at bounding box center [1361, 260] width 253 height 142
click at [1252, 246] on span at bounding box center [1251, 246] width 11 height 11
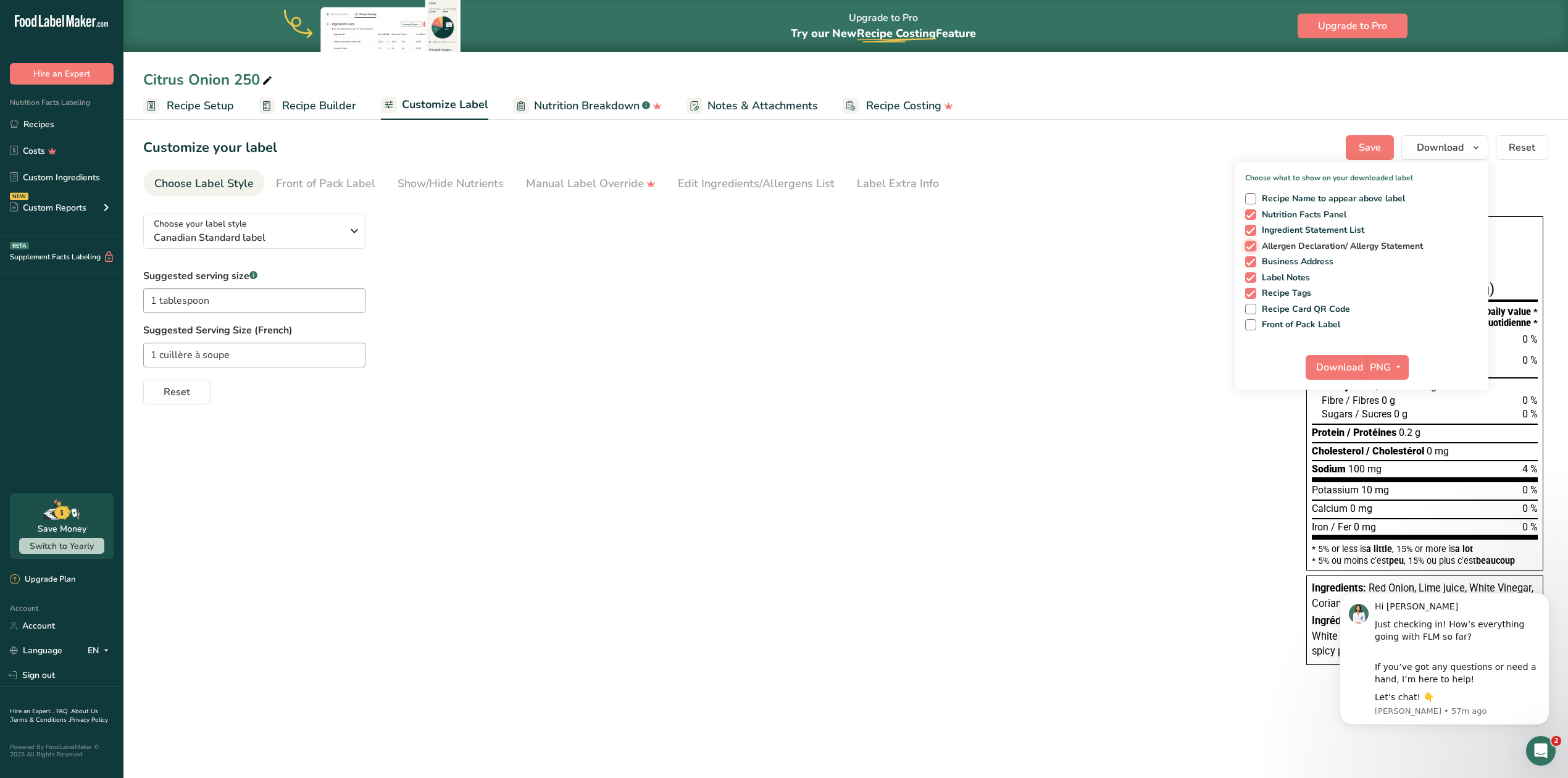
click at [1252, 246] on input "Allergen Declaration/ Allergy Statement" at bounding box center [1249, 246] width 8 height 8
checkbox input "false"
click at [1249, 262] on span at bounding box center [1251, 262] width 11 height 11
click at [1249, 262] on input "Business Address" at bounding box center [1249, 261] width 8 height 8
checkbox input "false"
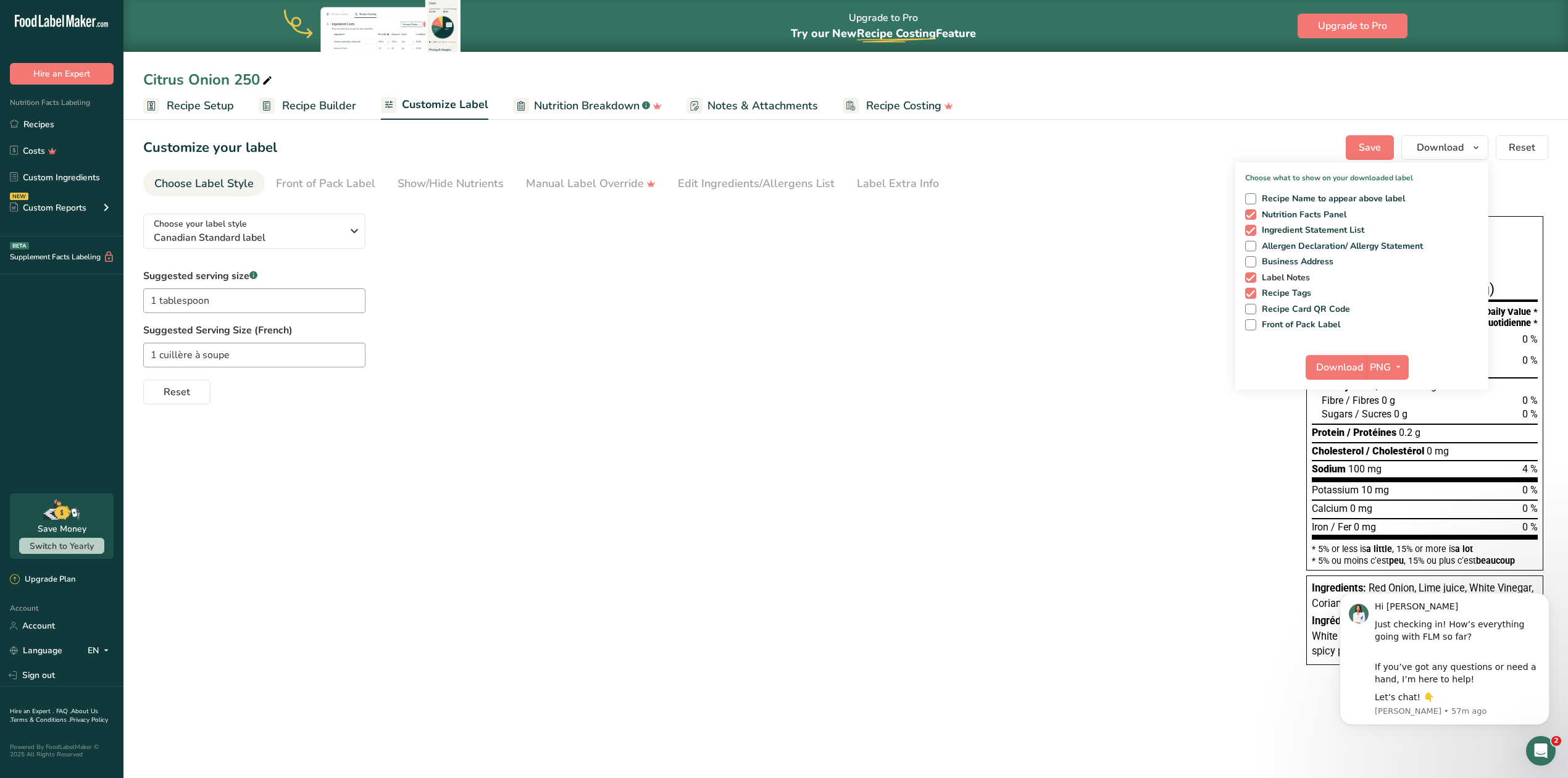
click at [1245, 277] on span at bounding box center [1251, 278] width 11 height 11
click at [1245, 277] on input "Label Notes" at bounding box center [1249, 278] width 8 height 8
checkbox input "false"
click at [1247, 292] on span at bounding box center [1251, 293] width 11 height 11
click at [1247, 292] on input "Recipe Tags" at bounding box center [1249, 293] width 8 height 8
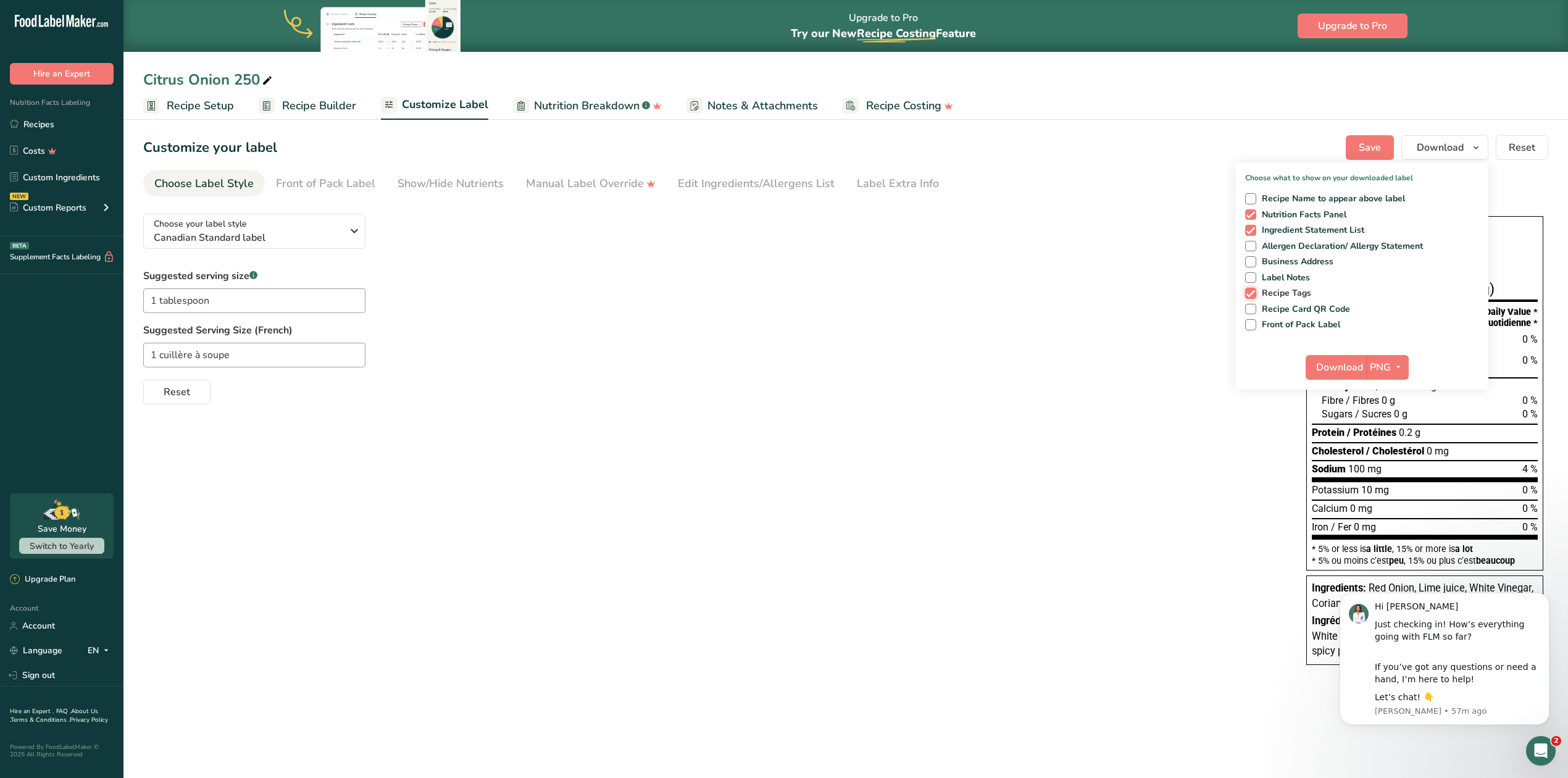
checkbox input "false"
click at [1252, 248] on span at bounding box center [1251, 246] width 11 height 11
click at [1252, 248] on input "Allergen Declaration/ Allergy Statement" at bounding box center [1249, 246] width 8 height 8
click at [1344, 368] on span "Download" at bounding box center [1340, 367] width 47 height 15
click at [1252, 248] on span at bounding box center [1251, 246] width 11 height 11
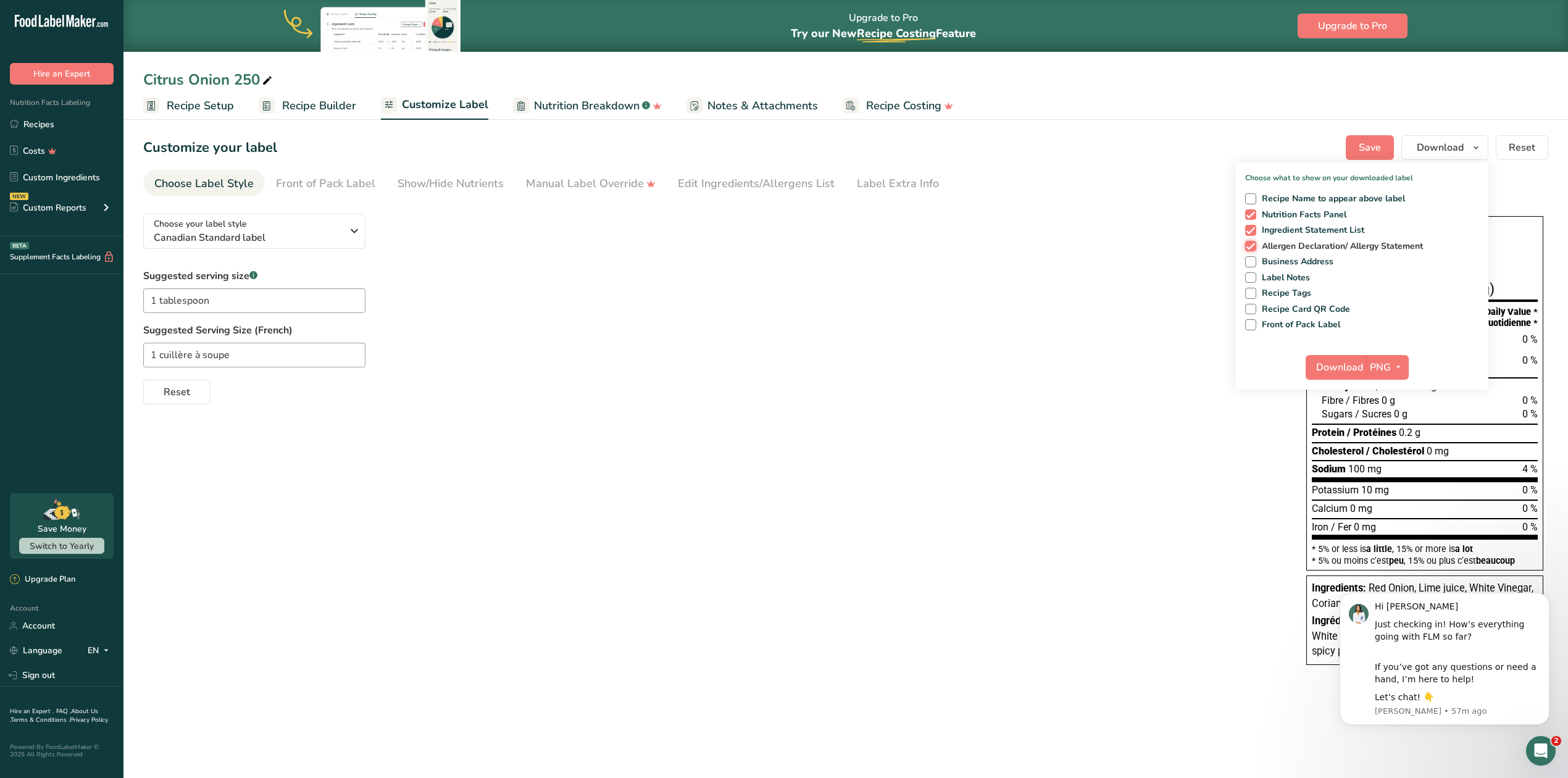
click at [1252, 248] on input "Allergen Declaration/ Allergy Statement" at bounding box center [1249, 246] width 8 height 8
checkbox input "false"
click at [1356, 362] on span "Download" at bounding box center [1340, 367] width 47 height 15
click at [1365, 150] on span "Save" at bounding box center [1369, 147] width 23 height 15
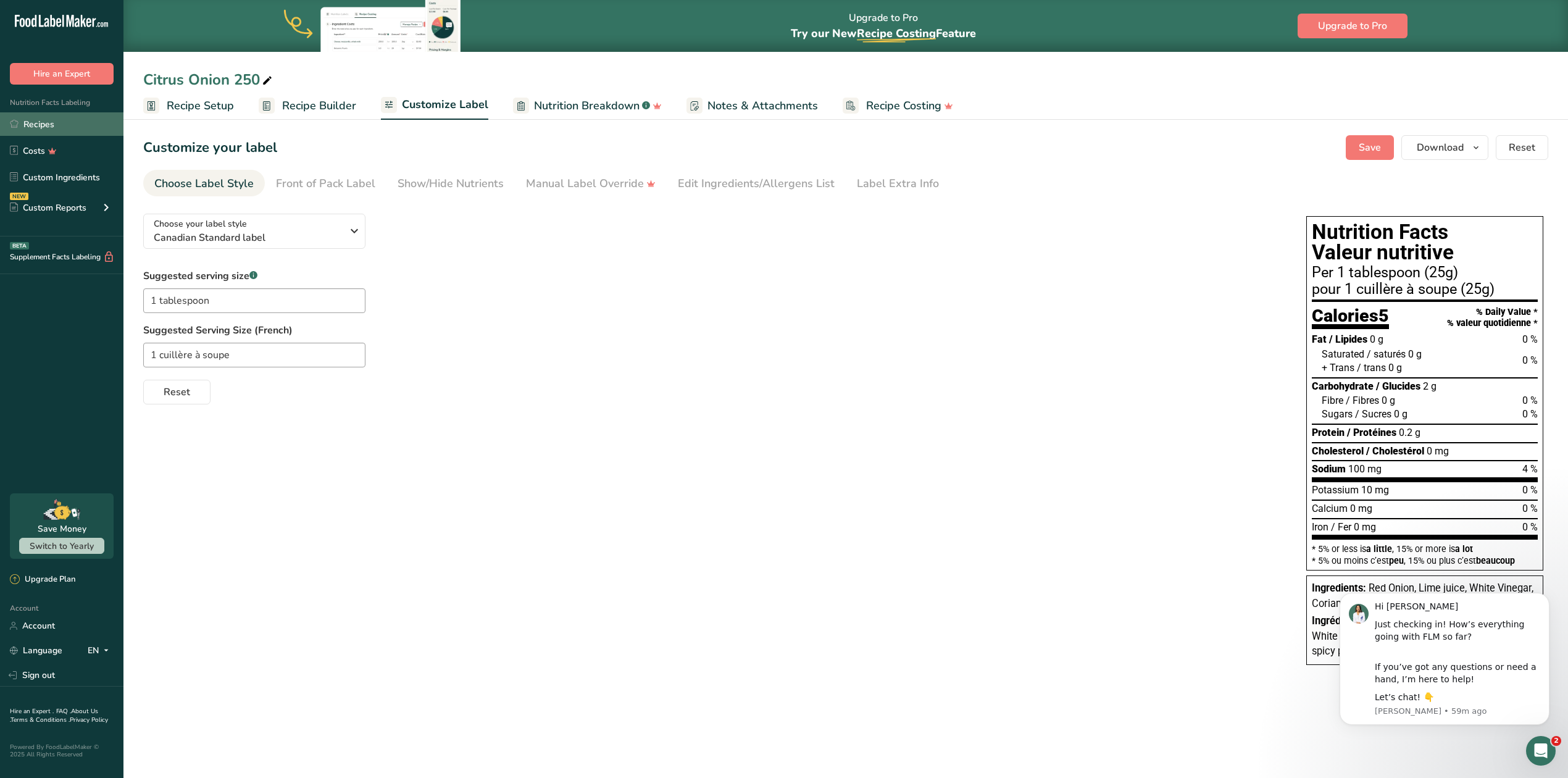
click at [44, 122] on link "Recipes" at bounding box center [62, 124] width 123 height 23
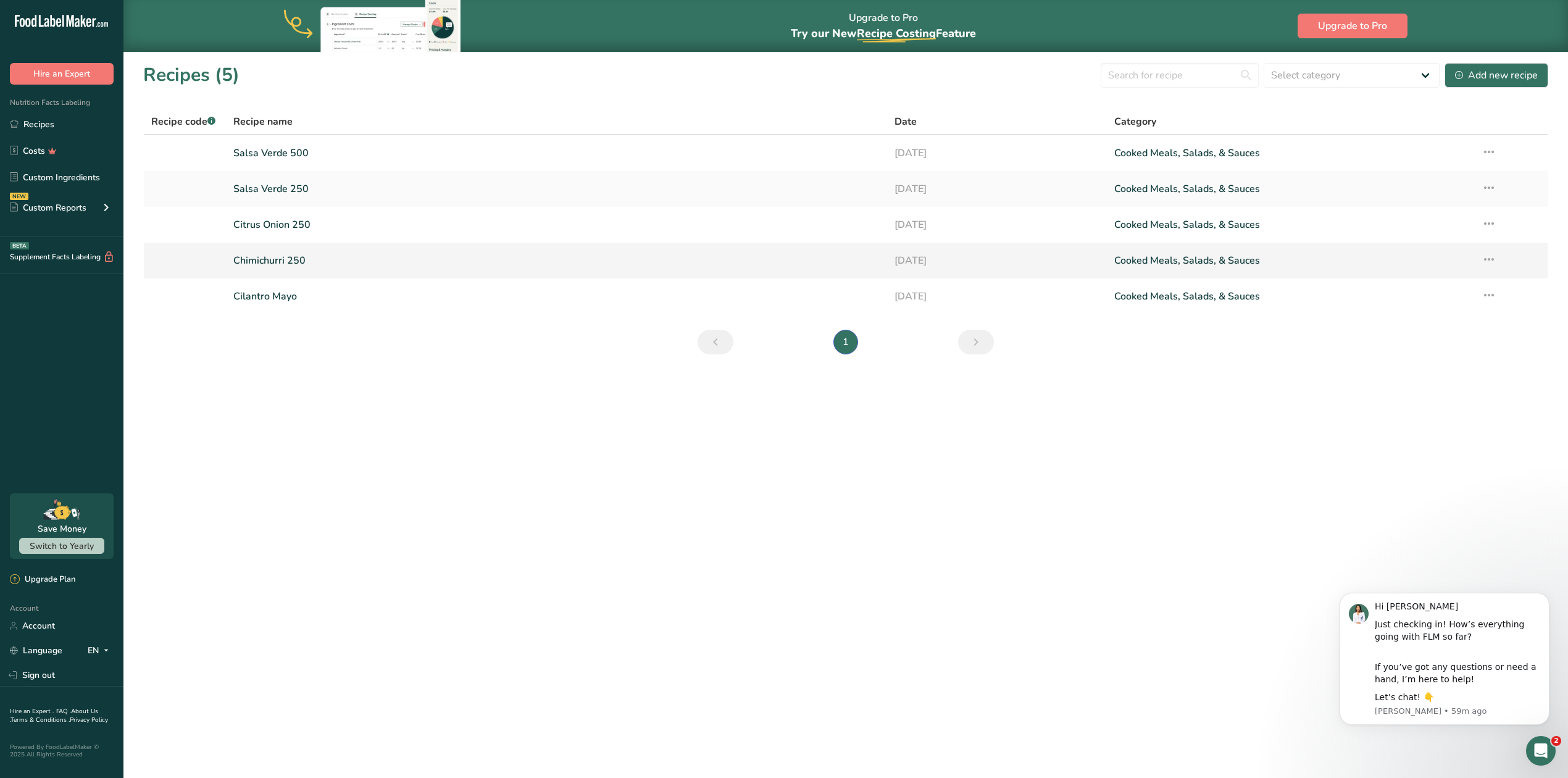
click at [283, 260] on link "Chimichurri 250" at bounding box center [556, 260] width 645 height 26
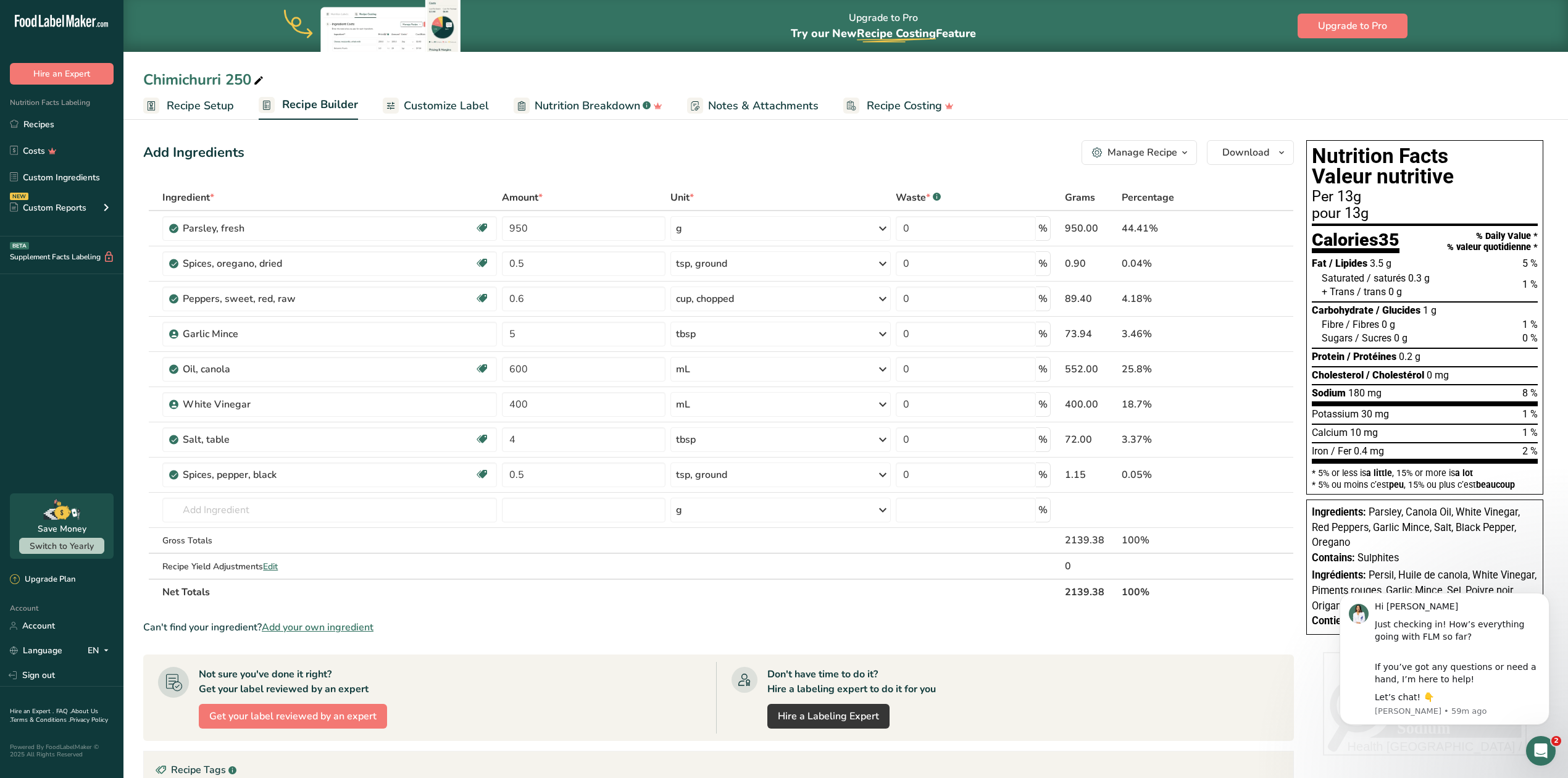
click at [435, 101] on span "Customize Label" at bounding box center [446, 105] width 85 height 16
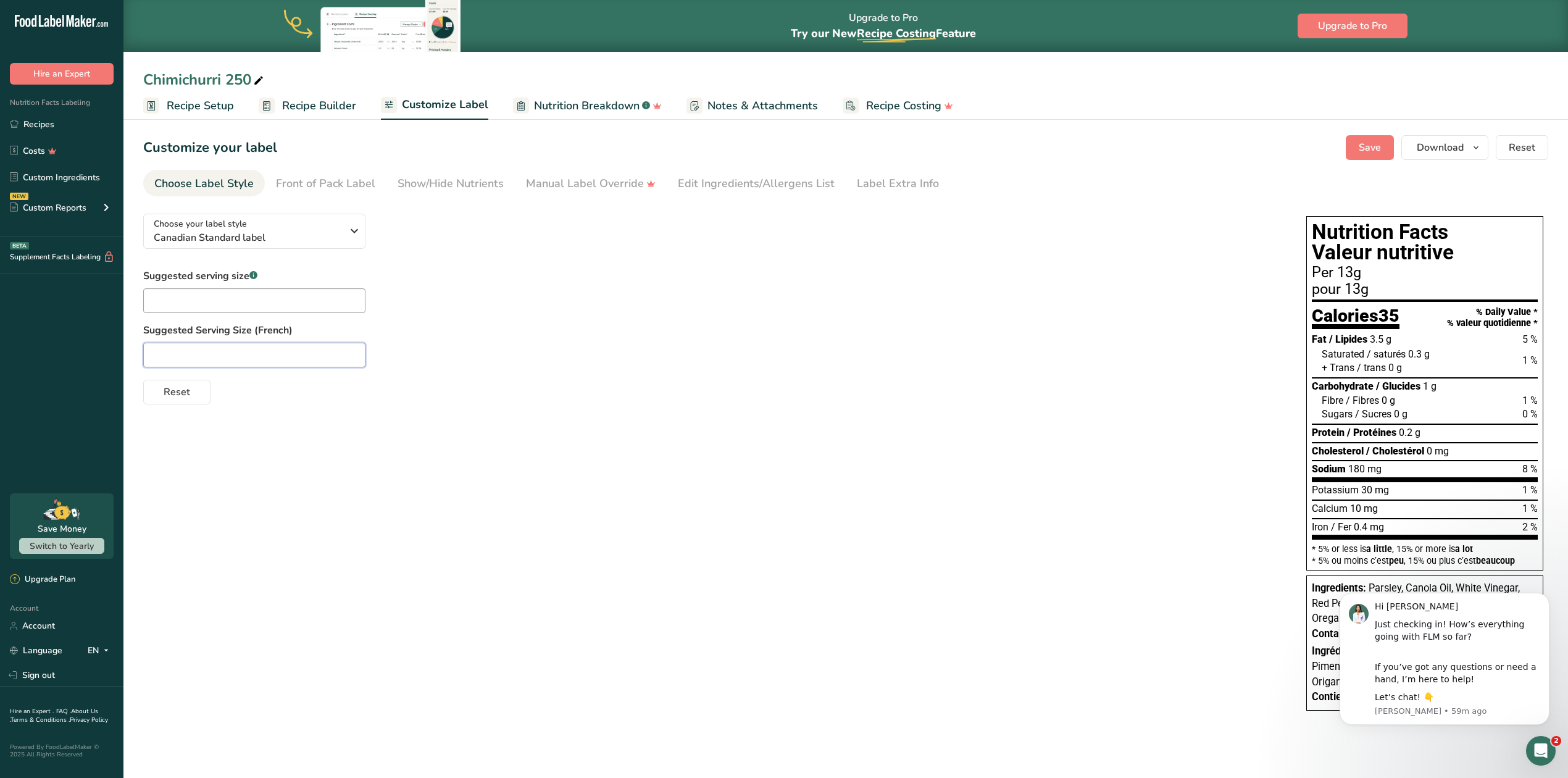
click at [228, 349] on input "text" at bounding box center [254, 355] width 222 height 25
paste input "1 cuillère à soupe"
type input "1 cuillère à soupe"
click at [178, 302] on input "text" at bounding box center [254, 301] width 222 height 25
type input "1 tablespoon"
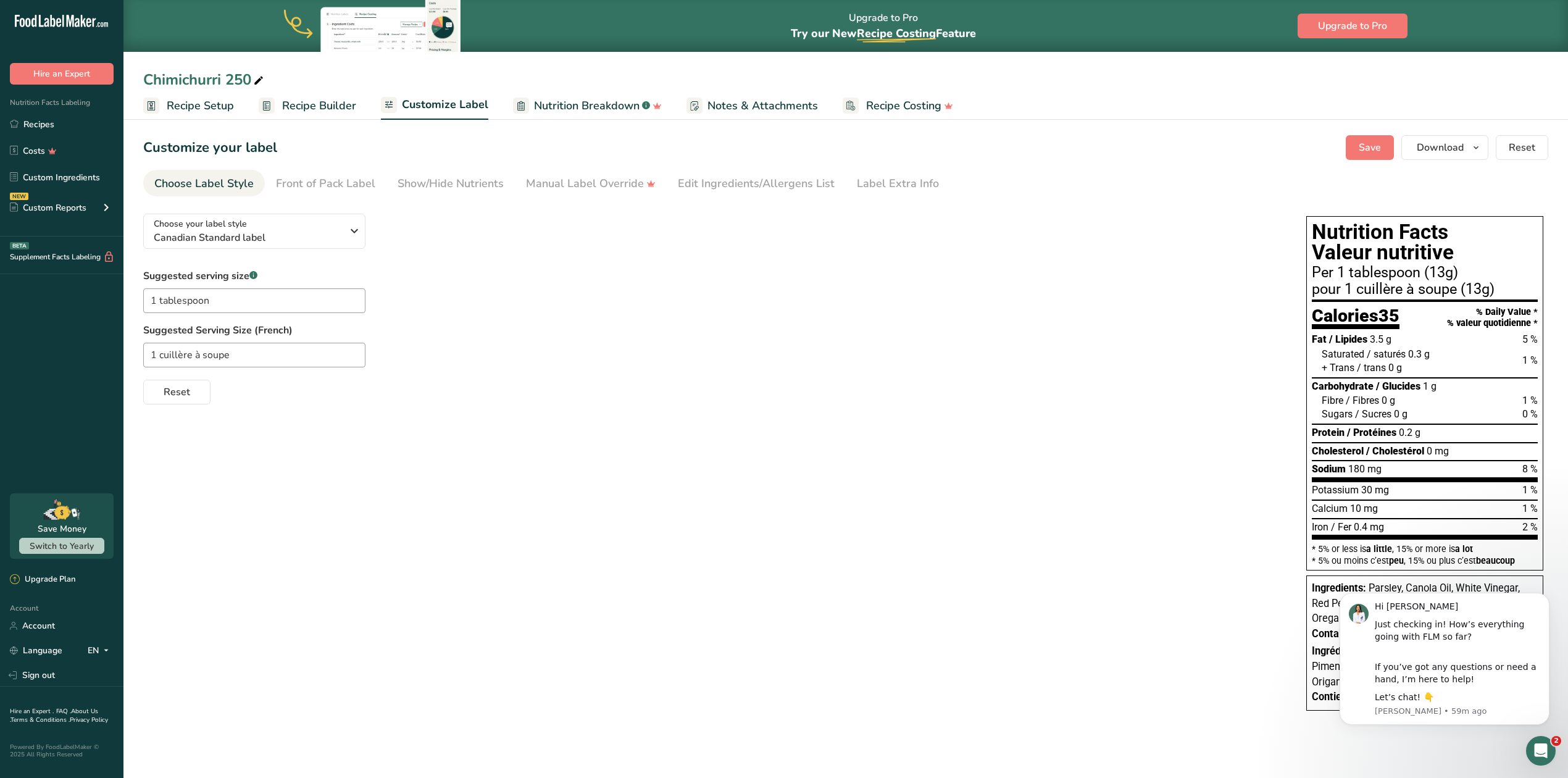
click at [667, 361] on div "1 cuillère à soupe" at bounding box center [712, 355] width 1139 height 25
click at [1380, 147] on span "Save" at bounding box center [1369, 147] width 23 height 15
click at [1448, 150] on span "Download" at bounding box center [1440, 147] width 47 height 15
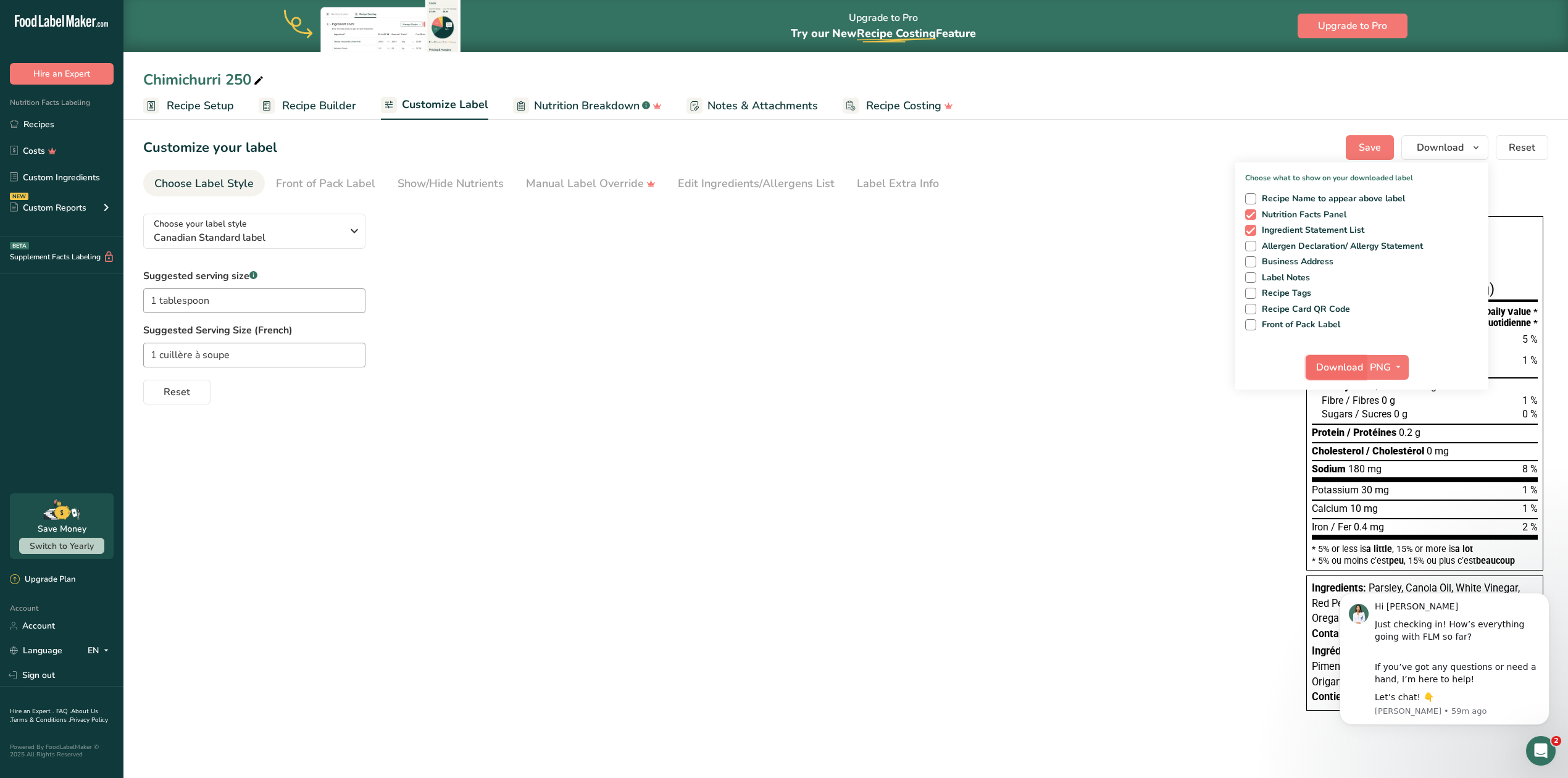
click at [1361, 360] on span "Download" at bounding box center [1340, 367] width 47 height 15
click at [1356, 154] on button "Save" at bounding box center [1370, 147] width 48 height 25
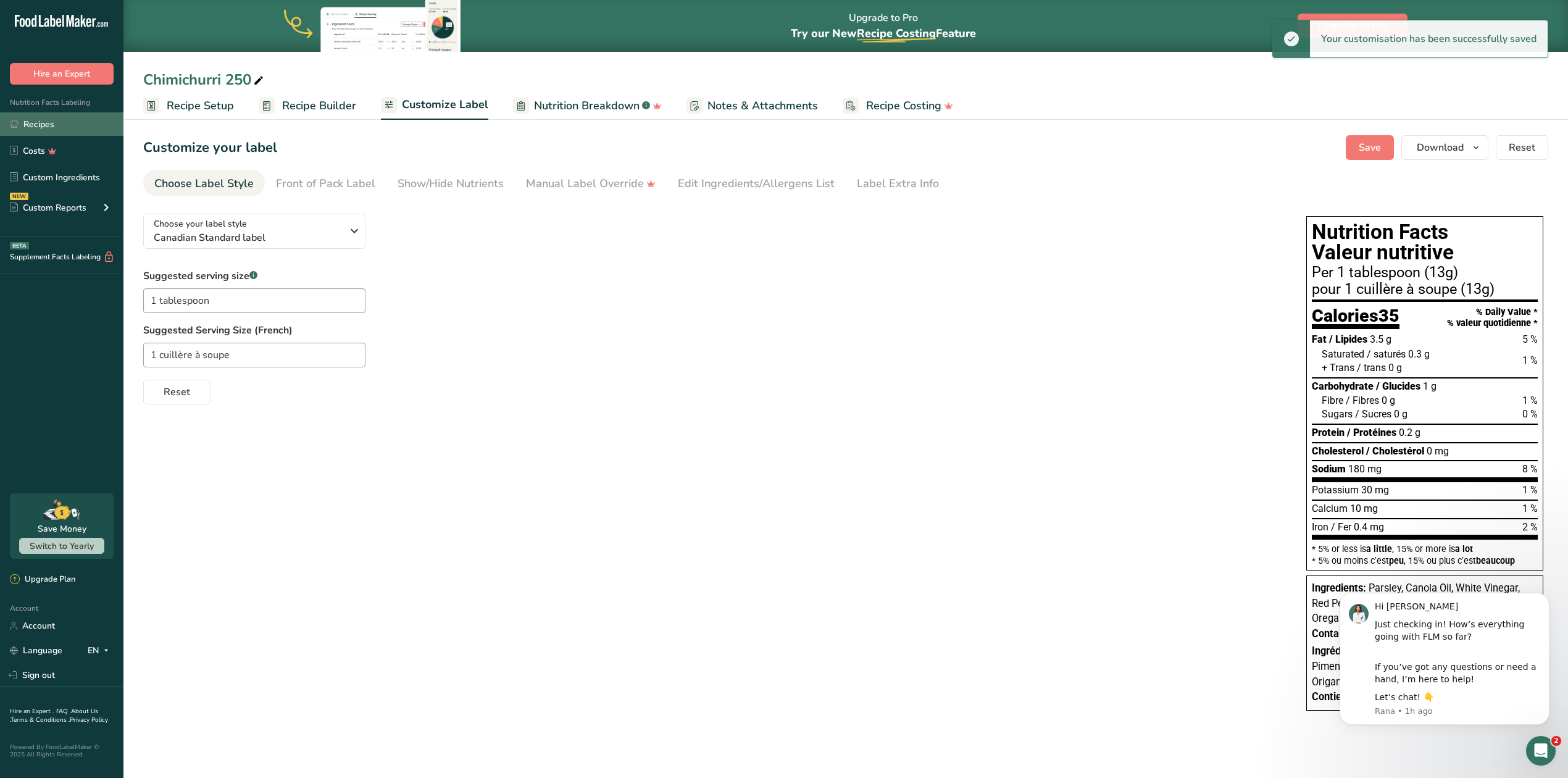
click at [32, 121] on link "Recipes" at bounding box center [62, 124] width 123 height 23
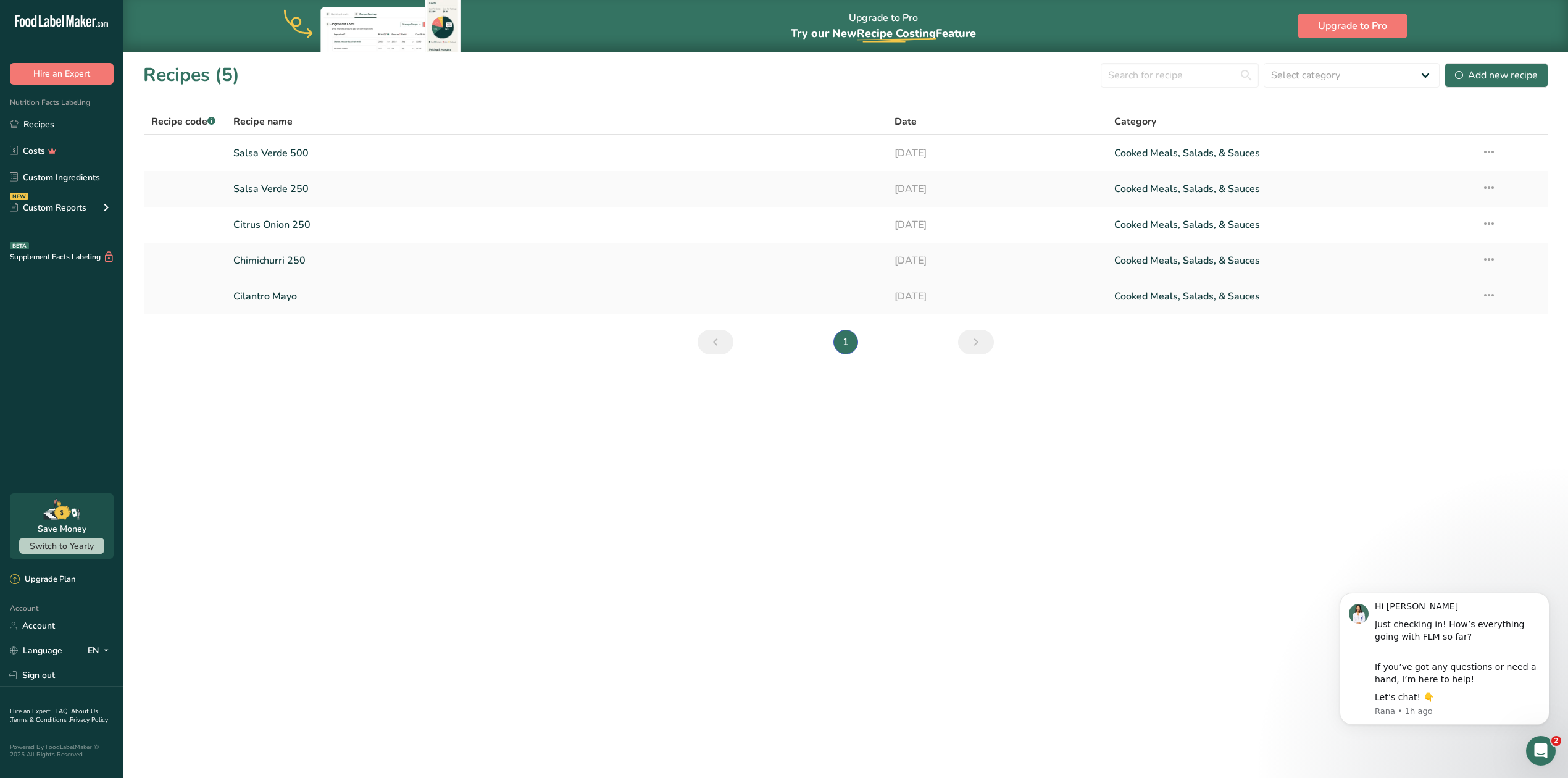
click at [267, 292] on link "Cilantro Mayo" at bounding box center [556, 296] width 645 height 26
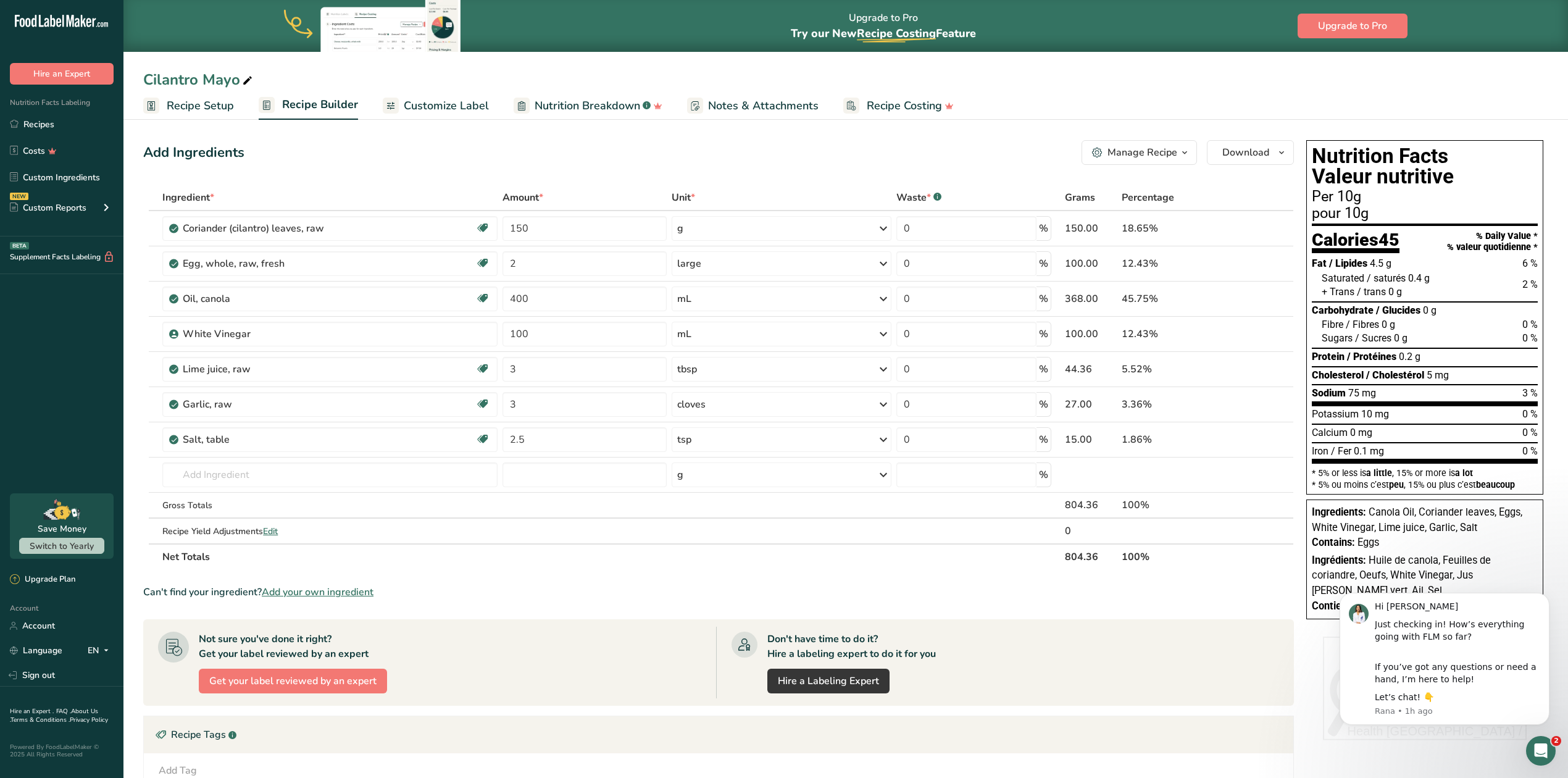
click at [430, 102] on span "Customize Label" at bounding box center [446, 105] width 85 height 16
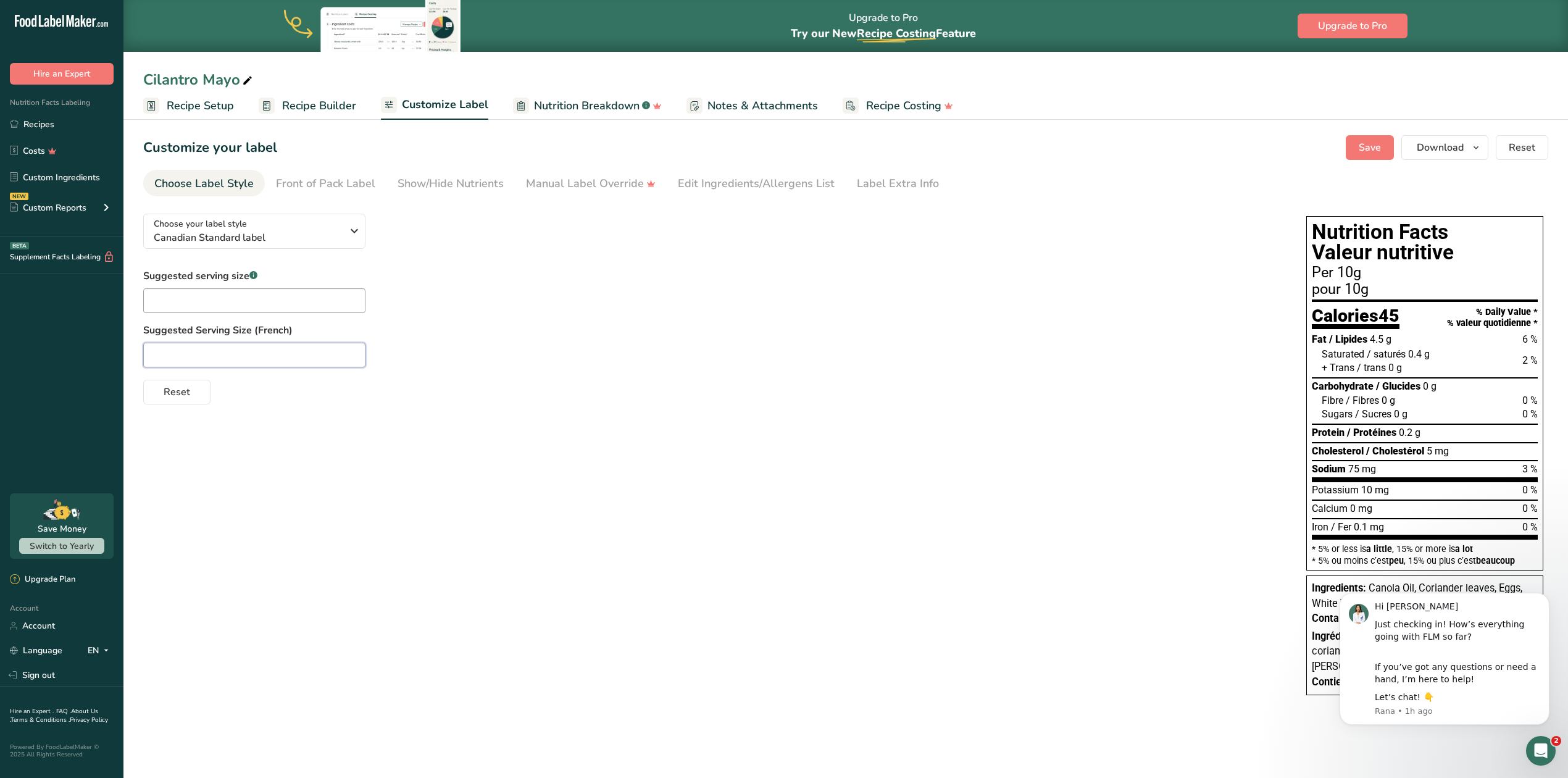
click at [245, 345] on input "text" at bounding box center [254, 355] width 222 height 25
paste input "1 cuillère à soupe"
type input "1 cuillère à soupe"
click at [268, 297] on input "text" at bounding box center [254, 301] width 222 height 25
paste input "1 tablespoon"
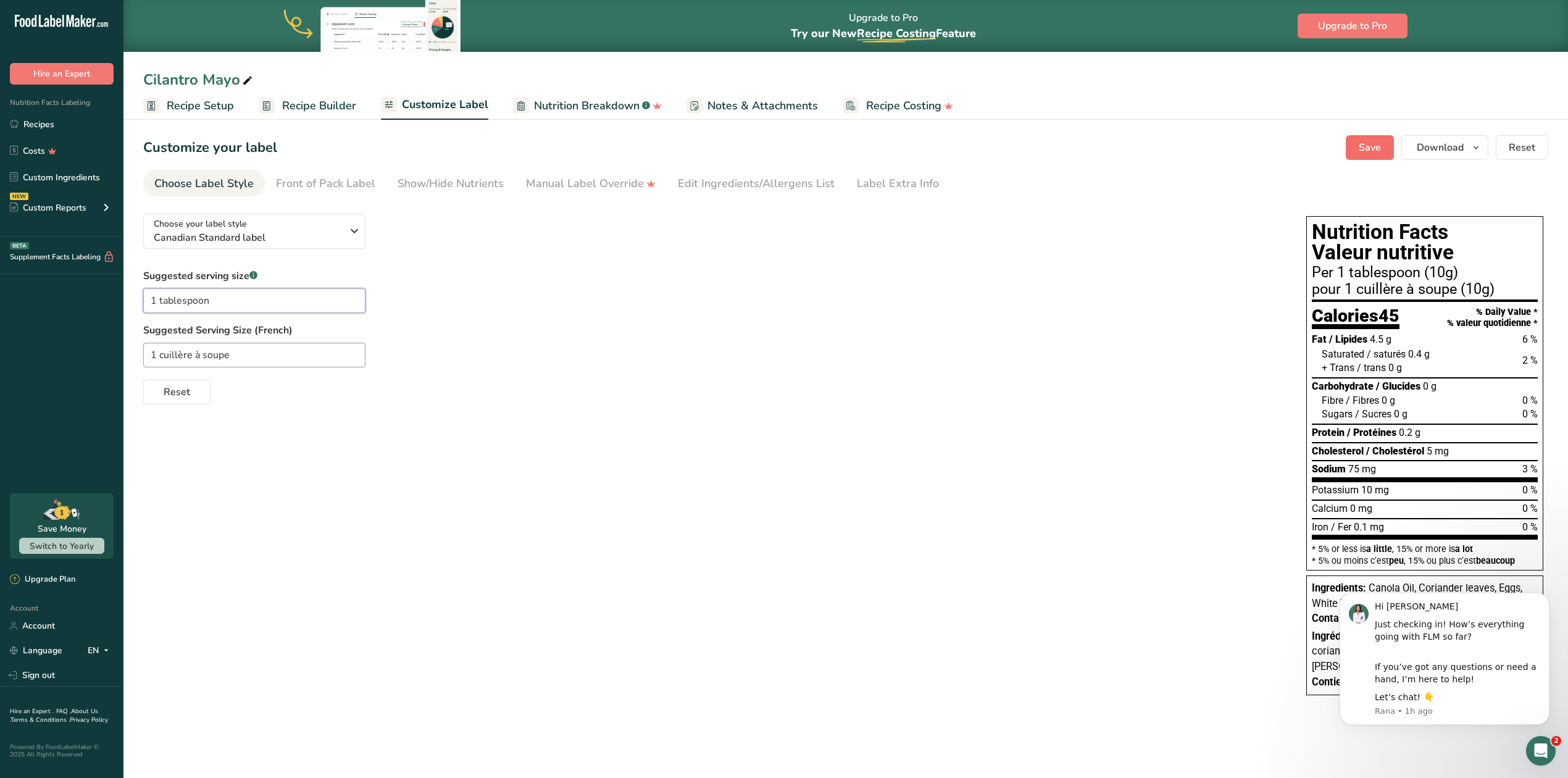
type input "1 tablespoon"
click at [1355, 142] on button "Save" at bounding box center [1370, 147] width 48 height 25
click at [1443, 149] on span "Download" at bounding box center [1440, 147] width 47 height 15
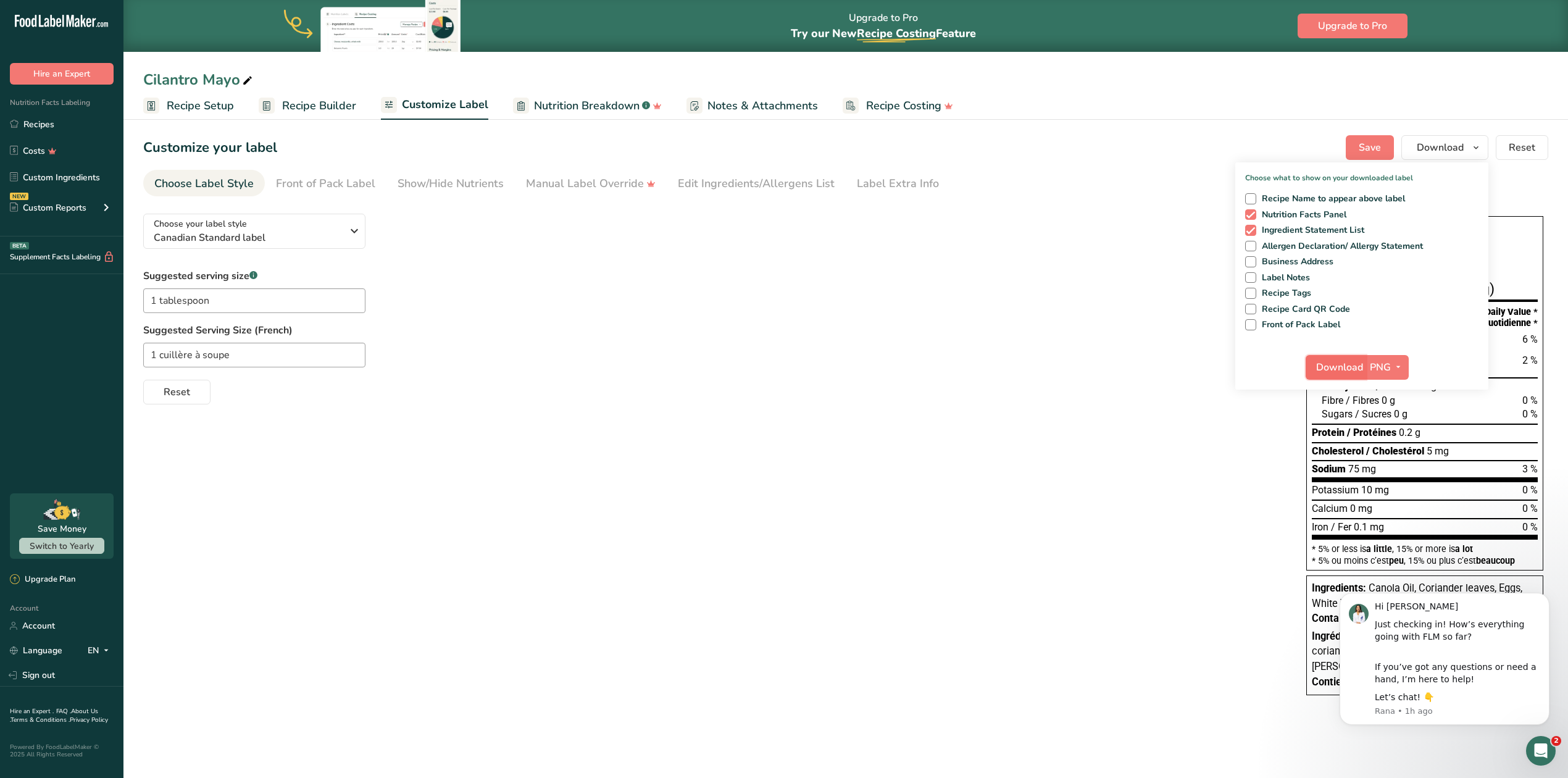
click at [1344, 362] on span "Download" at bounding box center [1340, 367] width 47 height 15
click at [49, 122] on link "Recipes" at bounding box center [62, 124] width 123 height 23
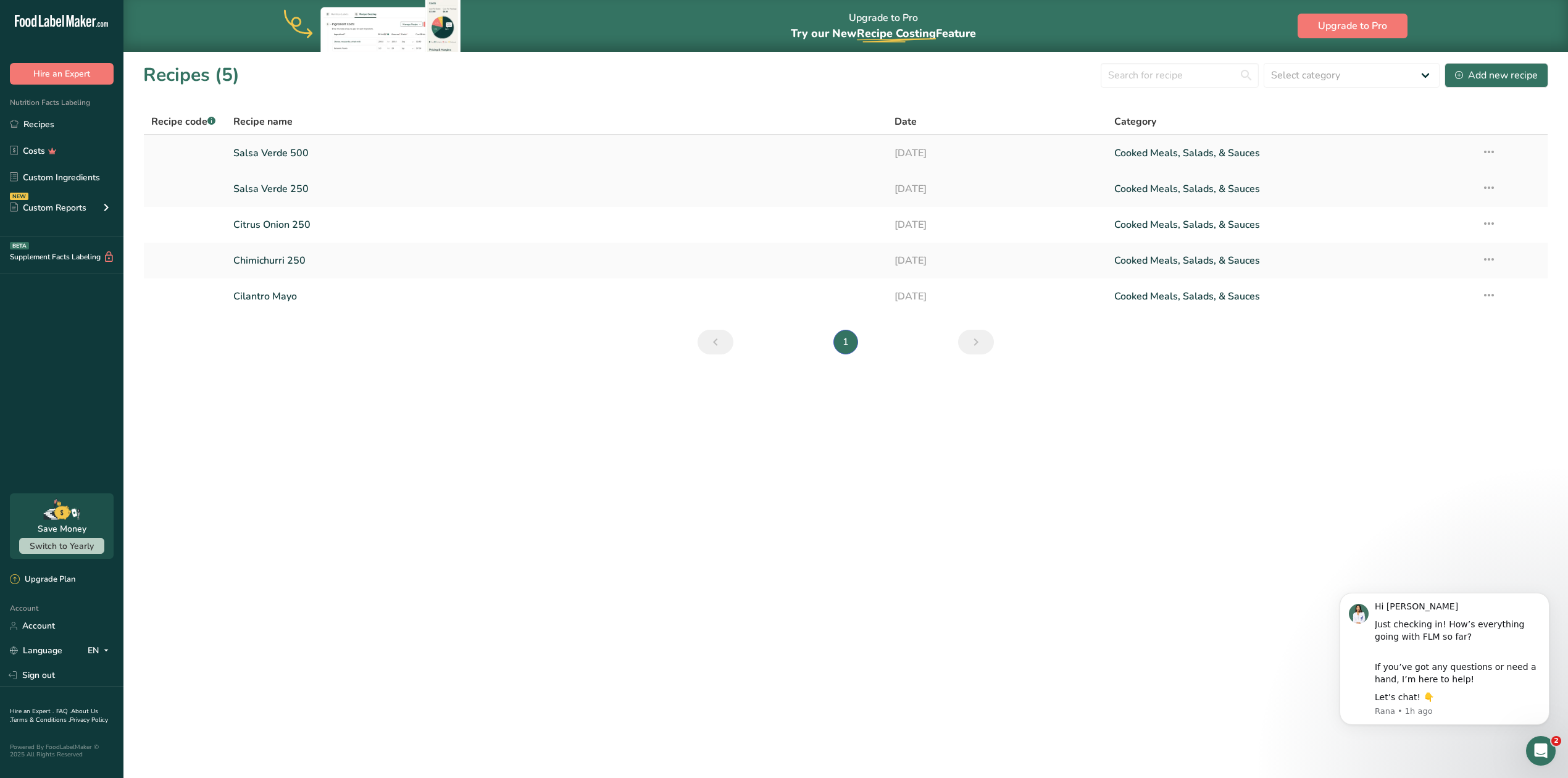
click at [289, 150] on link "Salsa Verde 500" at bounding box center [556, 153] width 645 height 26
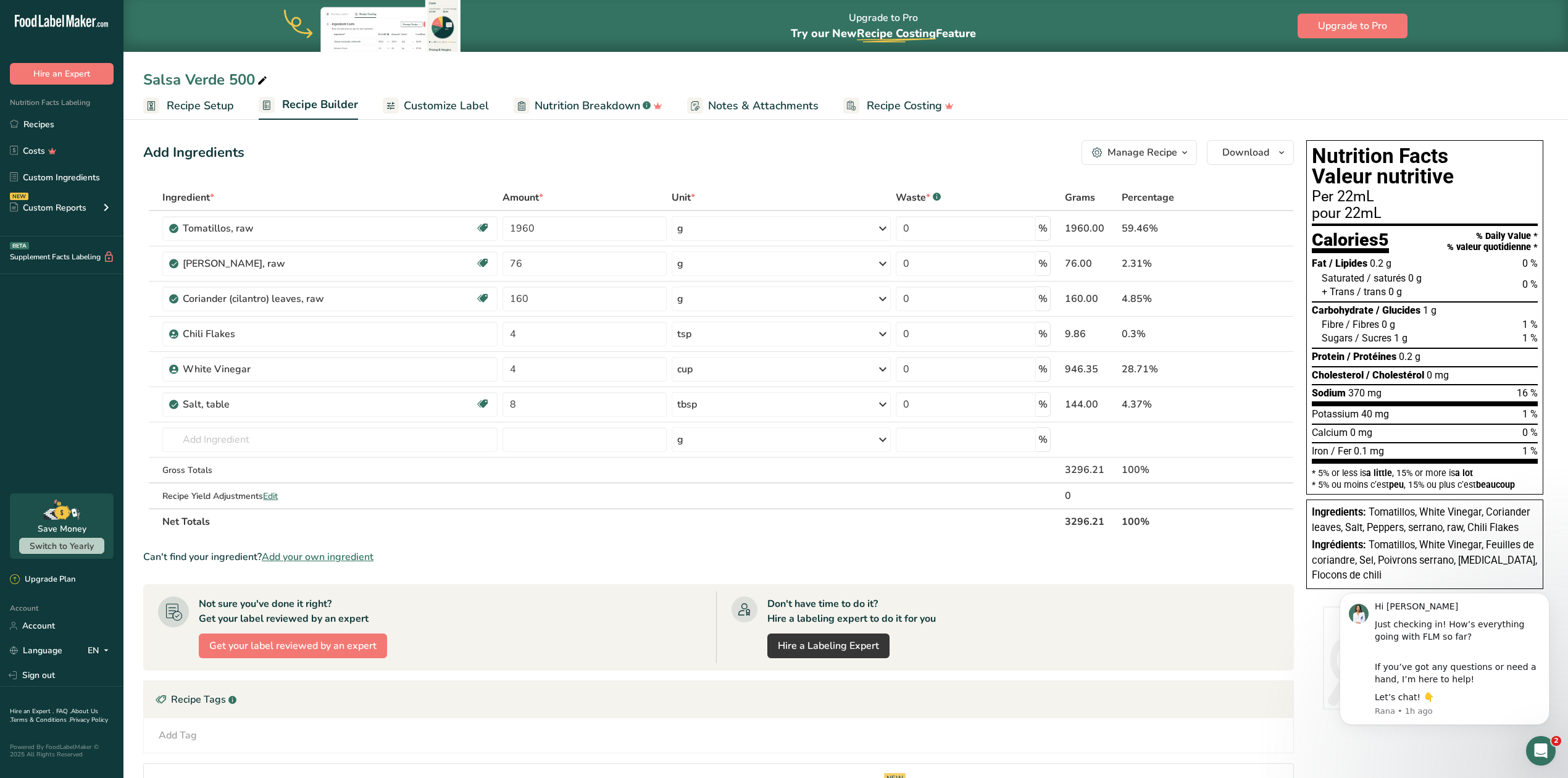
click at [464, 104] on span "Customize Label" at bounding box center [446, 105] width 85 height 16
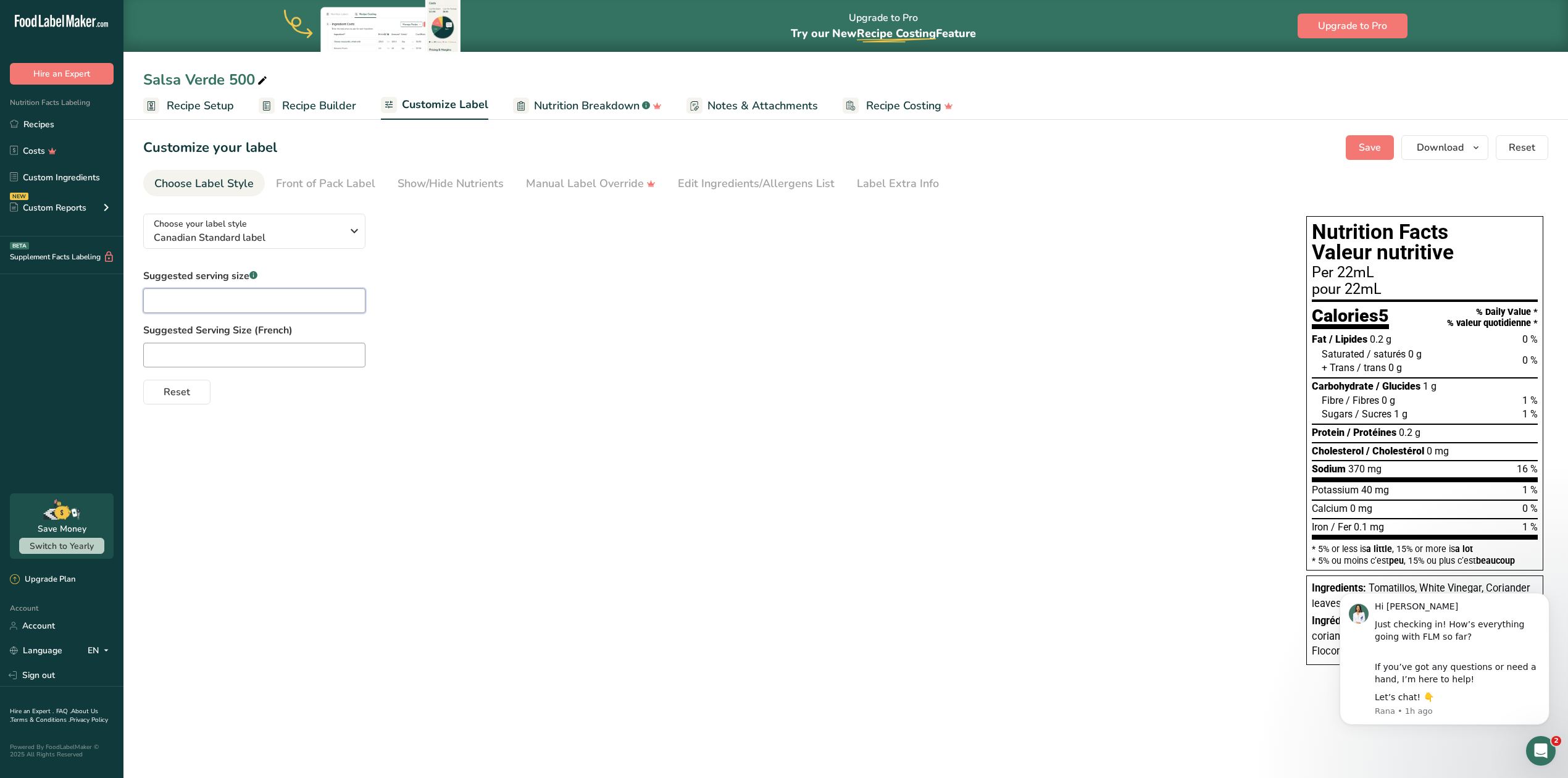
click at [231, 299] on input "text" at bounding box center [254, 301] width 222 height 25
click at [245, 358] on input "text" at bounding box center [254, 355] width 222 height 25
click at [281, 356] on input "text" at bounding box center [254, 355] width 222 height 25
paste input "1 cuillère à soupe"
type input "1 cuillère à soupe"
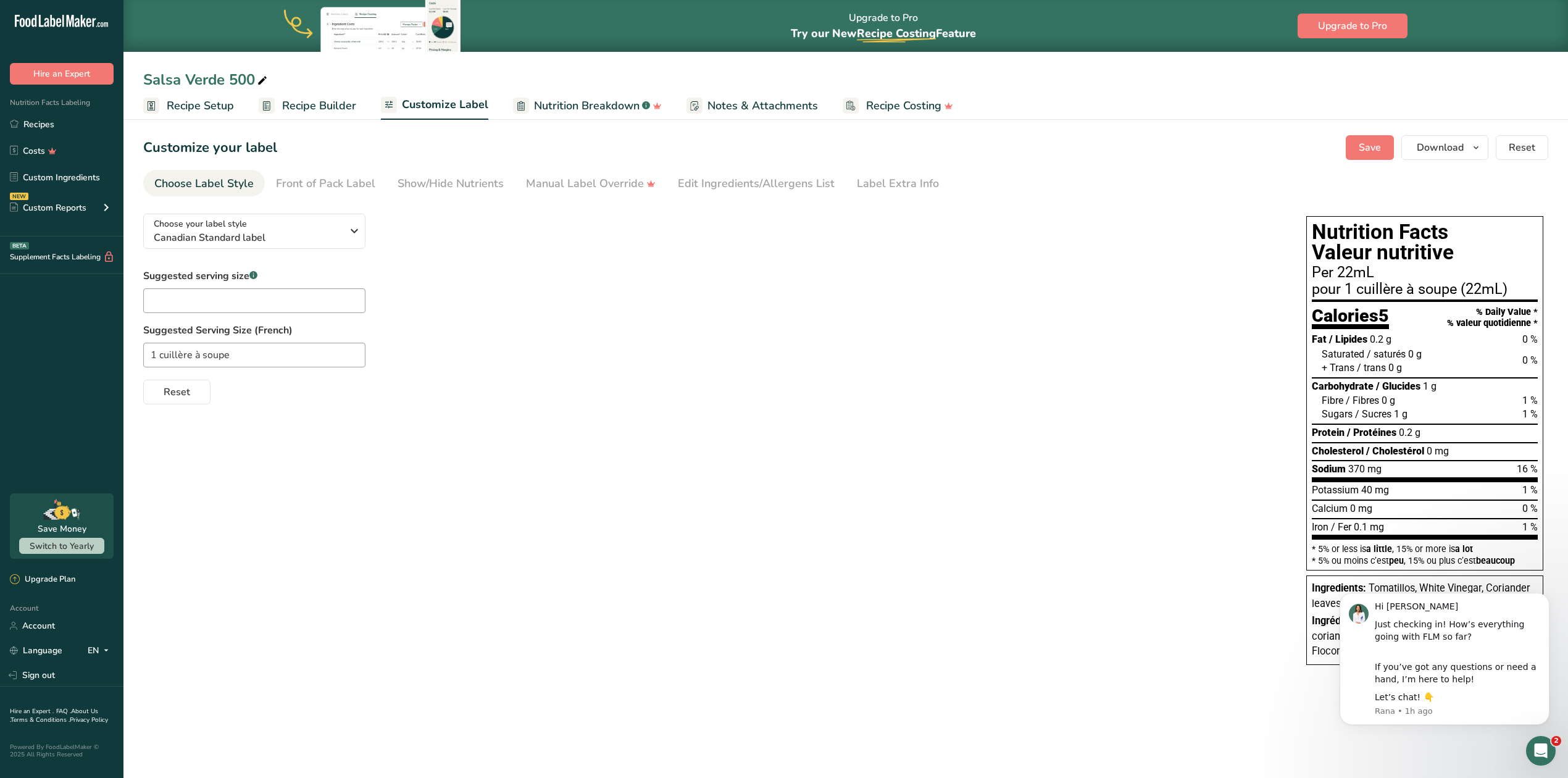
click at [295, 490] on div "Choose your label style Canadian Standard label USA (FDA) Standard FDA label Ta…" at bounding box center [846, 440] width 1405 height 474
click at [186, 299] on input "text" at bounding box center [254, 301] width 222 height 25
type input "1 tablespoon"
click at [325, 447] on div "Choose your label style Canadian Standard label USA (FDA) Standard FDA label Ta…" at bounding box center [846, 440] width 1405 height 474
click at [1379, 147] on span "Save" at bounding box center [1369, 147] width 23 height 15
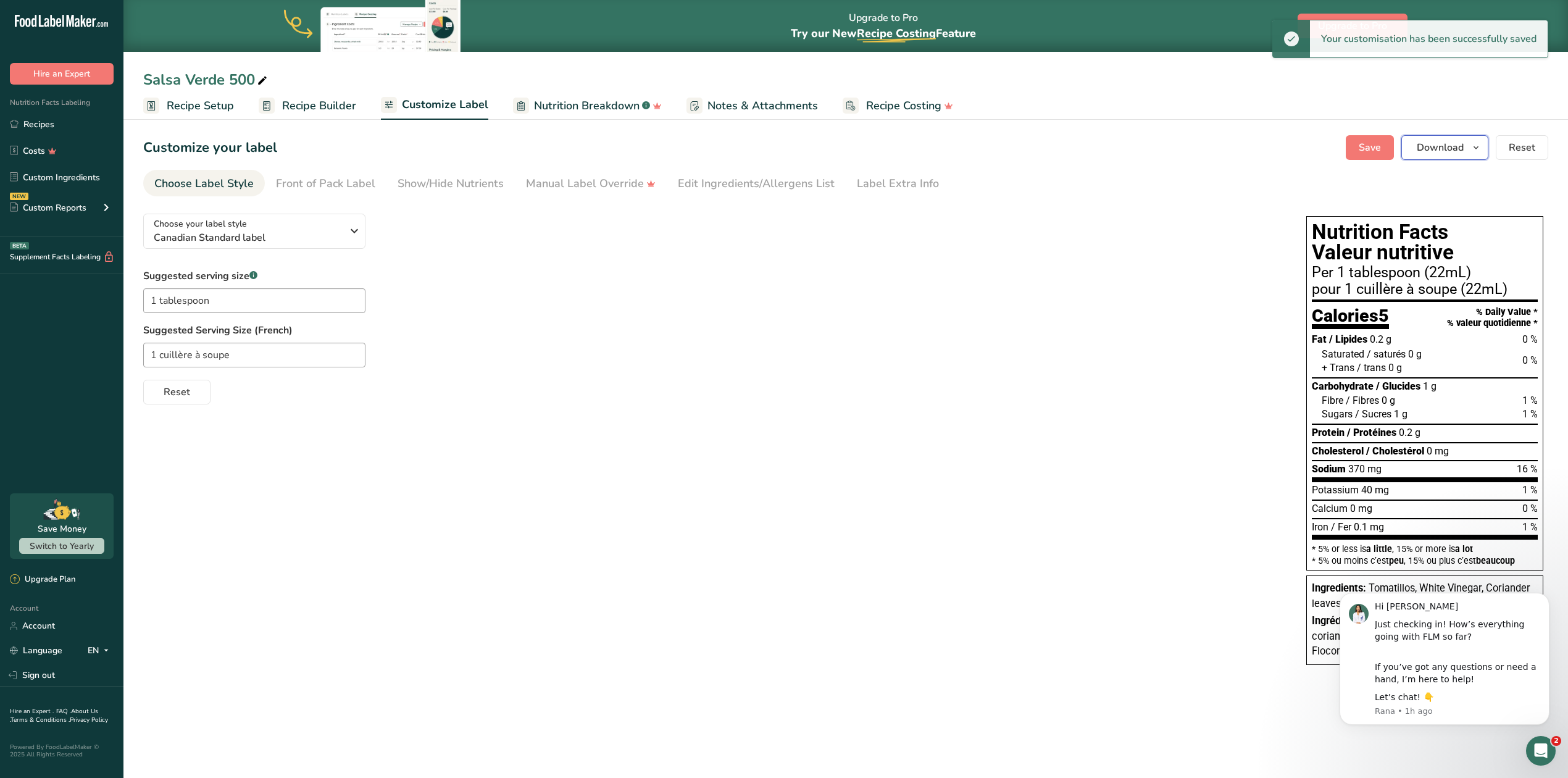
click at [1460, 146] on span "Download" at bounding box center [1440, 147] width 47 height 15
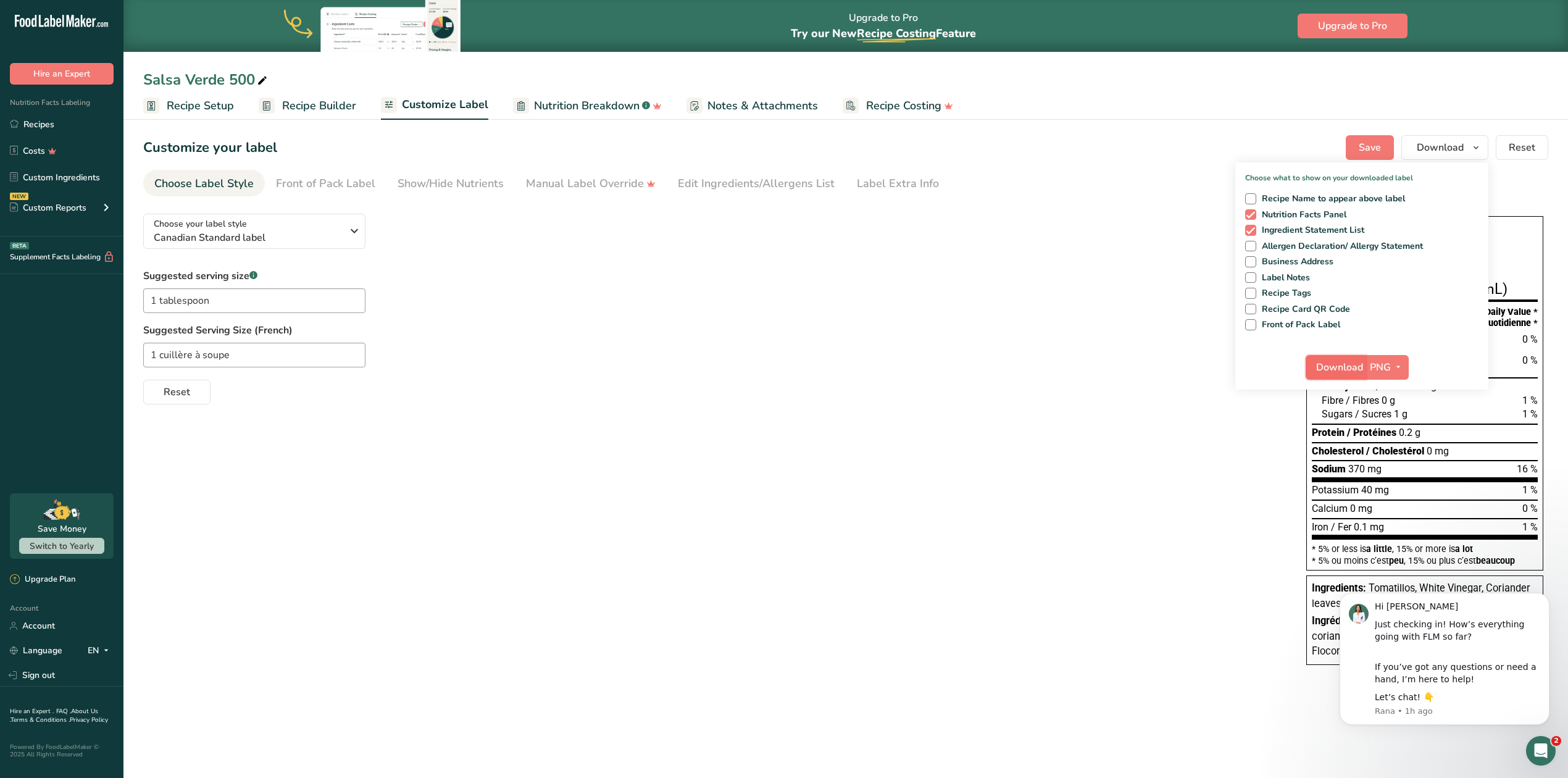
click at [1352, 366] on span "Download" at bounding box center [1340, 367] width 47 height 15
click at [43, 126] on link "Recipes" at bounding box center [62, 124] width 123 height 23
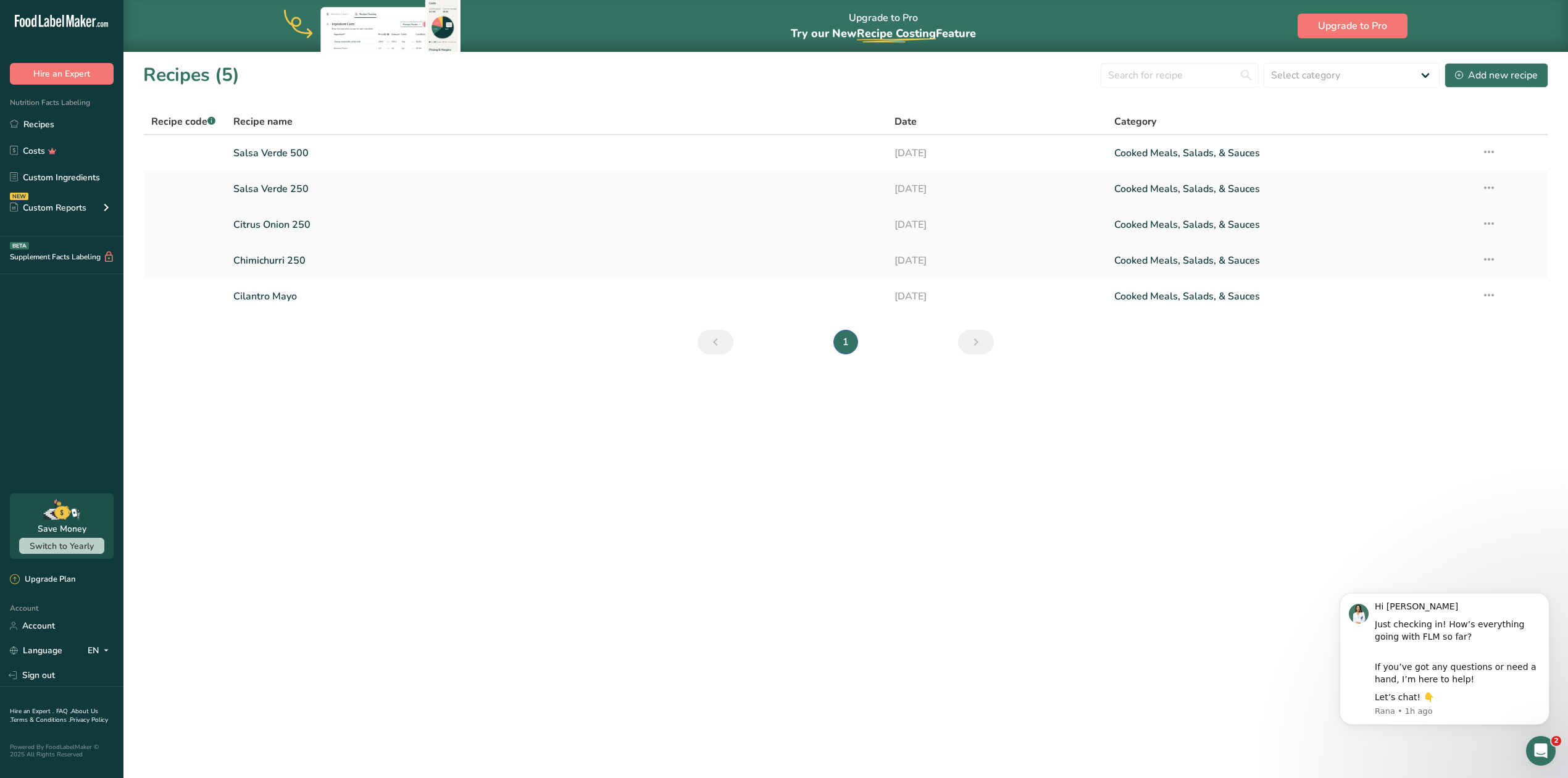
click at [1484, 223] on icon at bounding box center [1489, 223] width 15 height 23
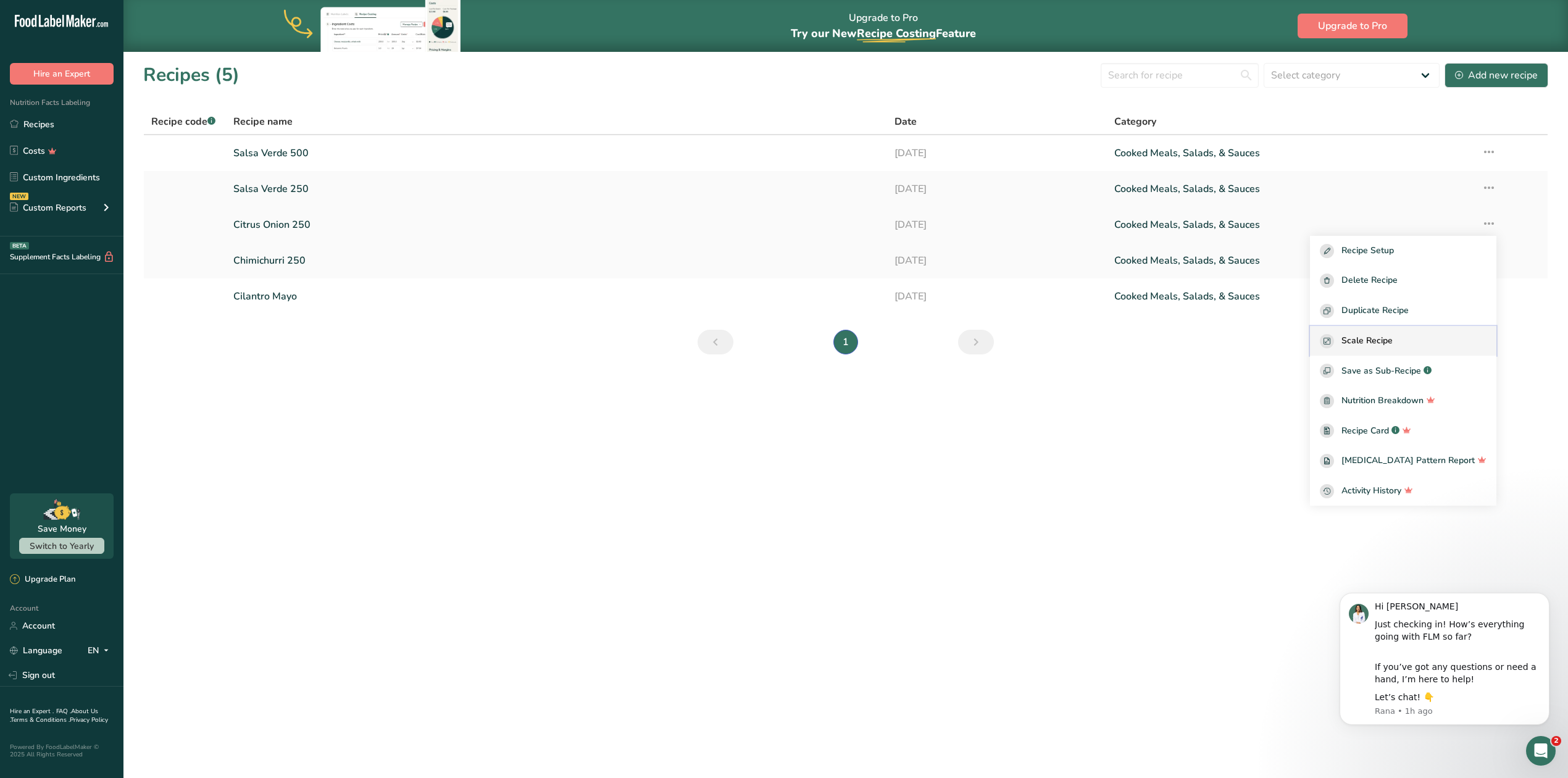
click at [1393, 334] on span "Scale Recipe" at bounding box center [1367, 341] width 51 height 14
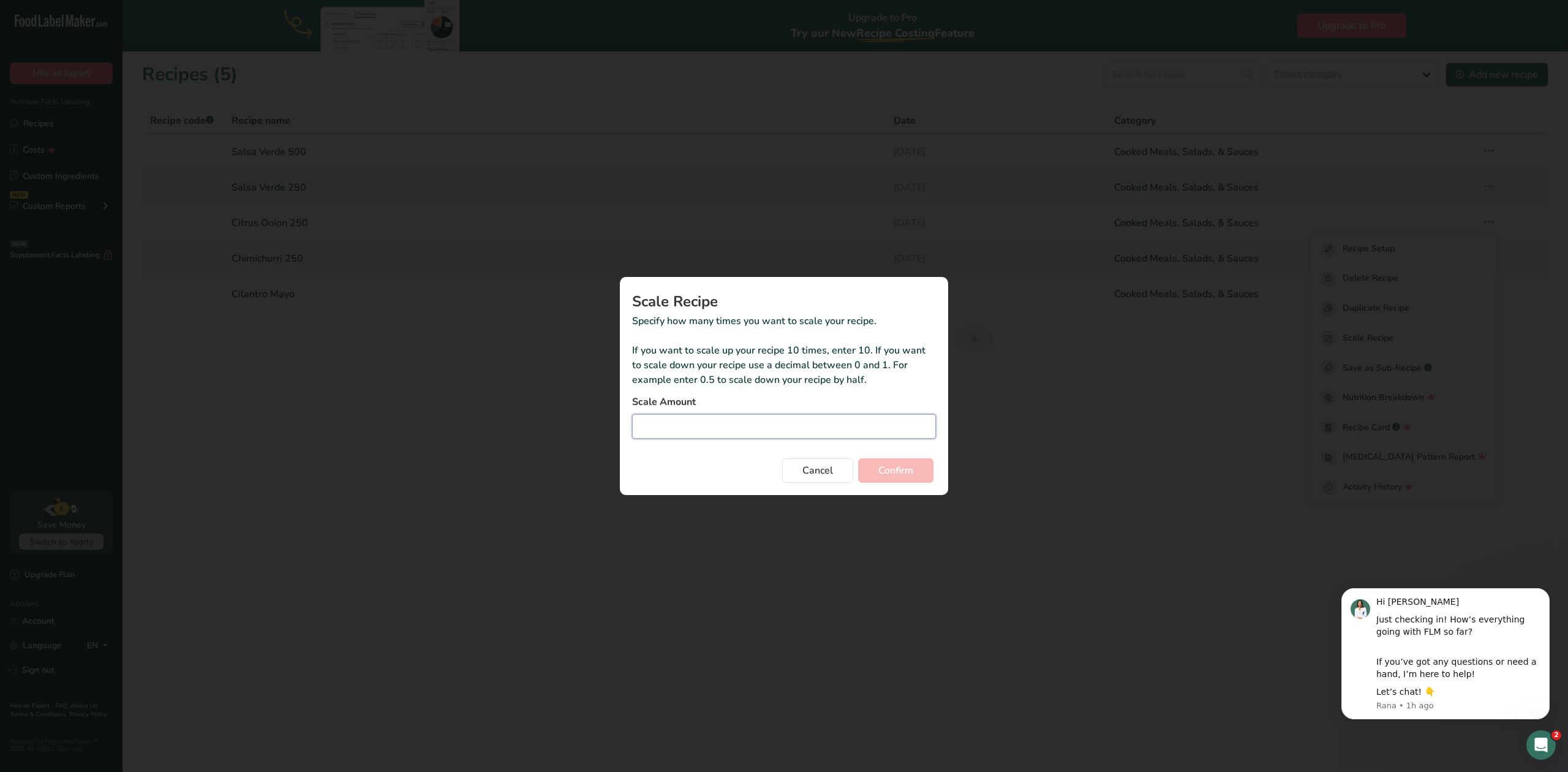
click at [692, 422] on input "Duplicate recipe modal" at bounding box center [783, 426] width 304 height 25
type input "2"
click at [905, 470] on span "Confirm" at bounding box center [895, 470] width 35 height 15
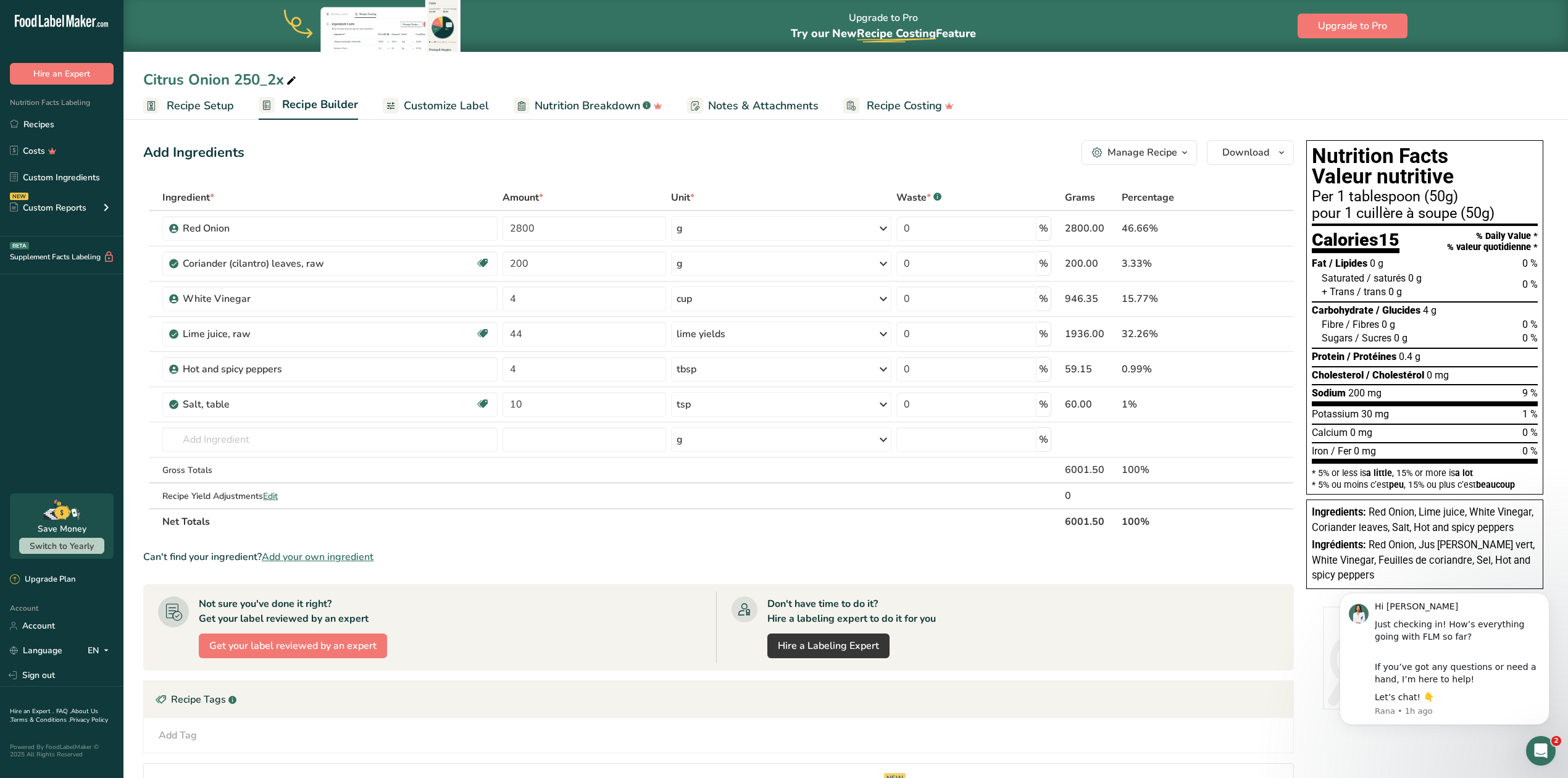
click at [291, 76] on icon at bounding box center [291, 81] width 11 height 17
drag, startPoint x: 233, startPoint y: 74, endPoint x: 344, endPoint y: 76, distance: 111.0
click at [344, 76] on input "Citrus Onion 250_2x" at bounding box center [846, 80] width 1405 height 23
click at [416, 72] on input "Citrus Onion 500" at bounding box center [846, 80] width 1405 height 23
type input "Citrus Onion 500"
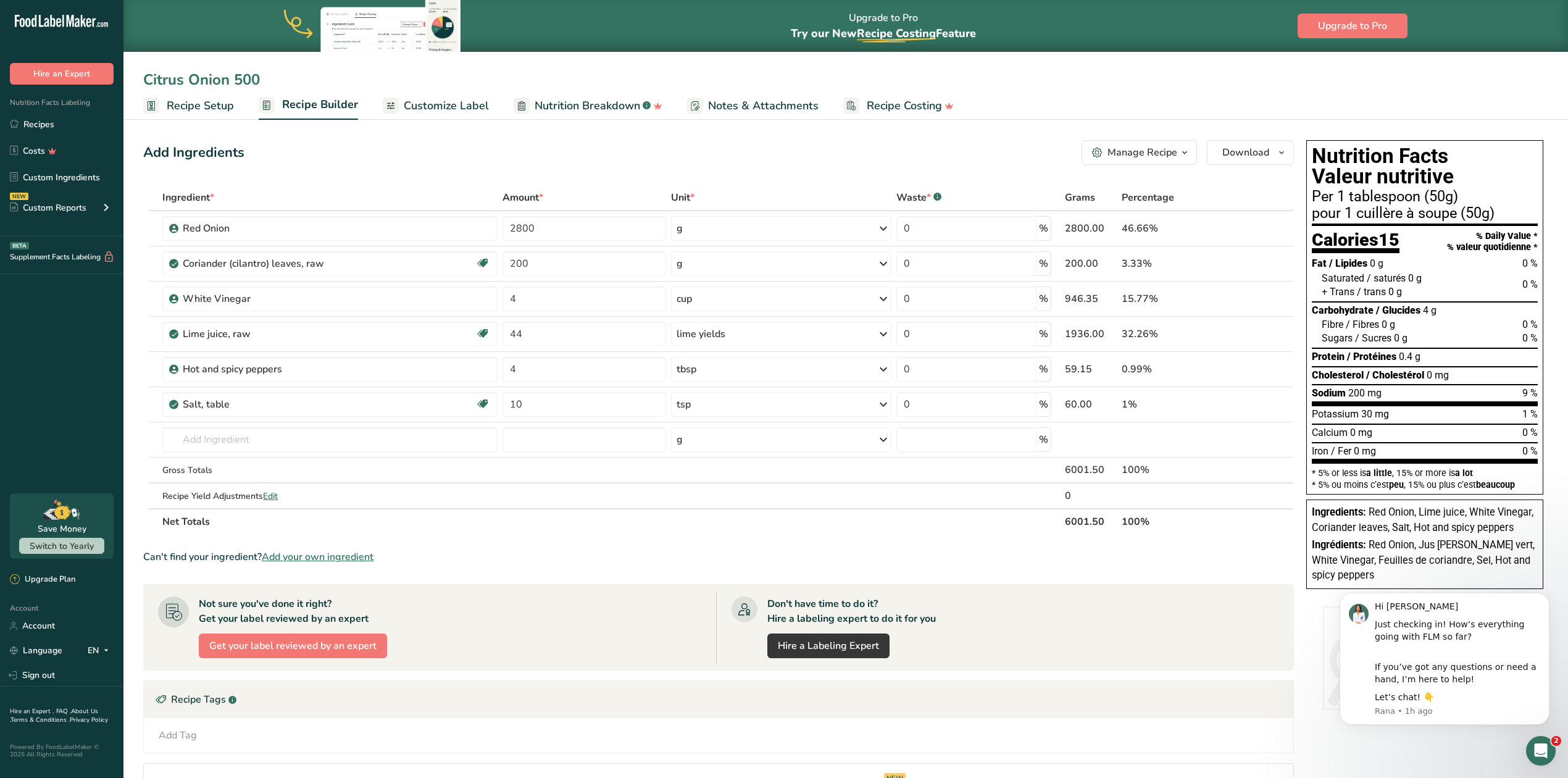
click at [506, 606] on div "Not sure you've done it right? Get your label reviewed by an expert Get your la…" at bounding box center [437, 628] width 558 height 72
click at [450, 99] on span "Customize Label" at bounding box center [446, 105] width 85 height 16
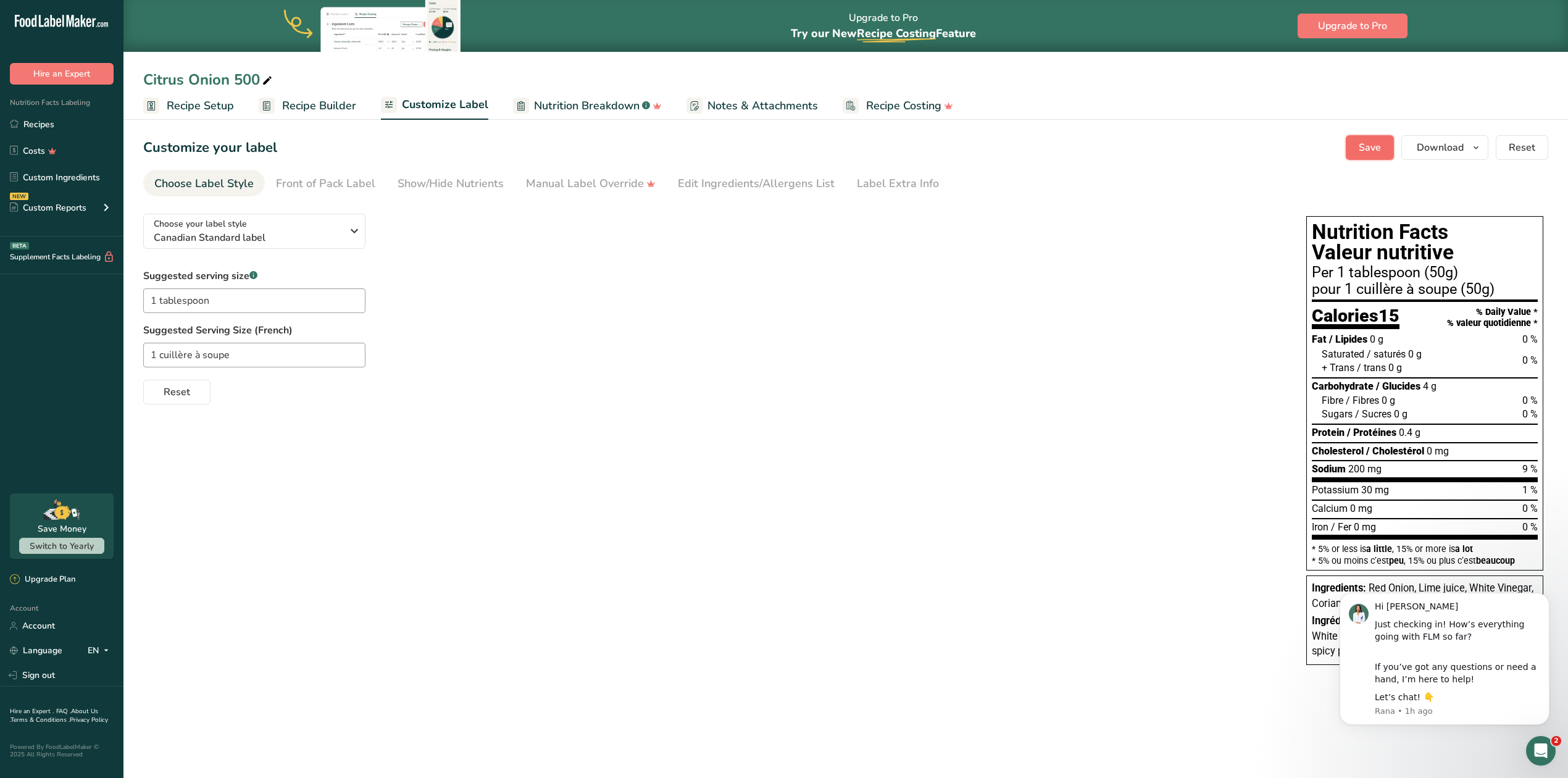
click at [1373, 151] on span "Save" at bounding box center [1369, 147] width 23 height 15
click at [1453, 148] on span "Download" at bounding box center [1440, 147] width 47 height 15
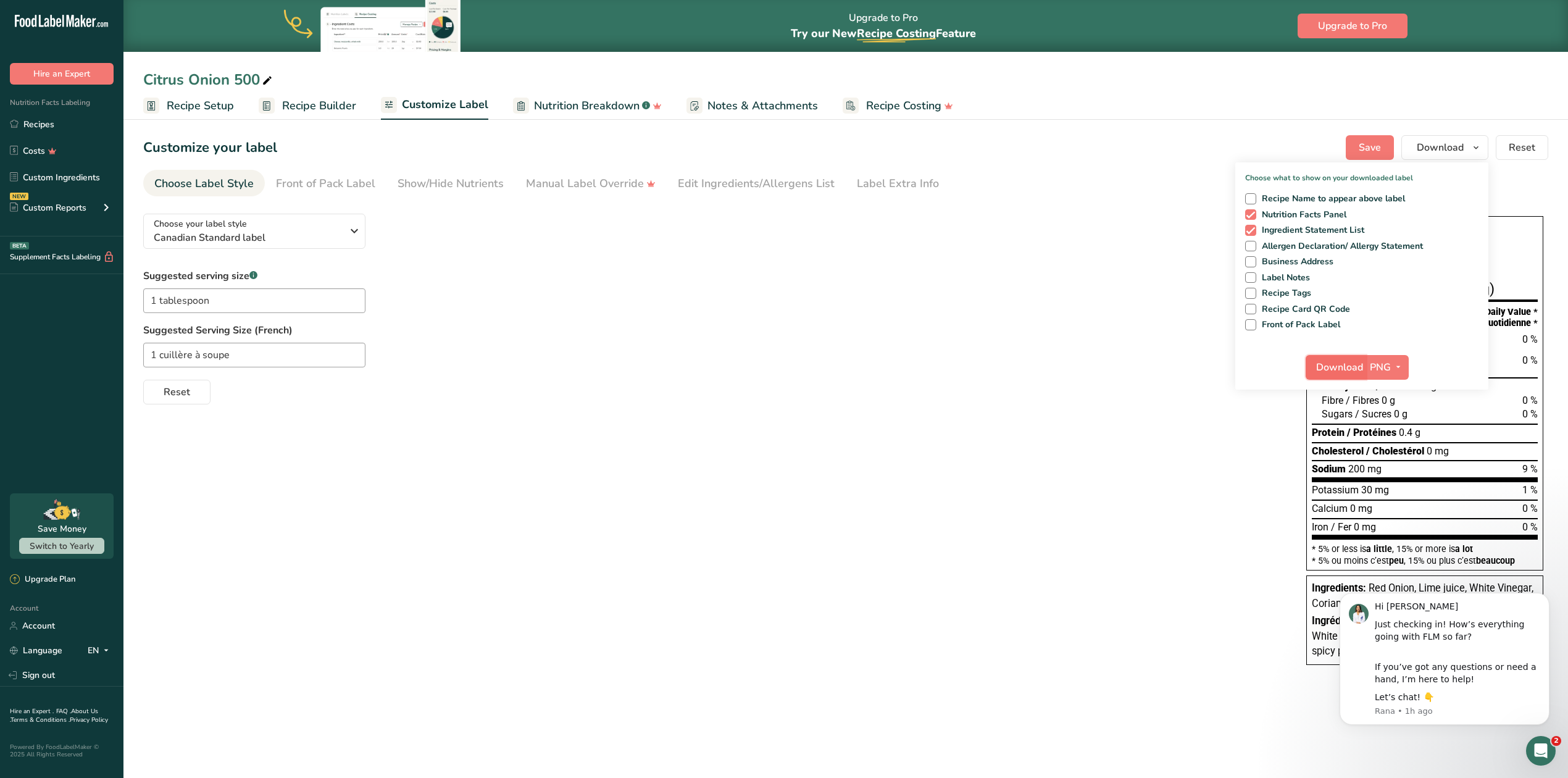
click at [1365, 363] on button "Download" at bounding box center [1336, 367] width 61 height 25
click at [48, 117] on link "Recipes" at bounding box center [62, 124] width 123 height 23
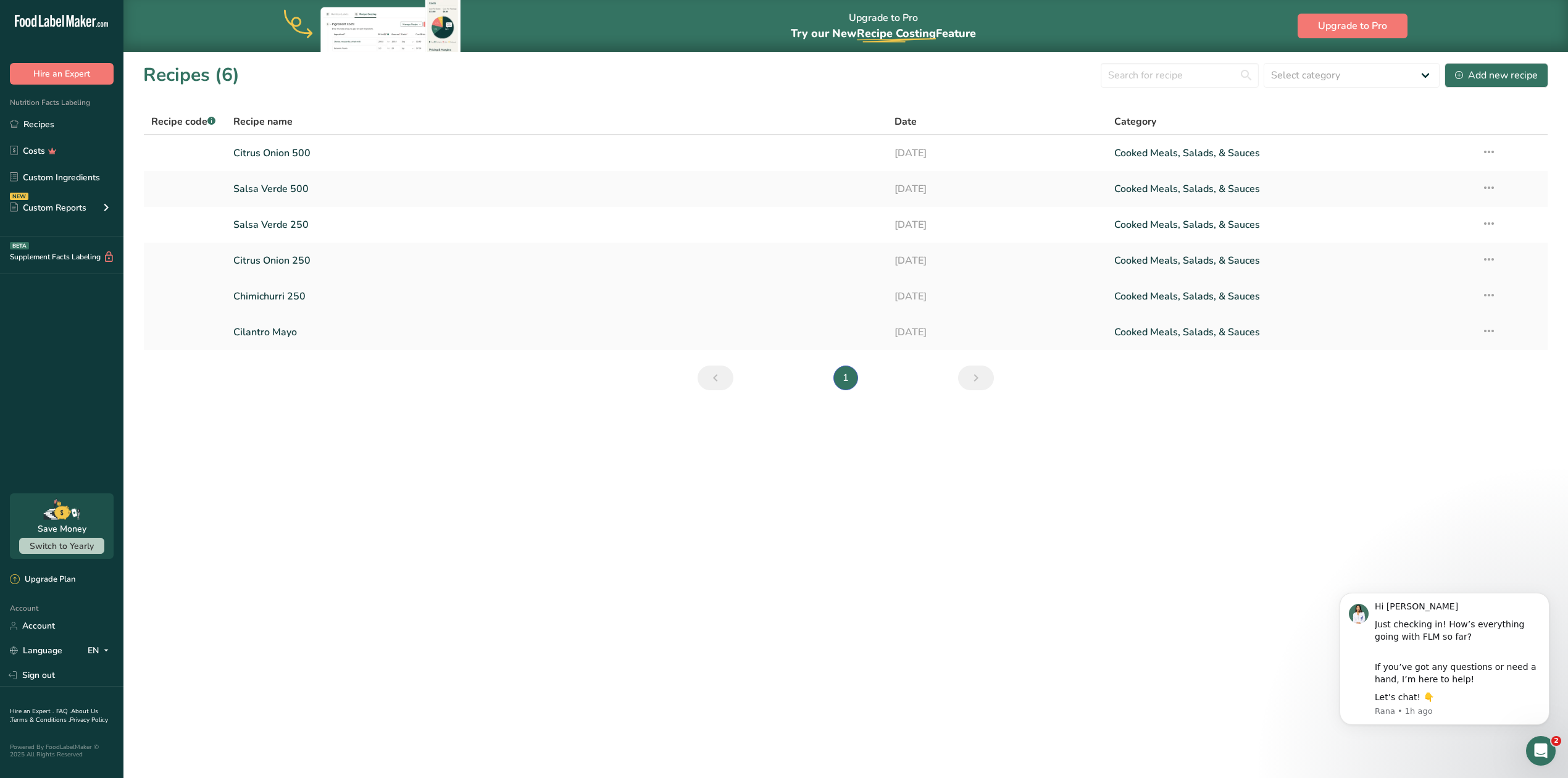
click at [255, 295] on link "Chimichurri 250" at bounding box center [556, 296] width 645 height 26
click at [1492, 289] on icon at bounding box center [1489, 295] width 15 height 23
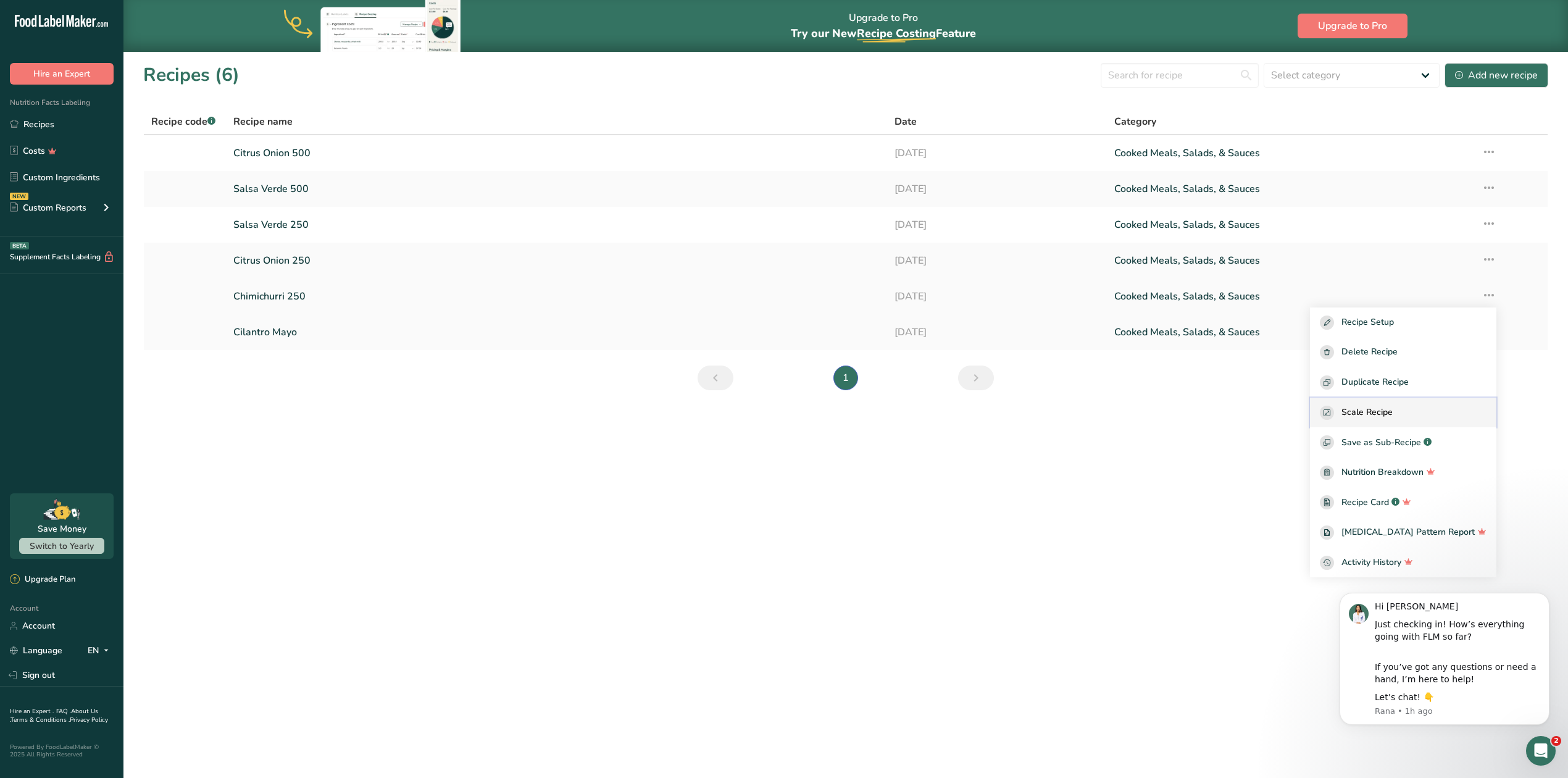
click at [1385, 413] on span "Scale Recipe" at bounding box center [1367, 412] width 51 height 14
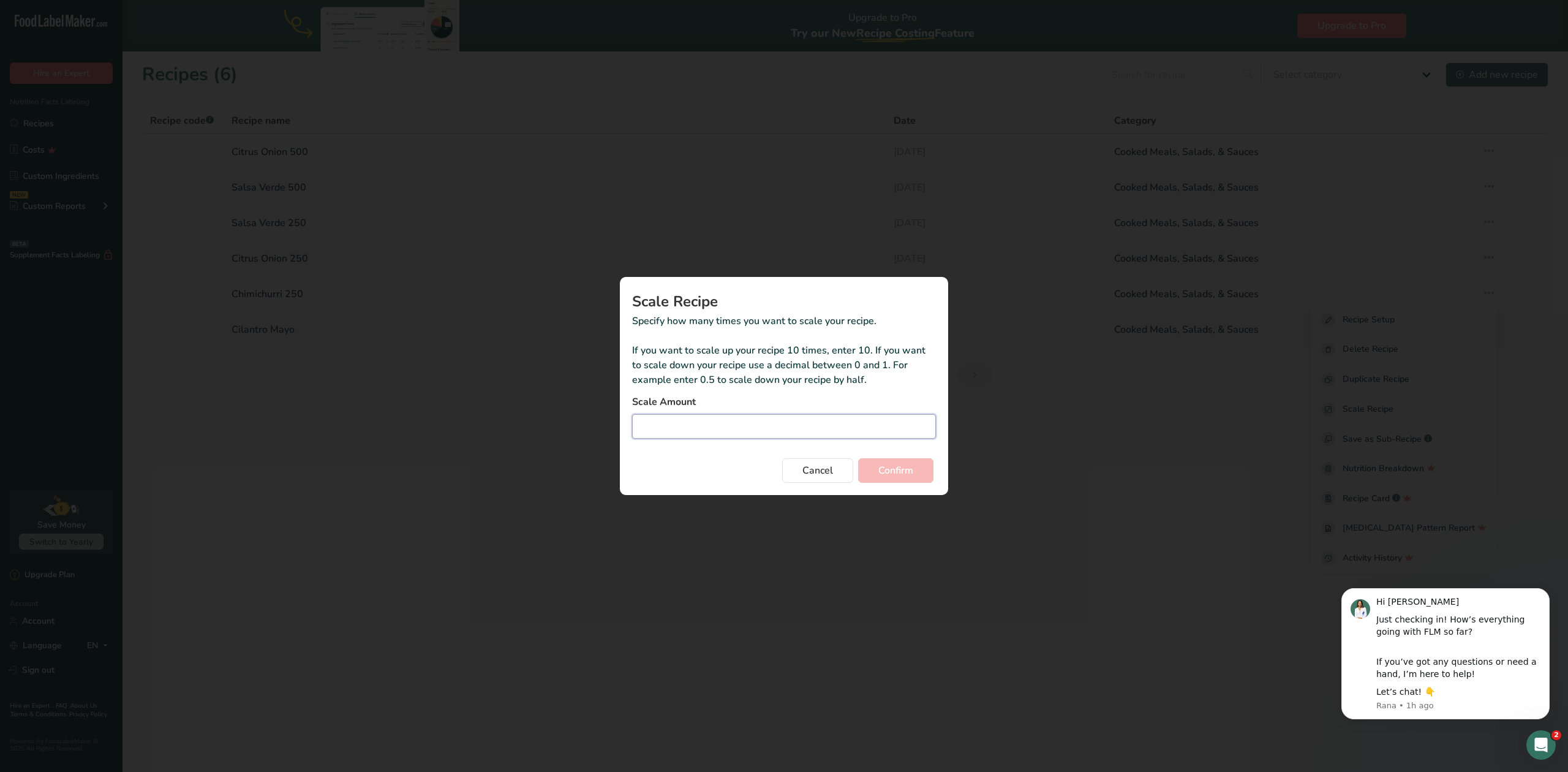
click at [767, 432] on input "Duplicate recipe modal" at bounding box center [783, 426] width 304 height 25
type input "2"
click at [880, 473] on span "Confirm" at bounding box center [895, 470] width 35 height 15
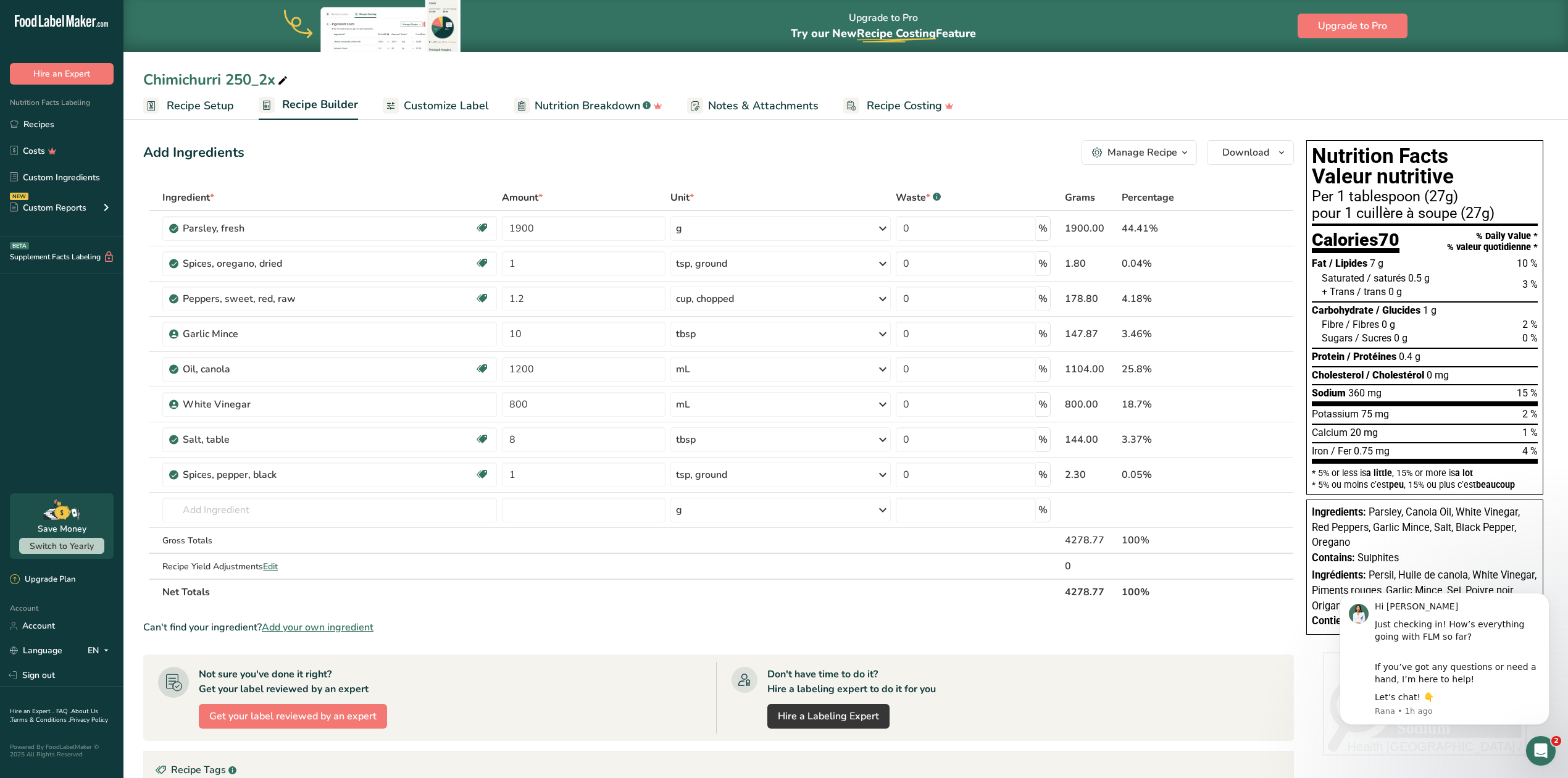
click at [468, 104] on span "Customize Label" at bounding box center [446, 105] width 85 height 16
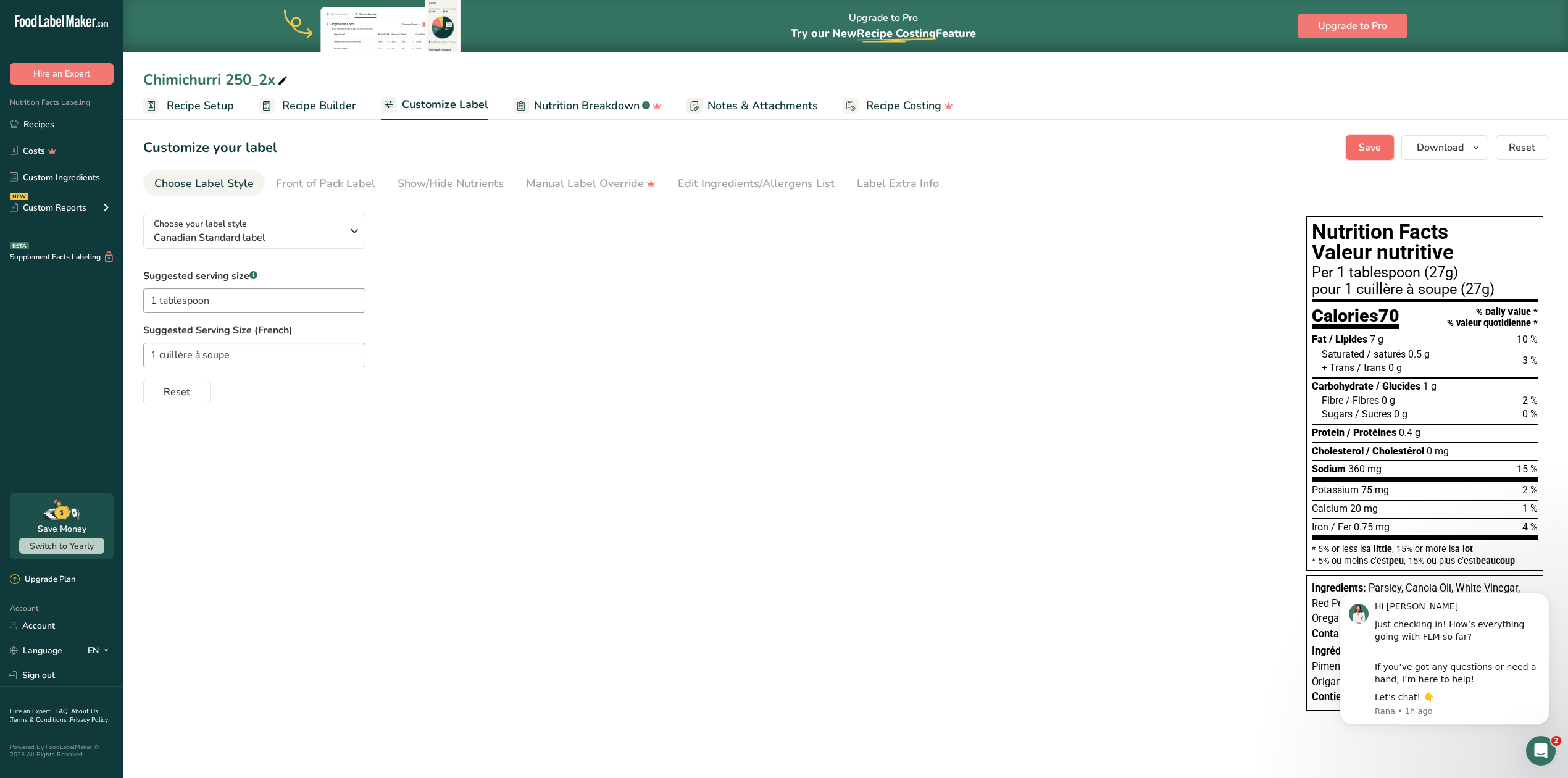
click at [1356, 150] on button "Save" at bounding box center [1370, 147] width 48 height 25
click at [1460, 149] on span "Download" at bounding box center [1440, 147] width 47 height 15
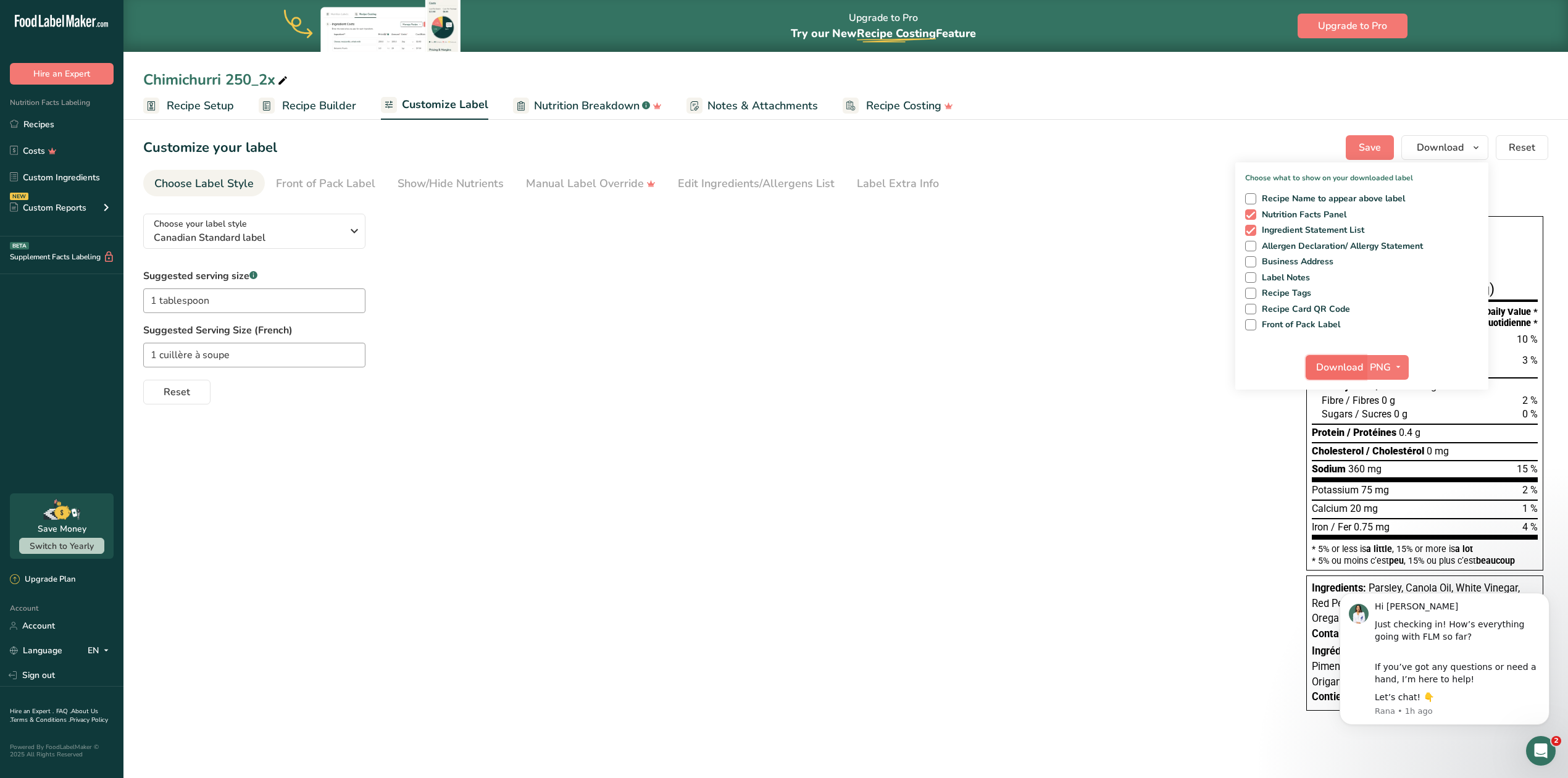
click at [1354, 361] on span "Download" at bounding box center [1340, 367] width 47 height 15
click at [280, 82] on icon at bounding box center [283, 81] width 11 height 17
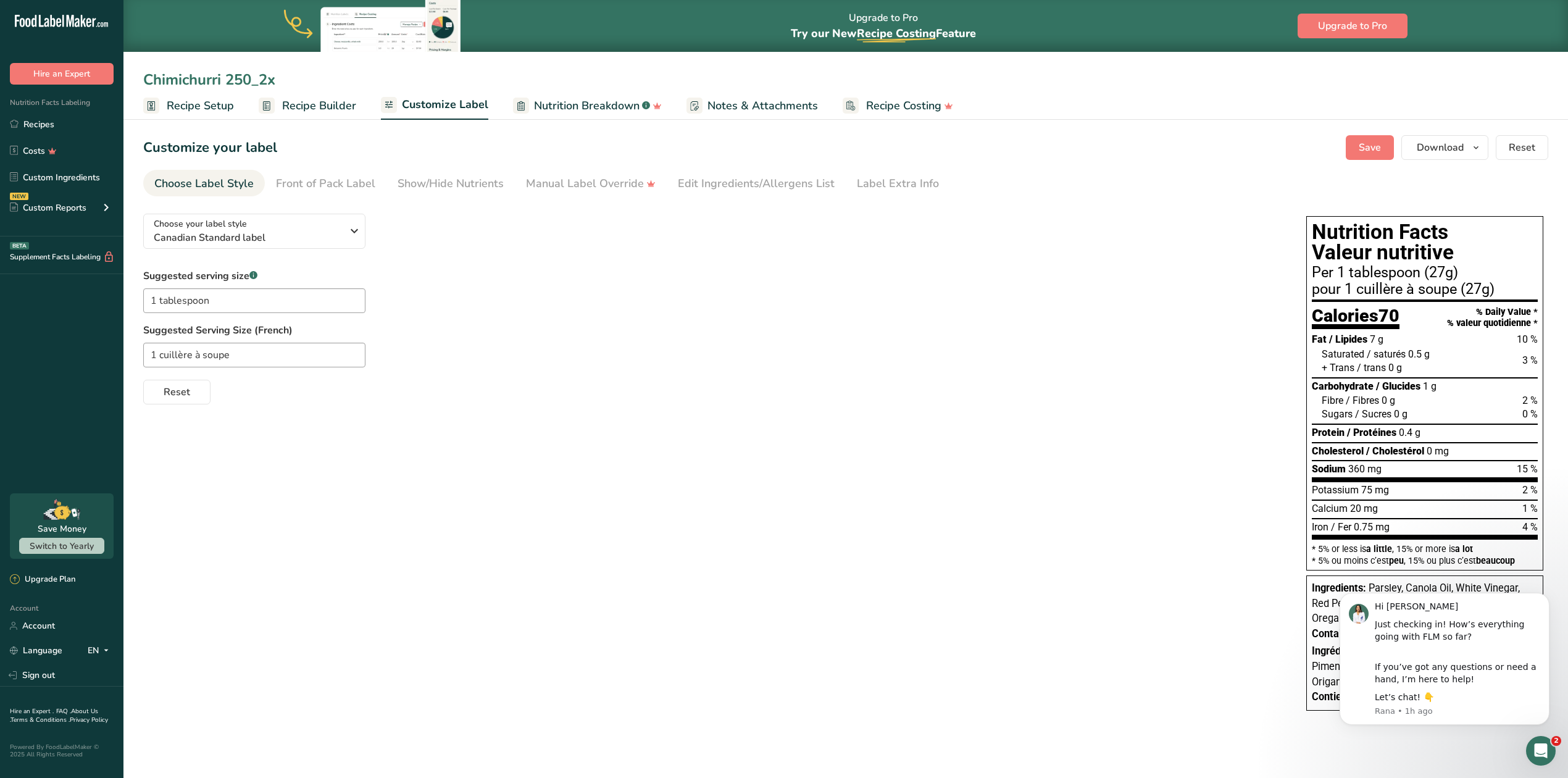
drag, startPoint x: 245, startPoint y: 72, endPoint x: 287, endPoint y: 70, distance: 42.0
click at [287, 70] on input "Chimichurri 250_2x" at bounding box center [846, 80] width 1405 height 23
type input "Chimichurri 500"
click at [355, 408] on div "Choose your label style Canadian Standard label USA (FDA) Standard FDA label Ta…" at bounding box center [846, 463] width 1405 height 519
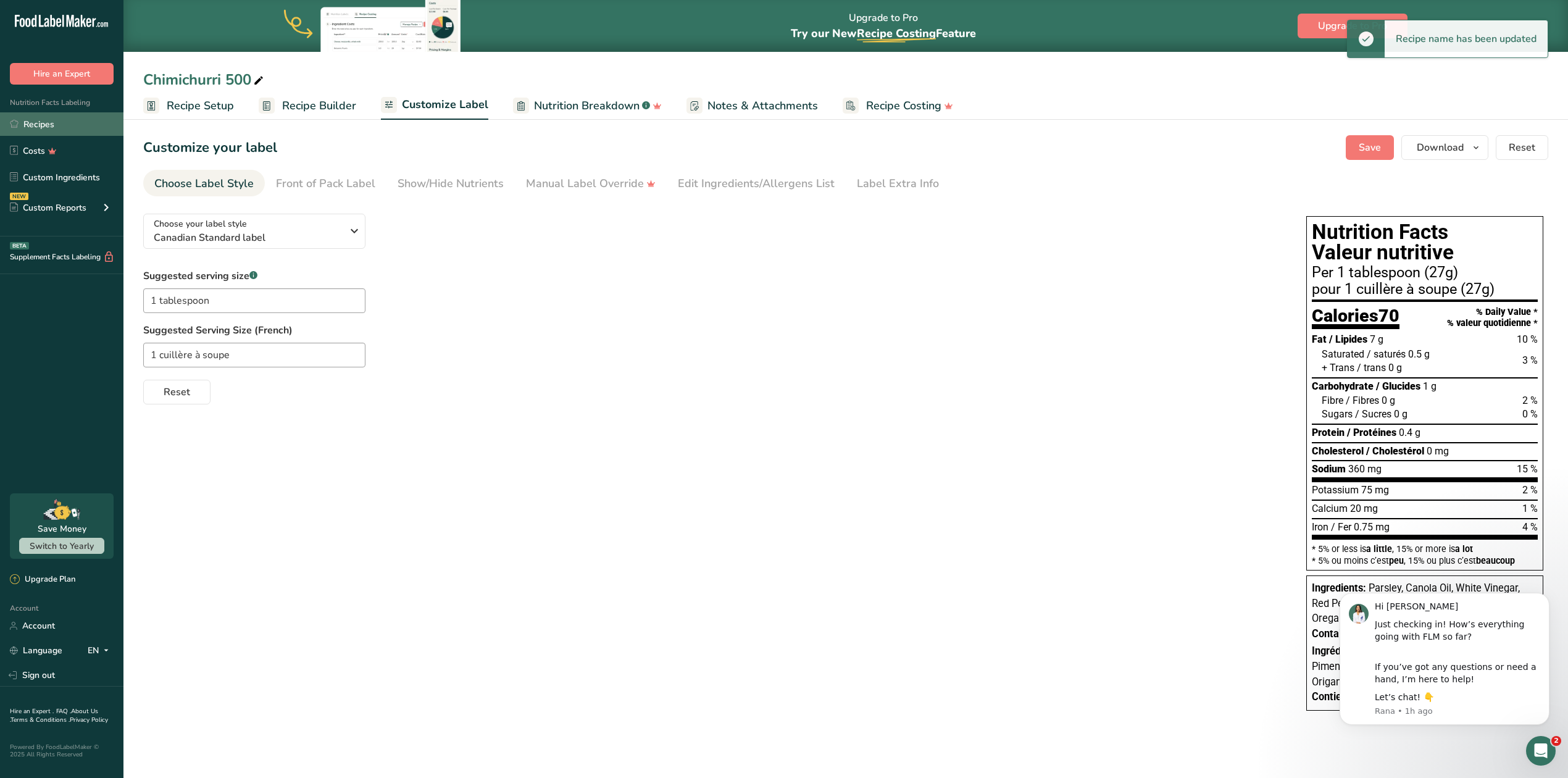
click at [47, 117] on link "Recipes" at bounding box center [62, 124] width 123 height 23
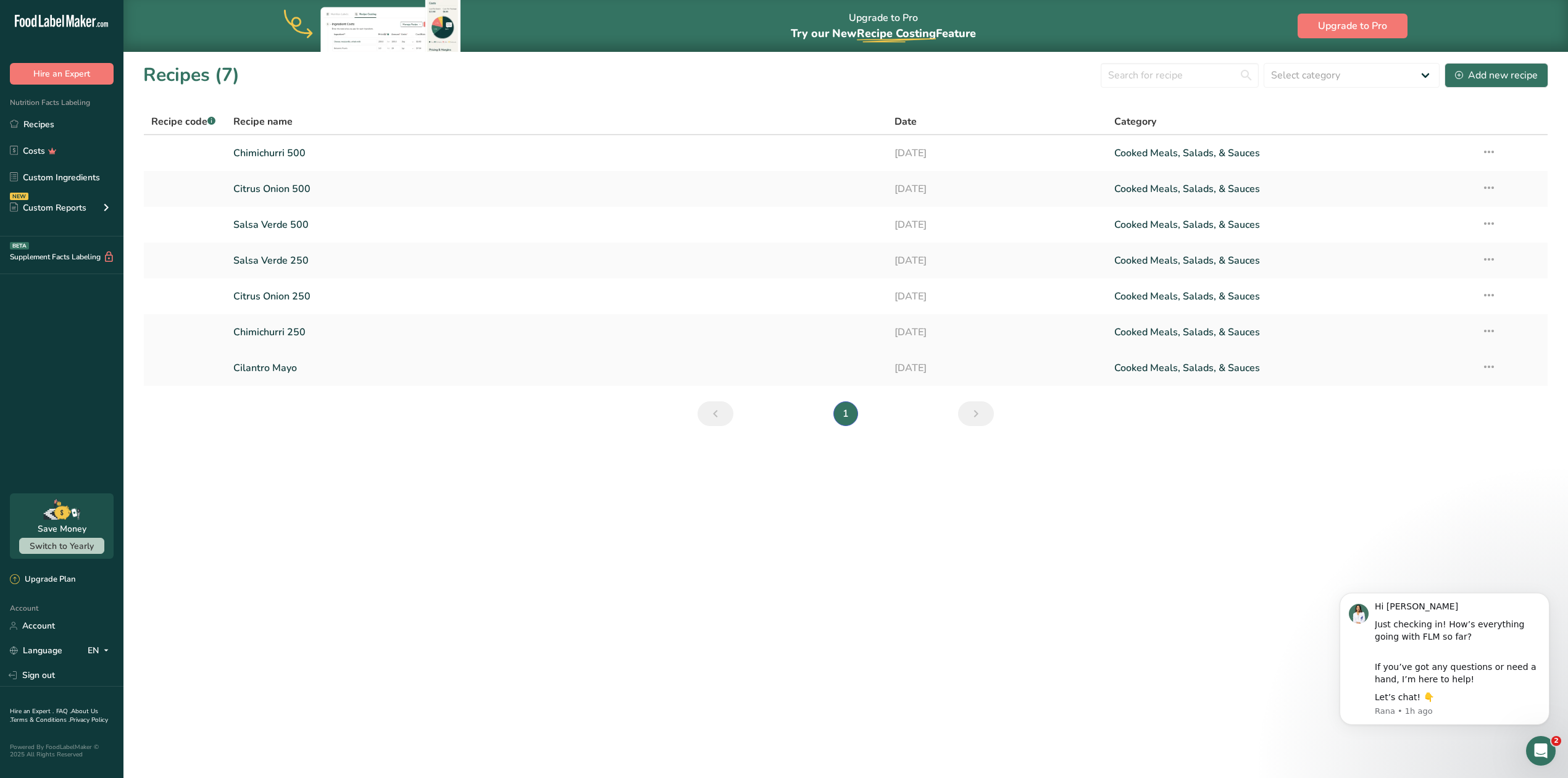
click at [269, 364] on link "Cilantro Mayo" at bounding box center [556, 367] width 645 height 26
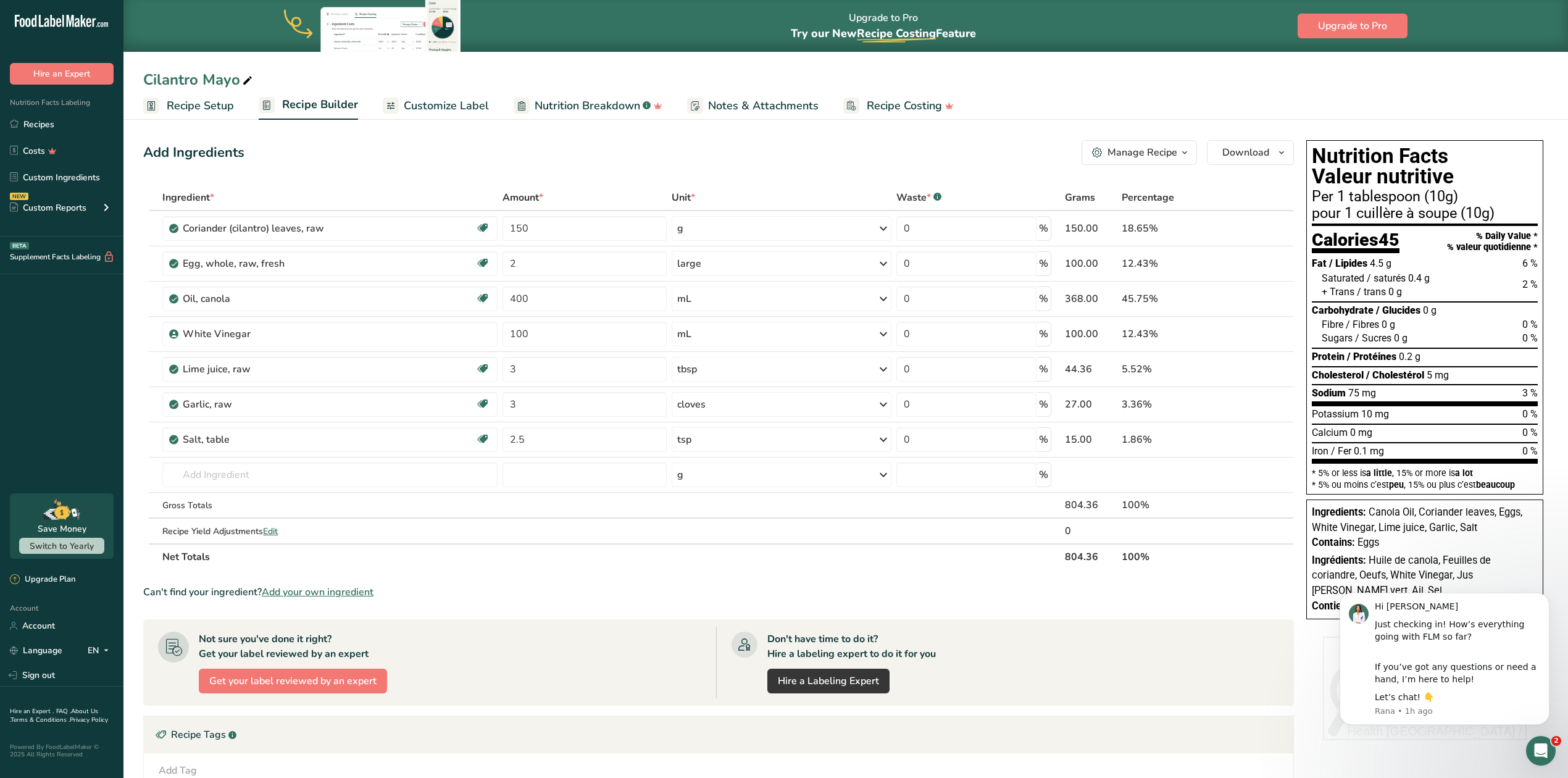
click at [245, 80] on icon at bounding box center [247, 81] width 11 height 17
type input "Cilantro Mayo 250"
click at [544, 691] on div "Not sure you've done it right? Get your label reviewed by an expert Get your la…" at bounding box center [437, 663] width 558 height 72
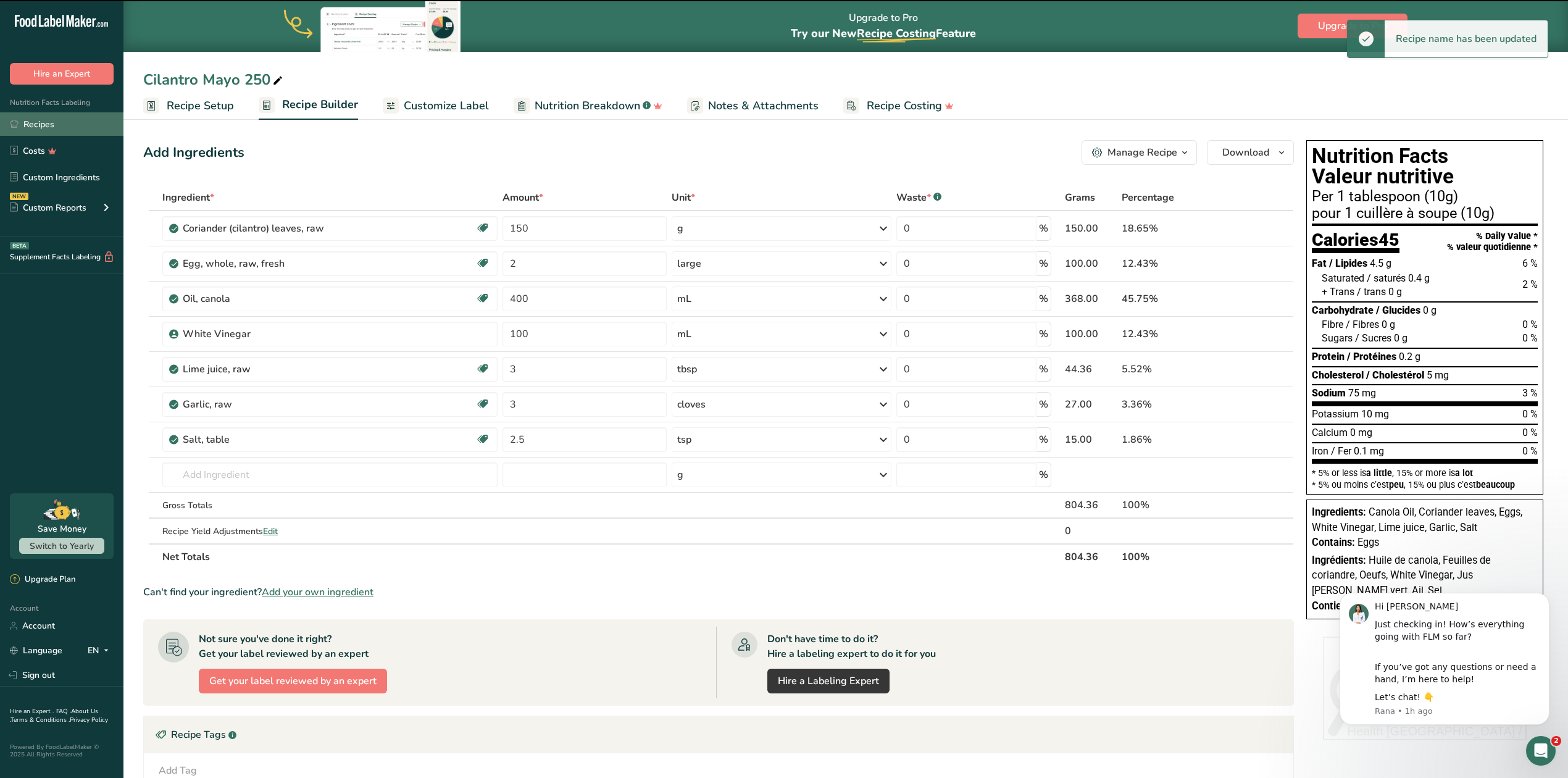
click at [40, 126] on link "Recipes" at bounding box center [62, 124] width 123 height 23
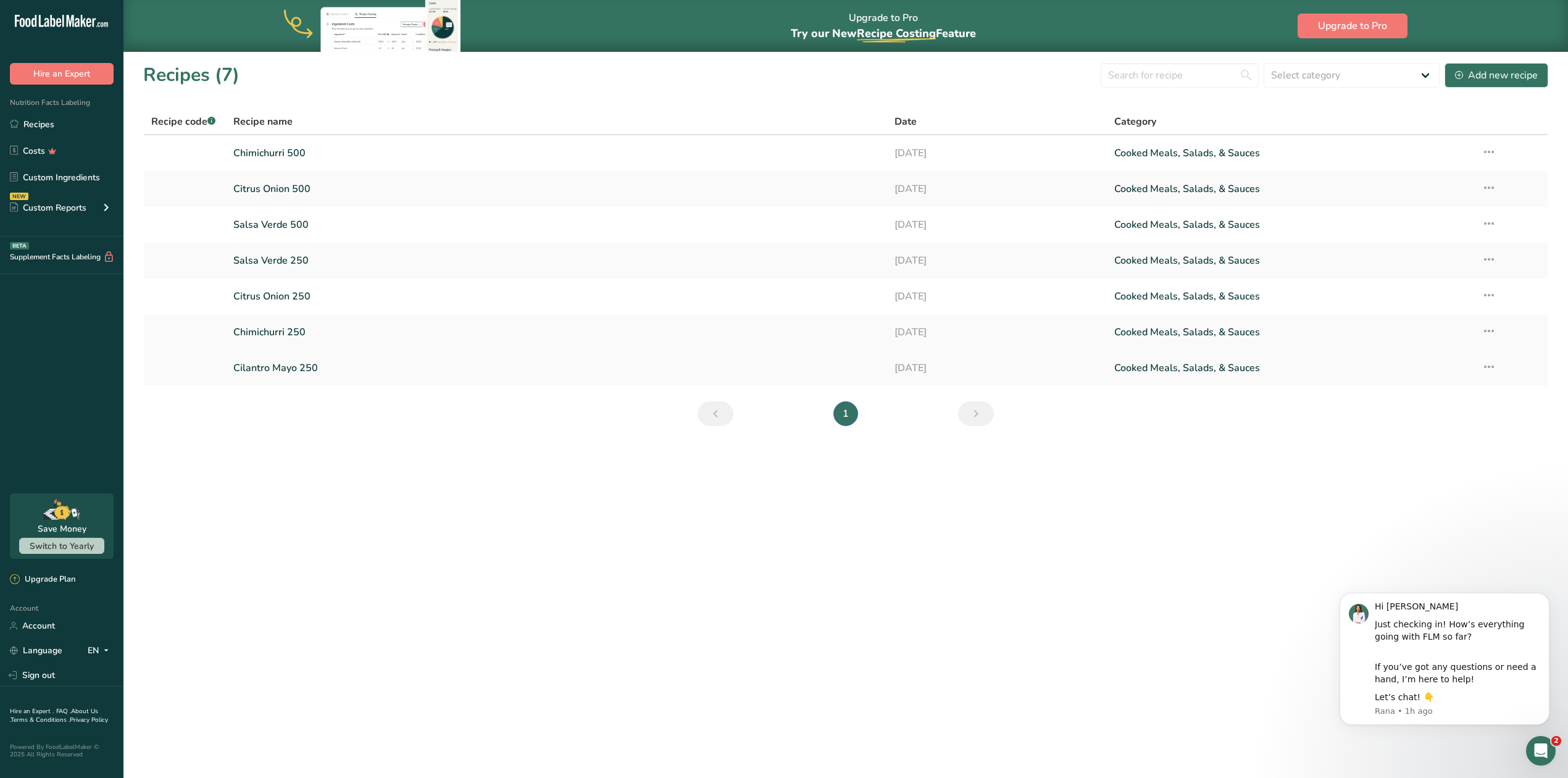
click at [1492, 364] on icon at bounding box center [1489, 366] width 15 height 23
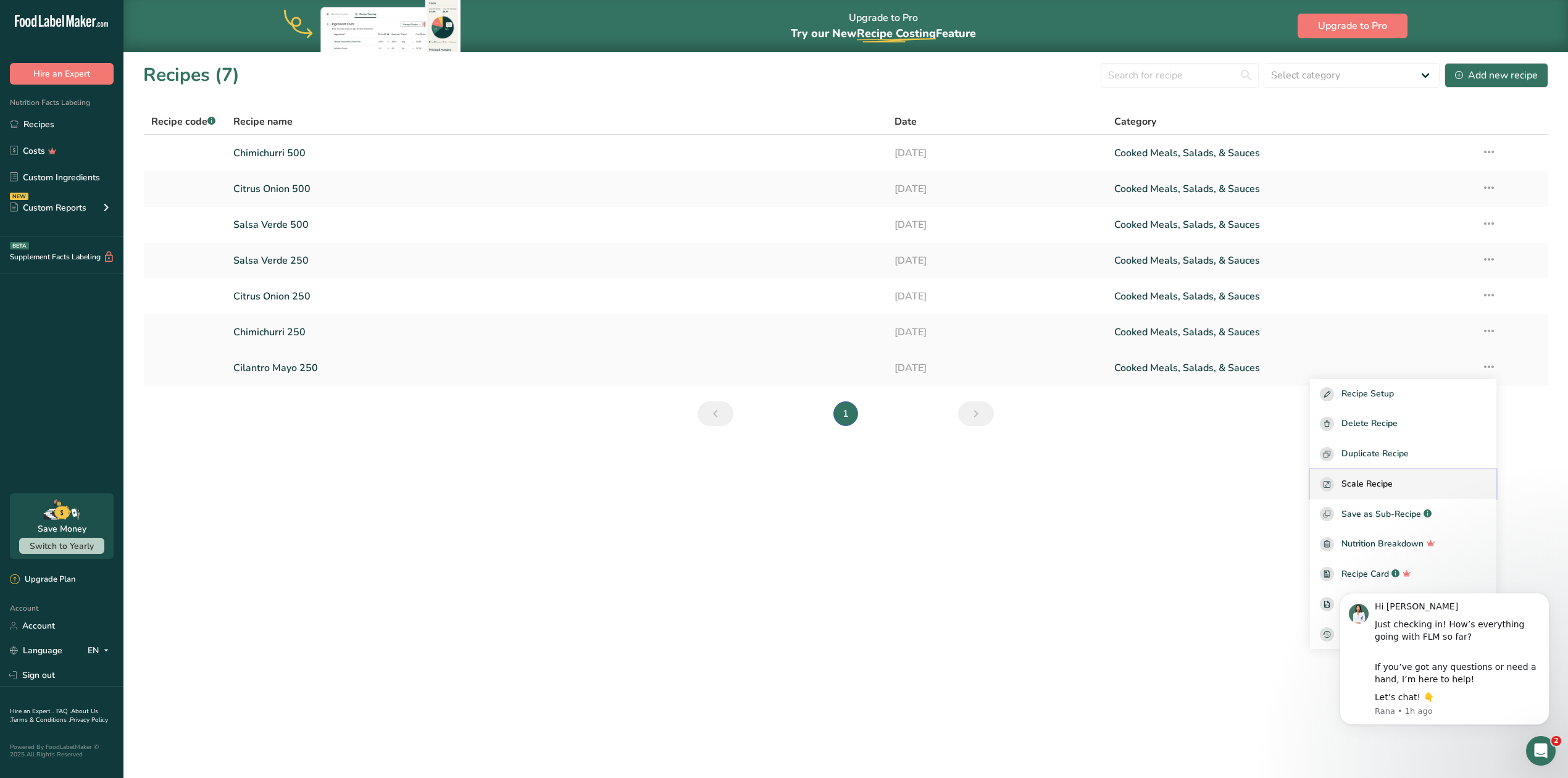
click at [1374, 479] on span "Scale Recipe" at bounding box center [1367, 484] width 51 height 14
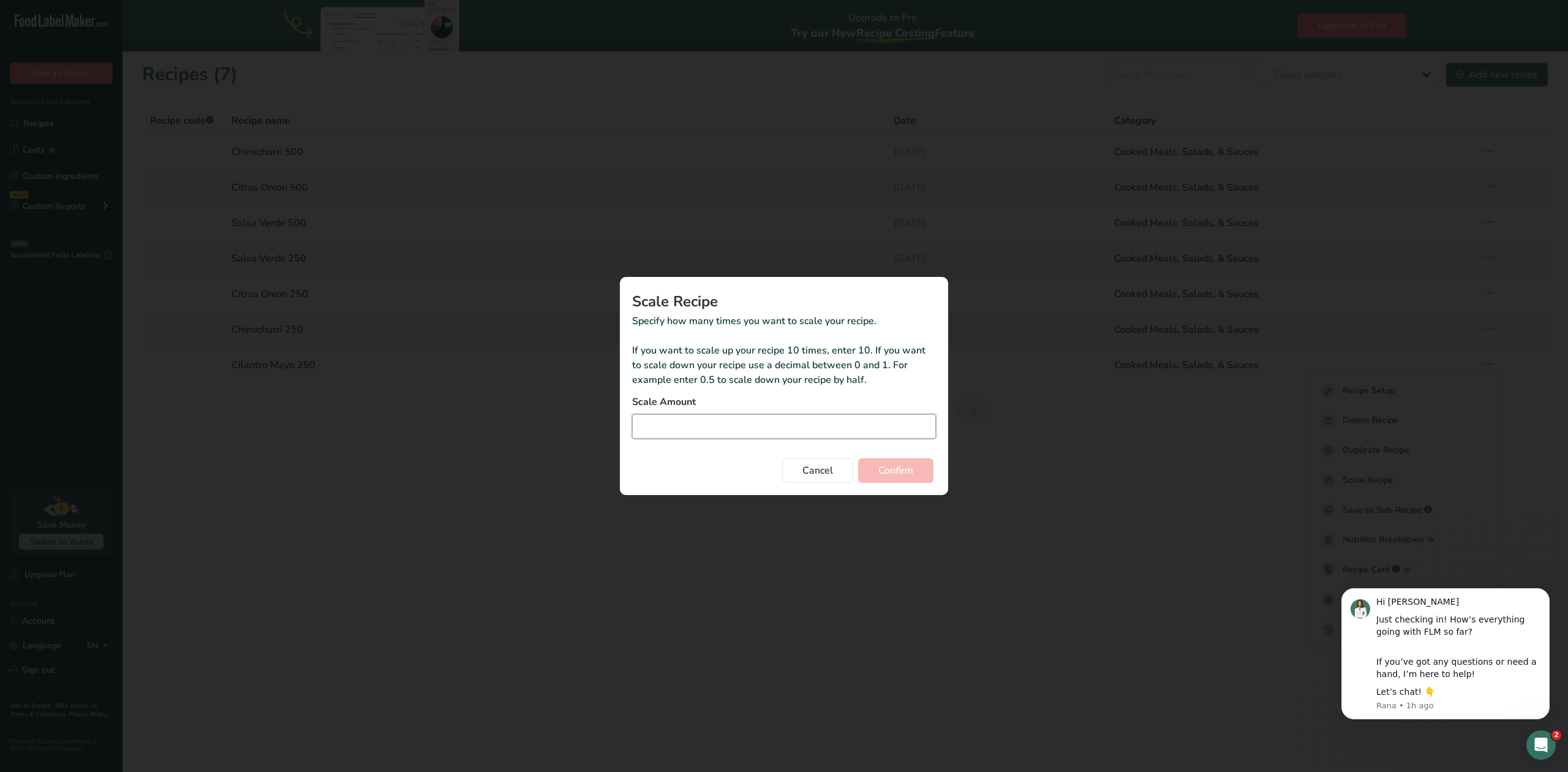
click at [684, 420] on input "Duplicate recipe modal" at bounding box center [783, 426] width 304 height 25
type input "2"
click at [902, 470] on span "Confirm" at bounding box center [895, 470] width 35 height 15
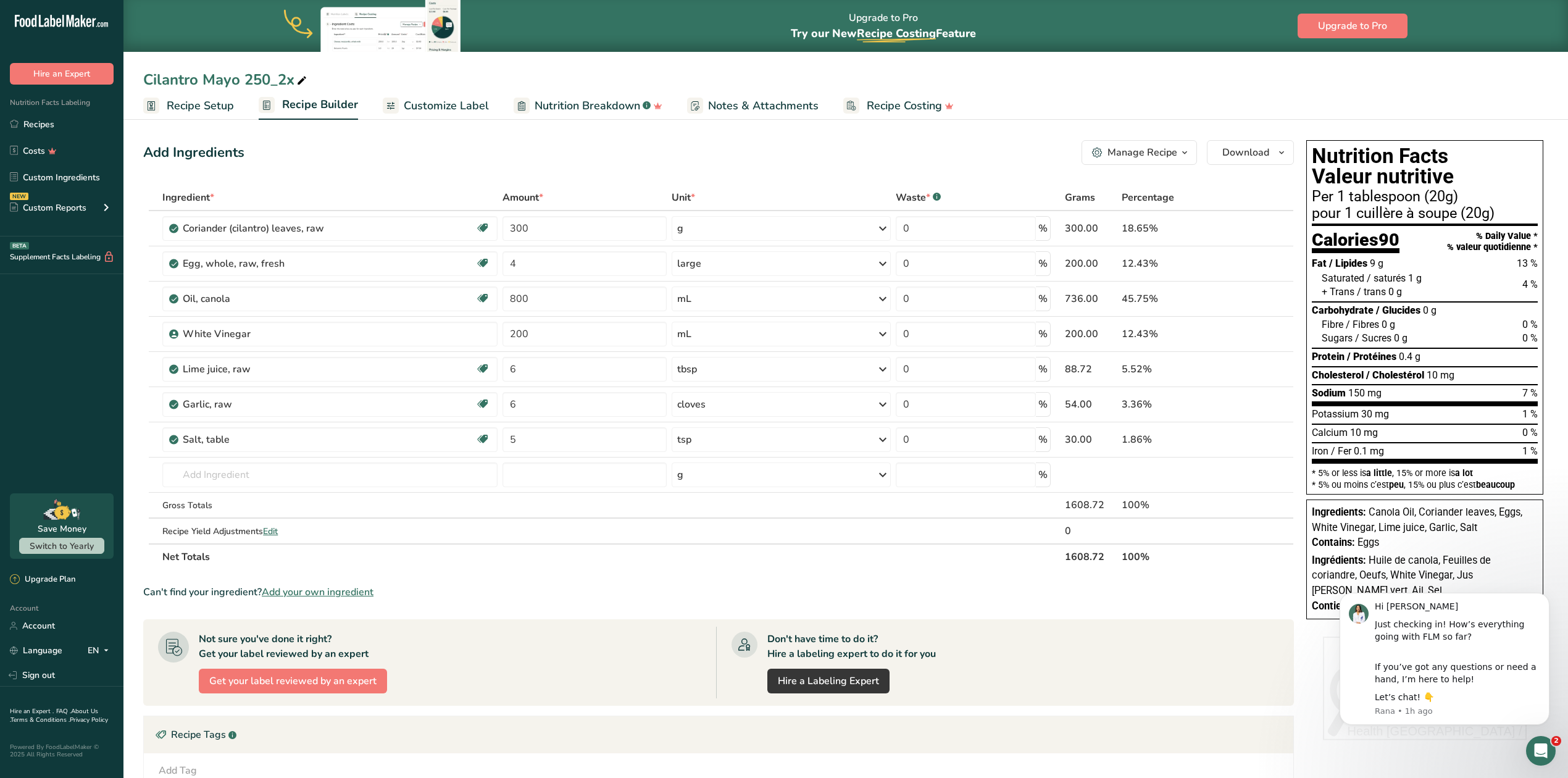
click at [461, 108] on span "Customize Label" at bounding box center [446, 105] width 85 height 16
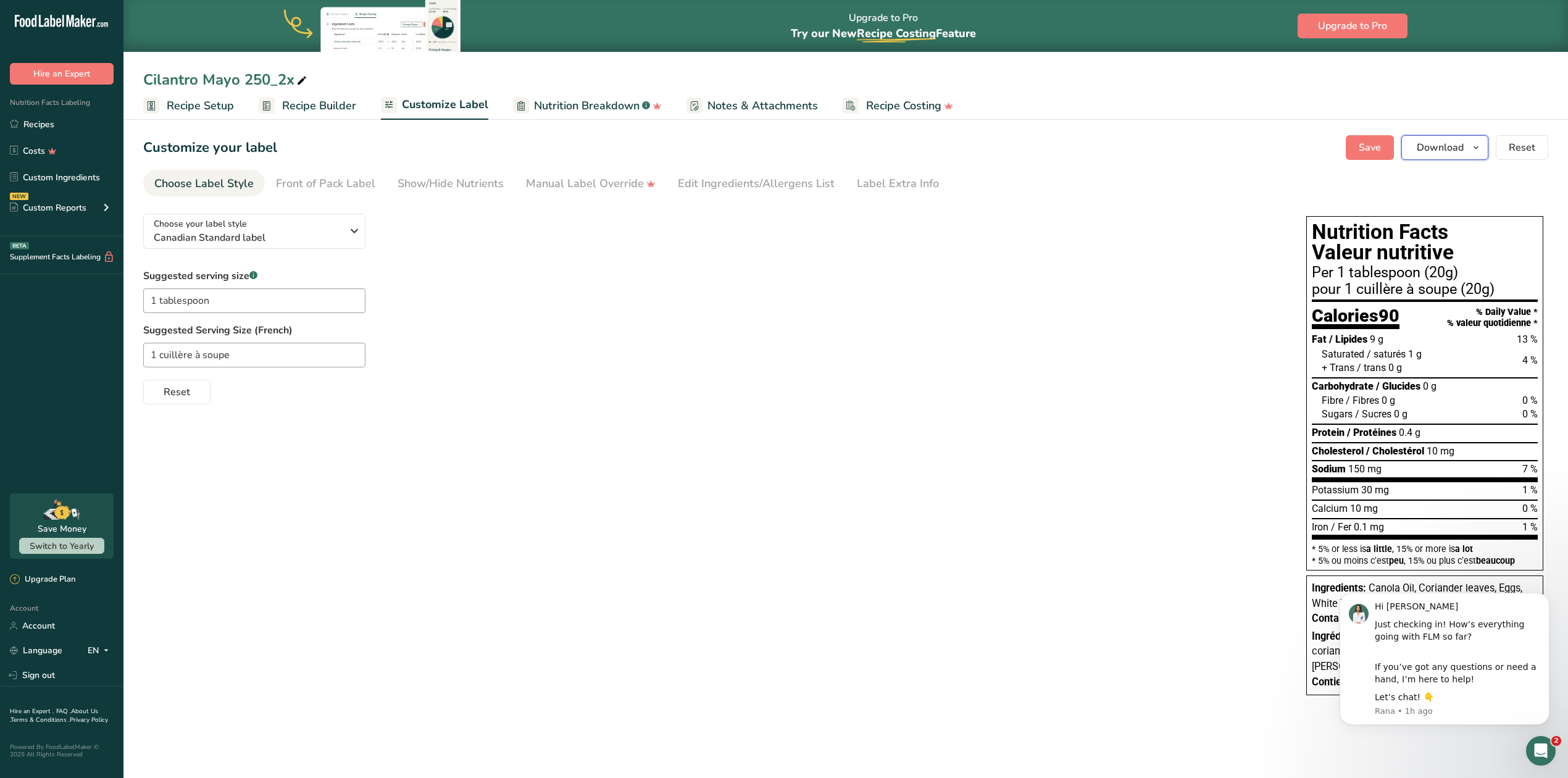
click at [1477, 151] on icon "button" at bounding box center [1475, 148] width 10 height 16
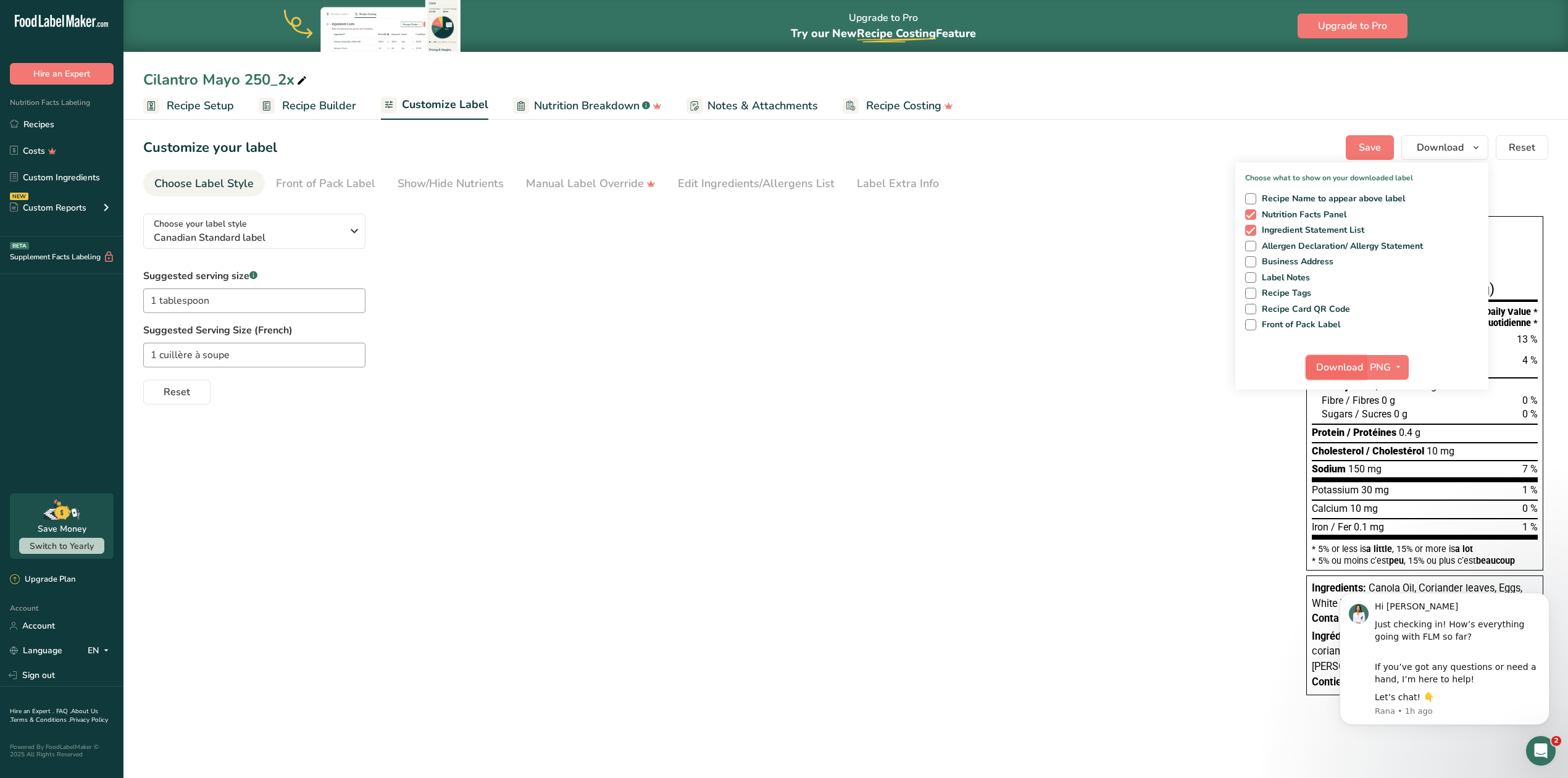
click at [1354, 366] on span "Download" at bounding box center [1340, 367] width 47 height 15
